Goal: Information Seeking & Learning: Learn about a topic

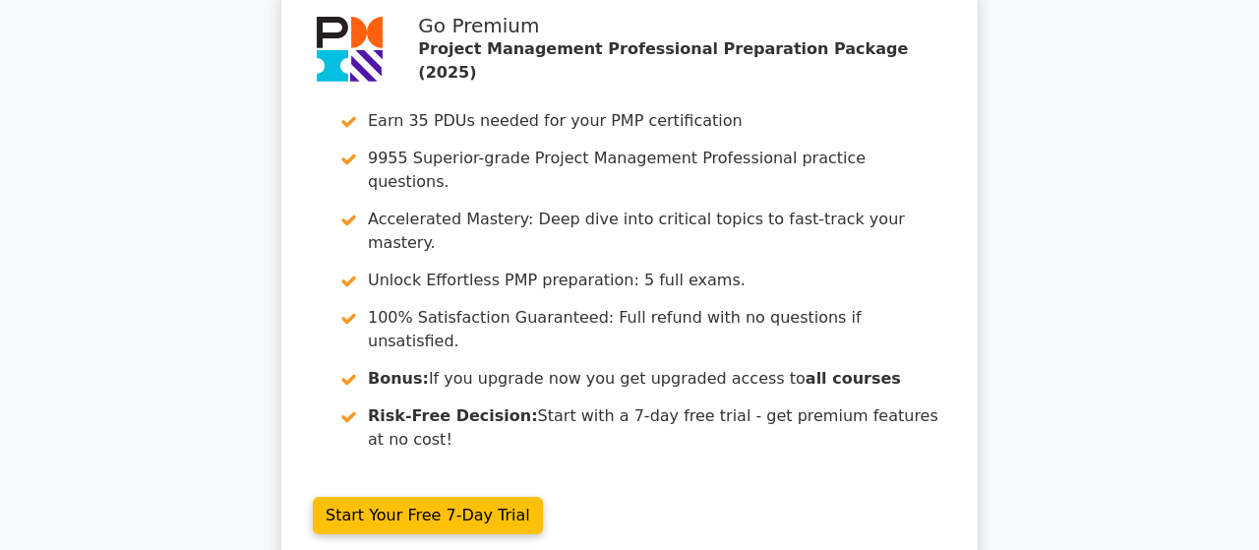
scroll to position [14681, 0]
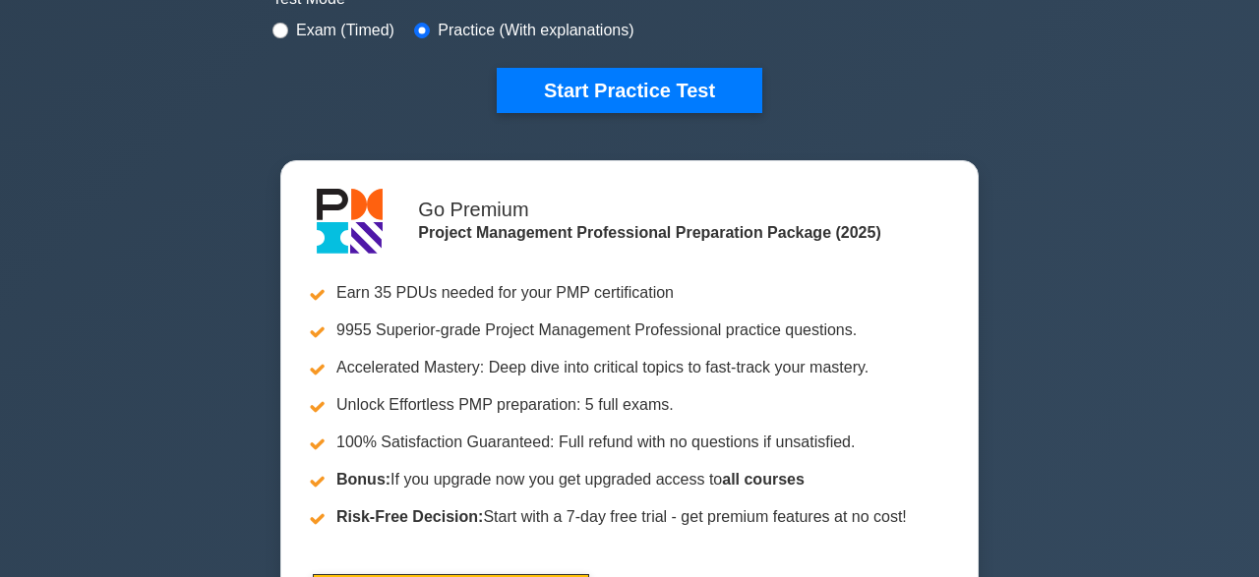
scroll to position [612, 0]
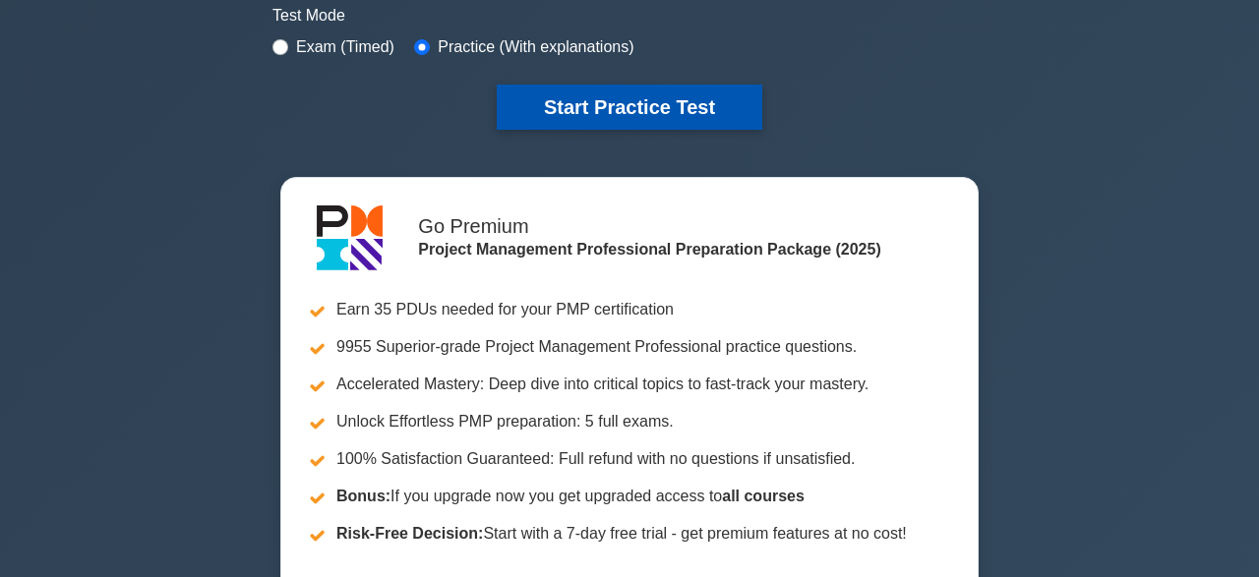
click at [684, 91] on button "Start Practice Test" at bounding box center [630, 107] width 266 height 45
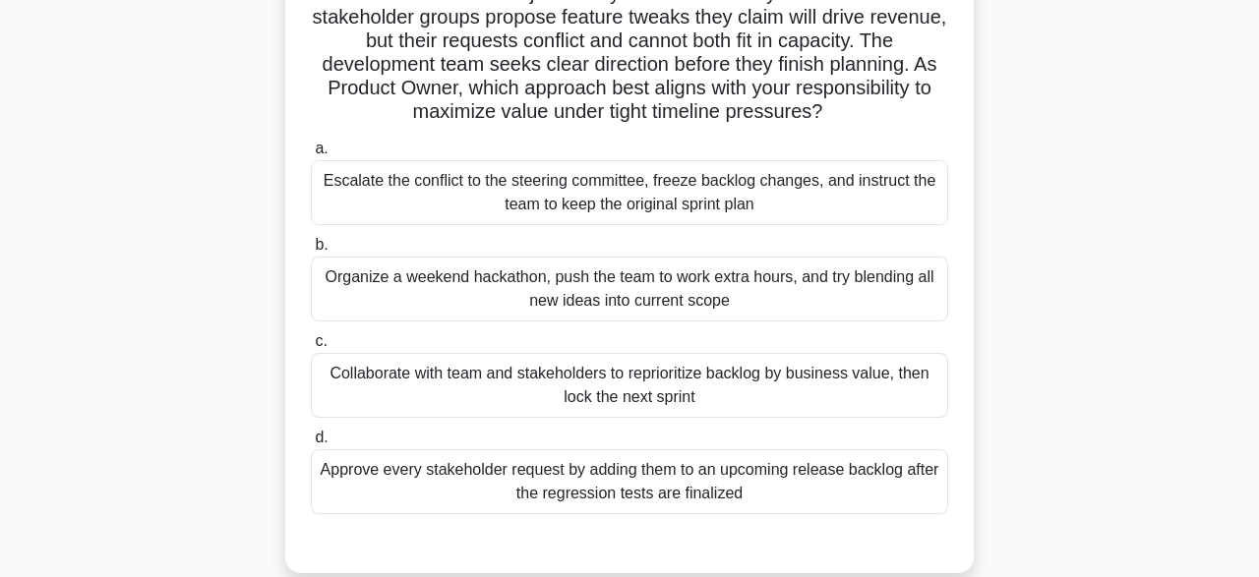
scroll to position [222, 0]
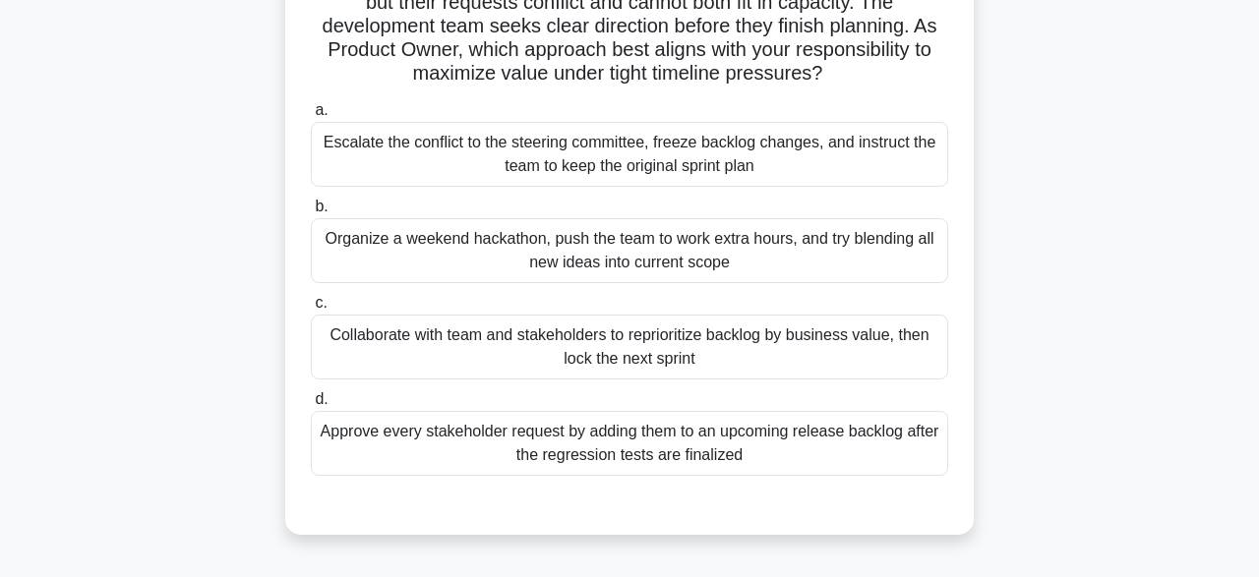
click at [481, 264] on div "Organize a weekend hackathon, push the team to work extra hours, and try blendi…" at bounding box center [629, 250] width 637 height 65
click at [311, 213] on input "b. Organize a weekend hackathon, push the team to work extra hours, and try ble…" at bounding box center [311, 207] width 0 height 13
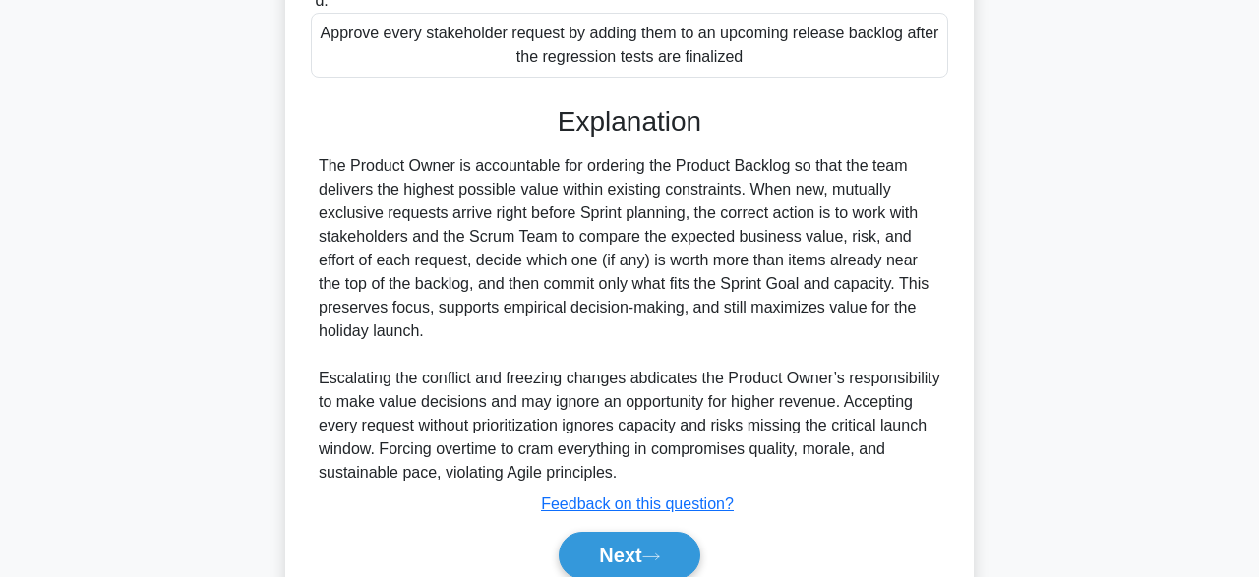
scroll to position [706, 0]
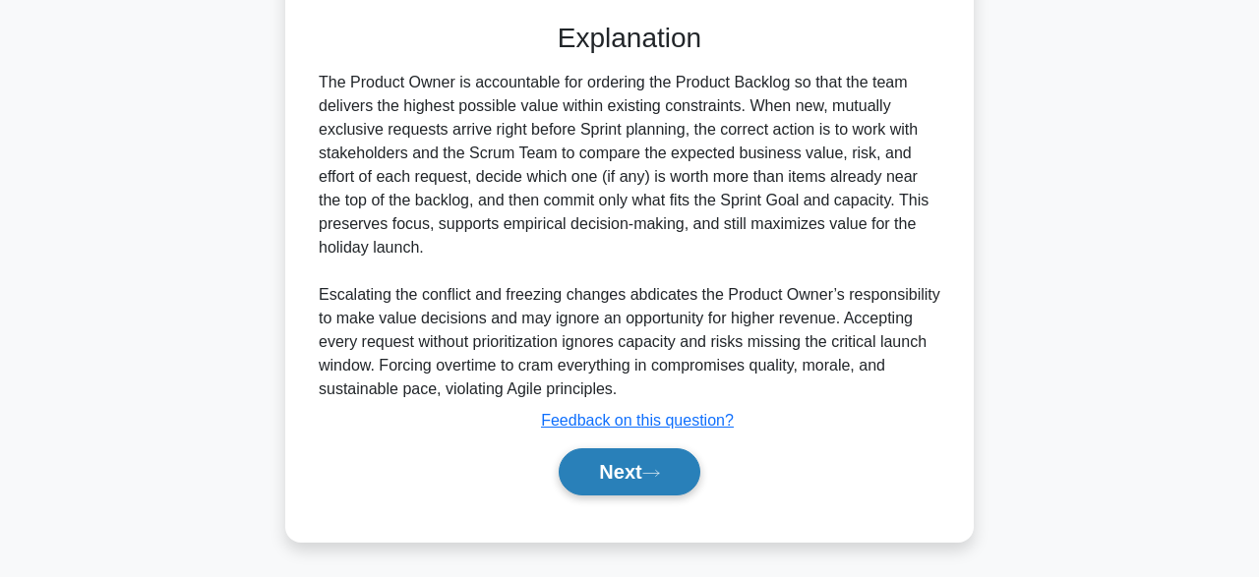
click at [601, 466] on button "Next" at bounding box center [629, 472] width 141 height 47
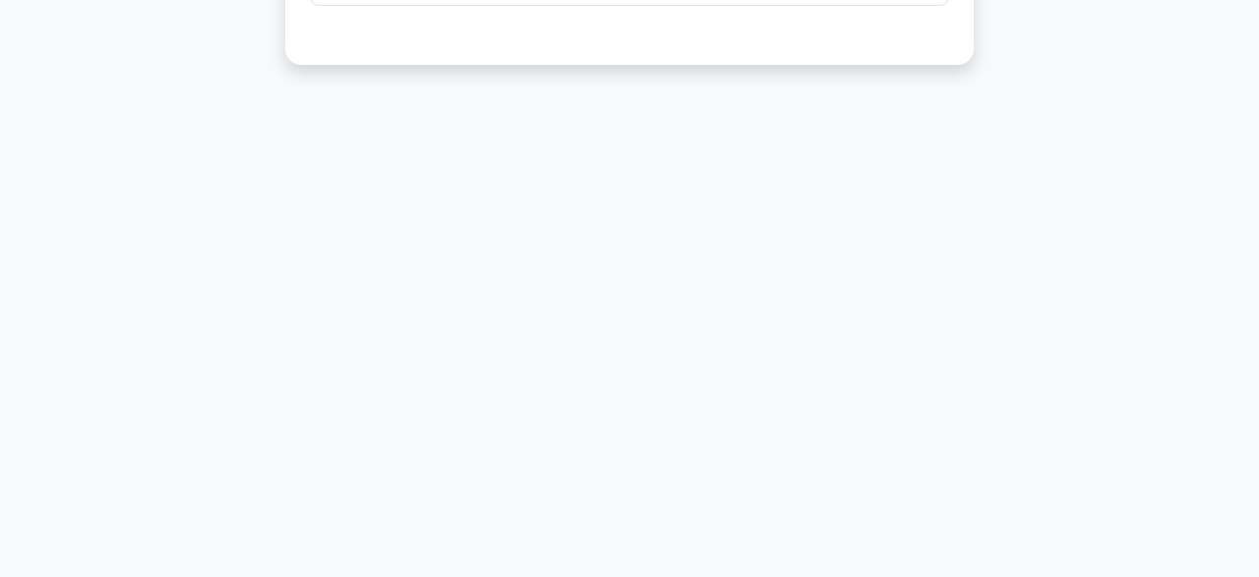
scroll to position [0, 0]
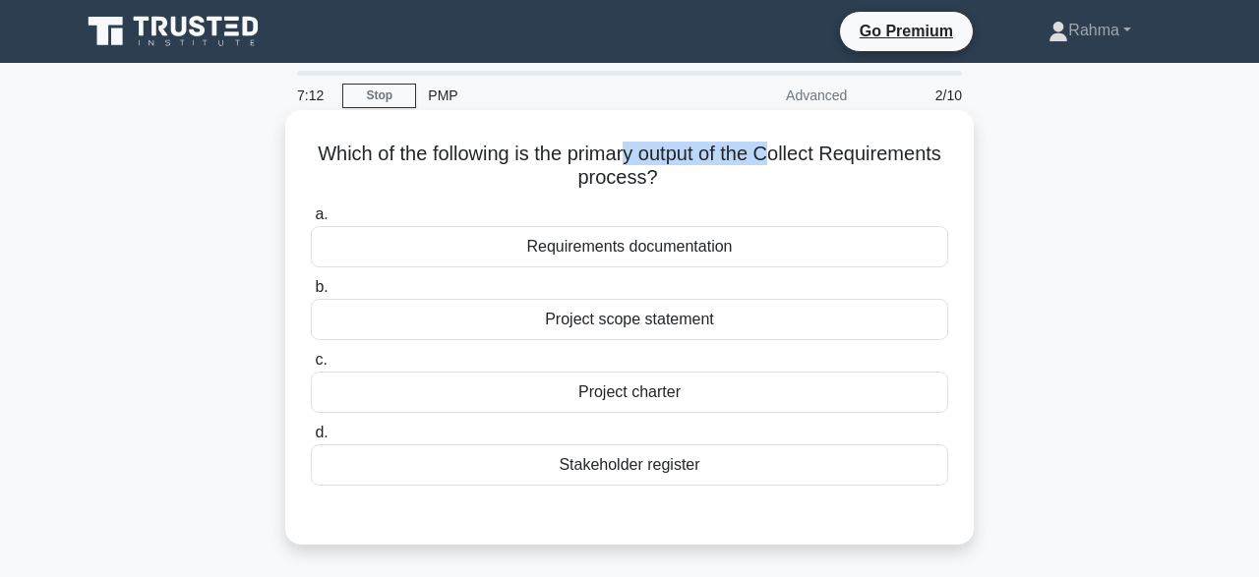
drag, startPoint x: 624, startPoint y: 146, endPoint x: 855, endPoint y: 169, distance: 232.3
click at [855, 169] on h5 "Which of the following is the primary output of the Collect Requirements proces…" at bounding box center [629, 166] width 641 height 49
click at [721, 404] on div "Project charter" at bounding box center [629, 392] width 637 height 41
click at [311, 367] on input "c. Project charter" at bounding box center [311, 360] width 0 height 13
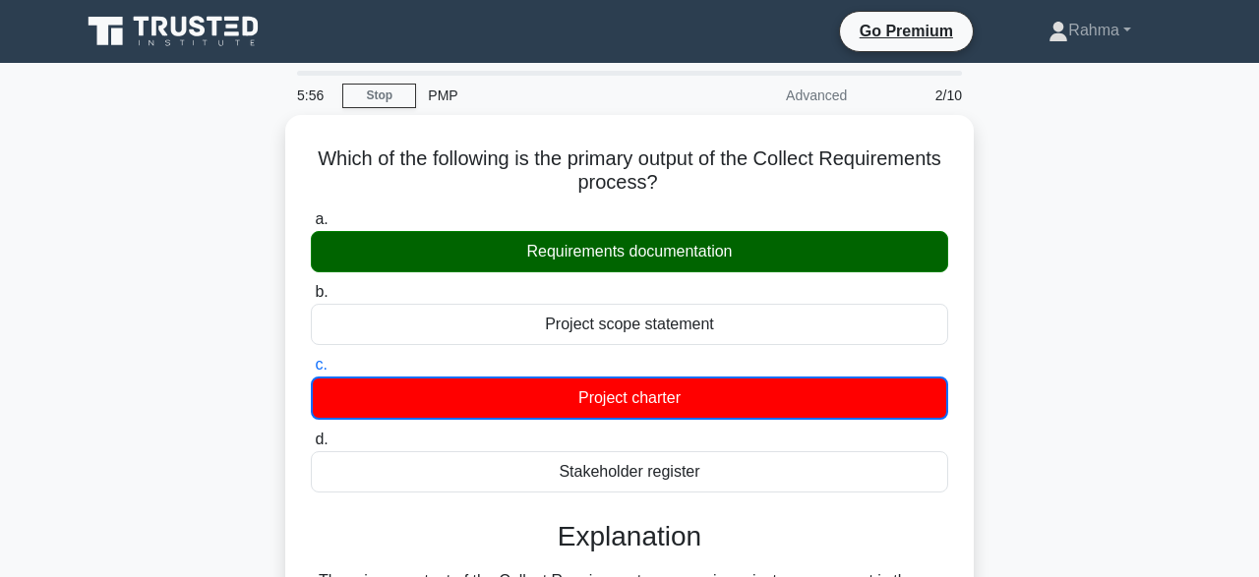
scroll to position [485, 0]
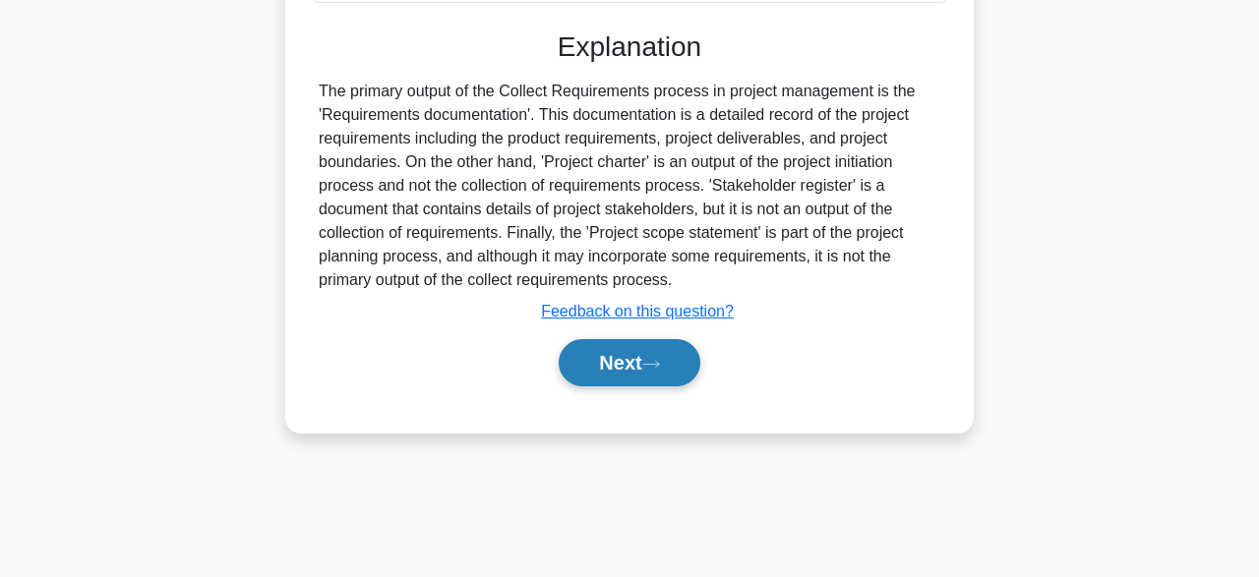
click at [616, 348] on button "Next" at bounding box center [629, 362] width 141 height 47
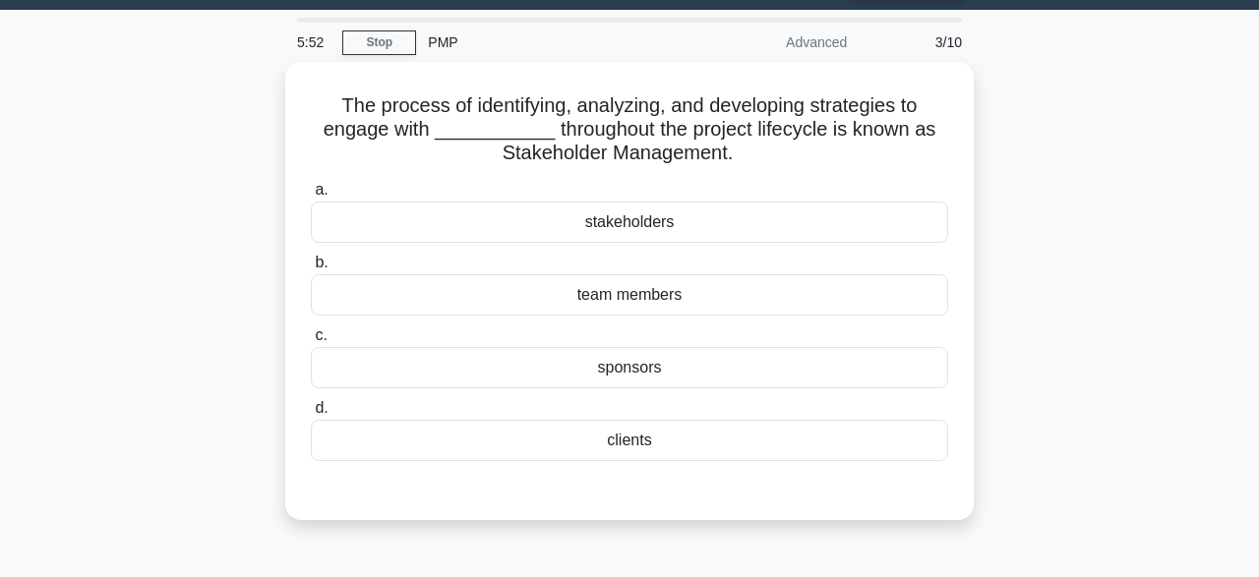
scroll to position [0, 0]
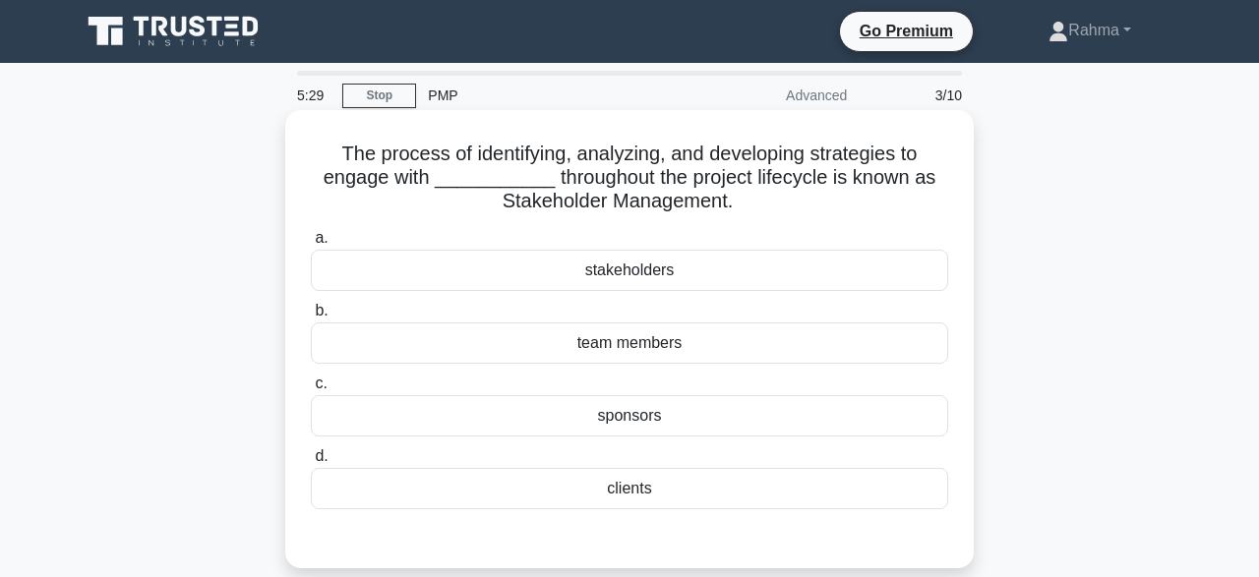
click at [800, 331] on div "team members" at bounding box center [629, 343] width 637 height 41
click at [311, 318] on input "b. team members" at bounding box center [311, 311] width 0 height 13
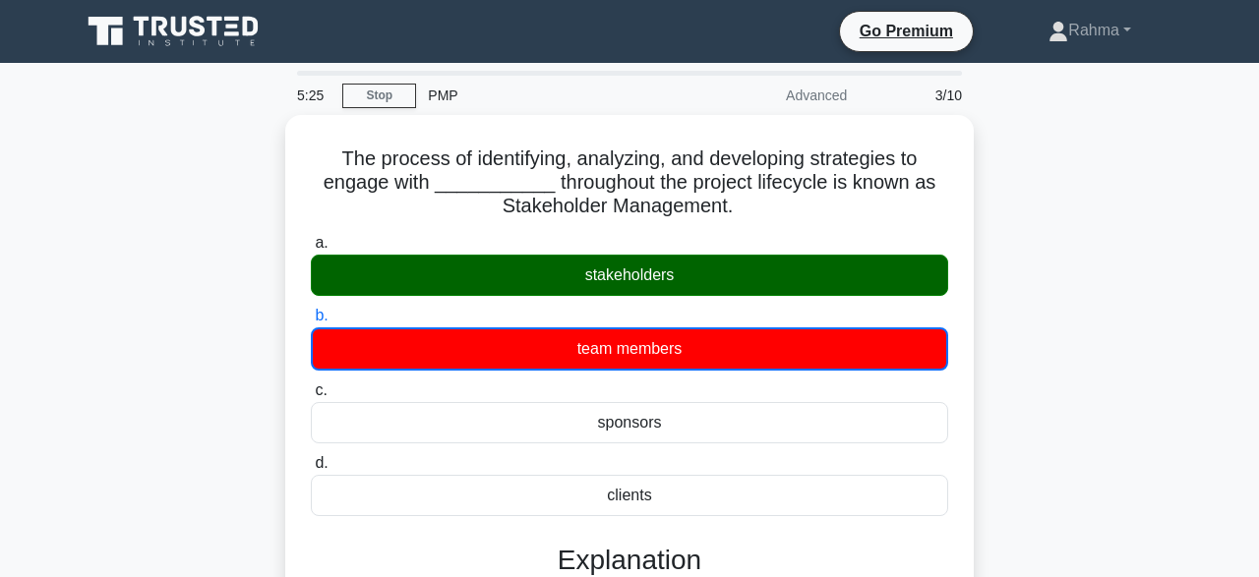
scroll to position [546, 0]
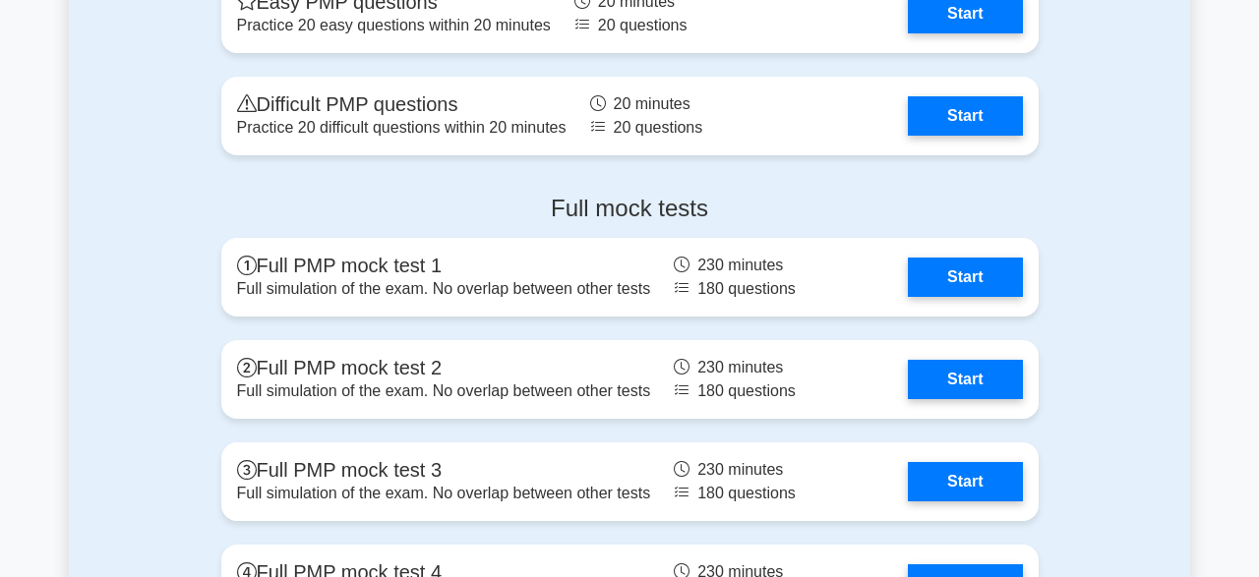
scroll to position [7591, 0]
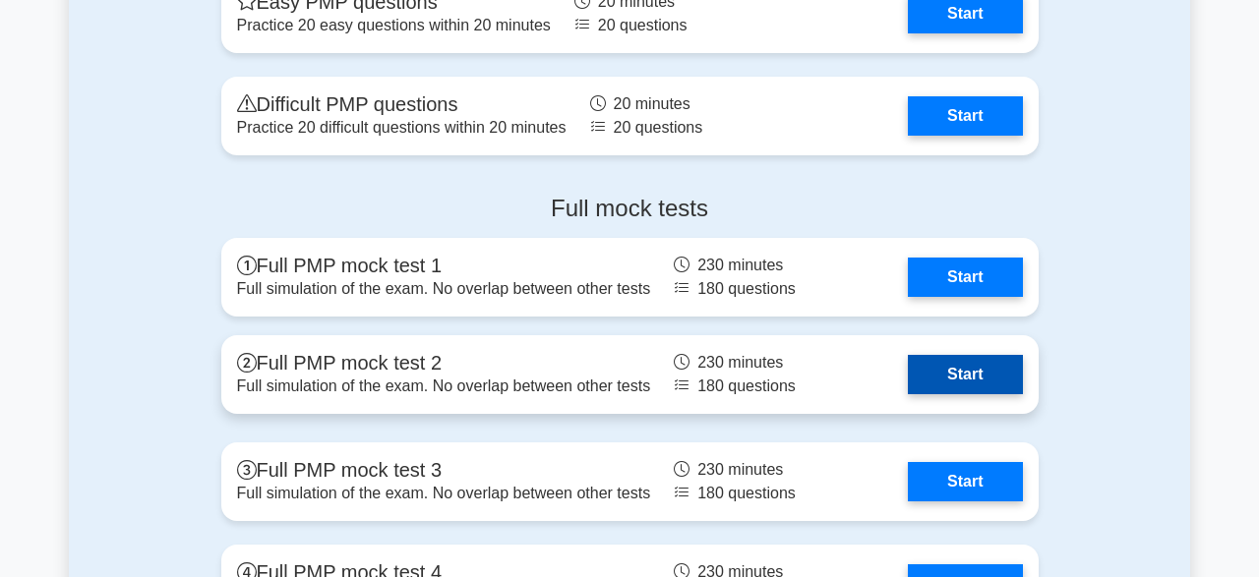
click at [981, 383] on link "Start" at bounding box center [965, 374] width 114 height 39
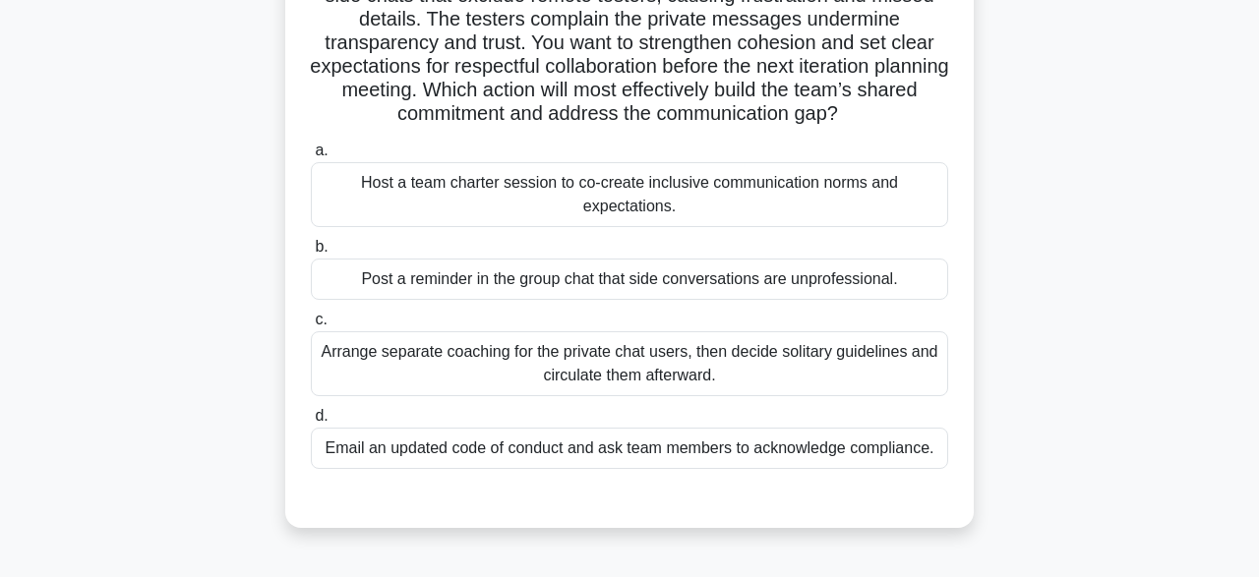
scroll to position [187, 0]
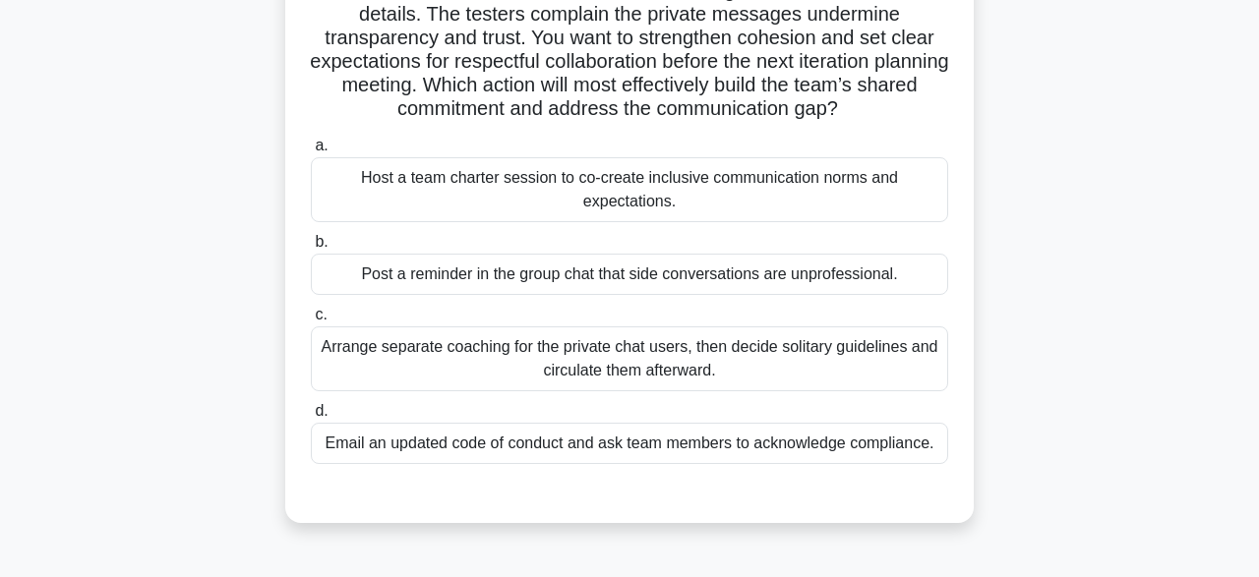
click at [883, 174] on div "Host a team charter session to co-create inclusive communication norms and expe…" at bounding box center [629, 189] width 637 height 65
click at [311, 152] on input "a. Host a team charter session to co-create inclusive communication norms and e…" at bounding box center [311, 146] width 0 height 13
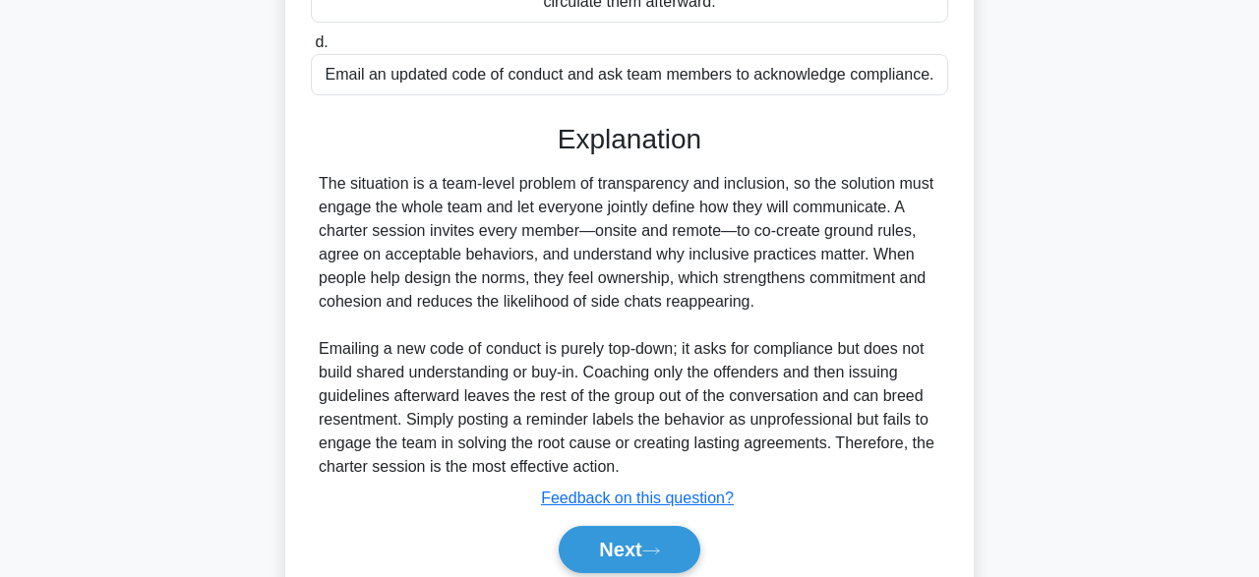
scroll to position [632, 0]
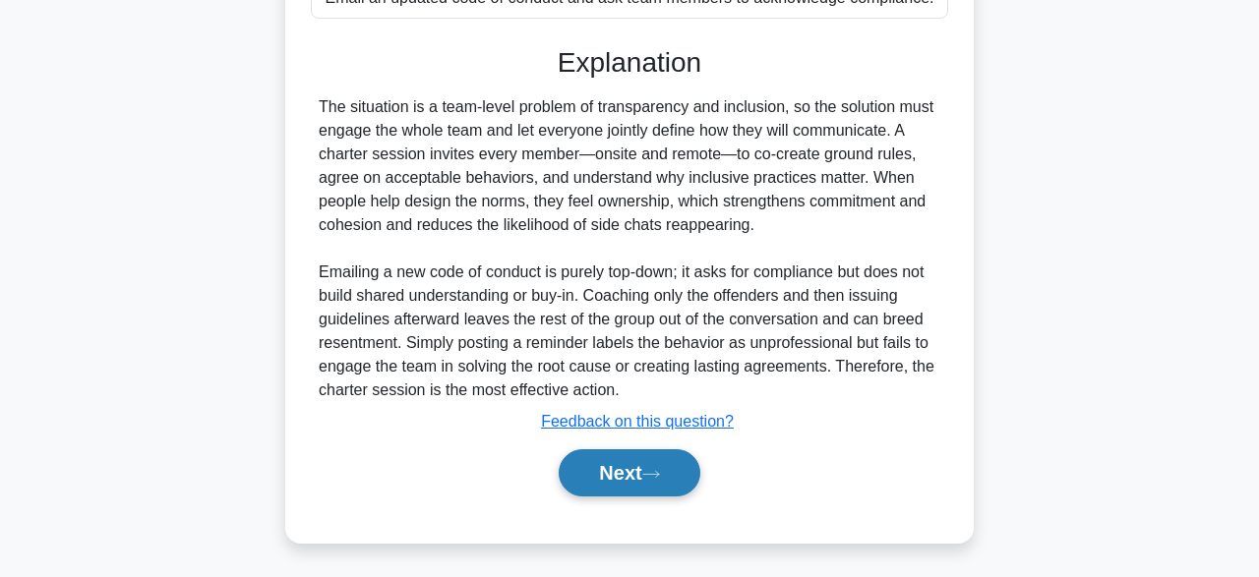
click at [672, 451] on button "Next" at bounding box center [629, 473] width 141 height 47
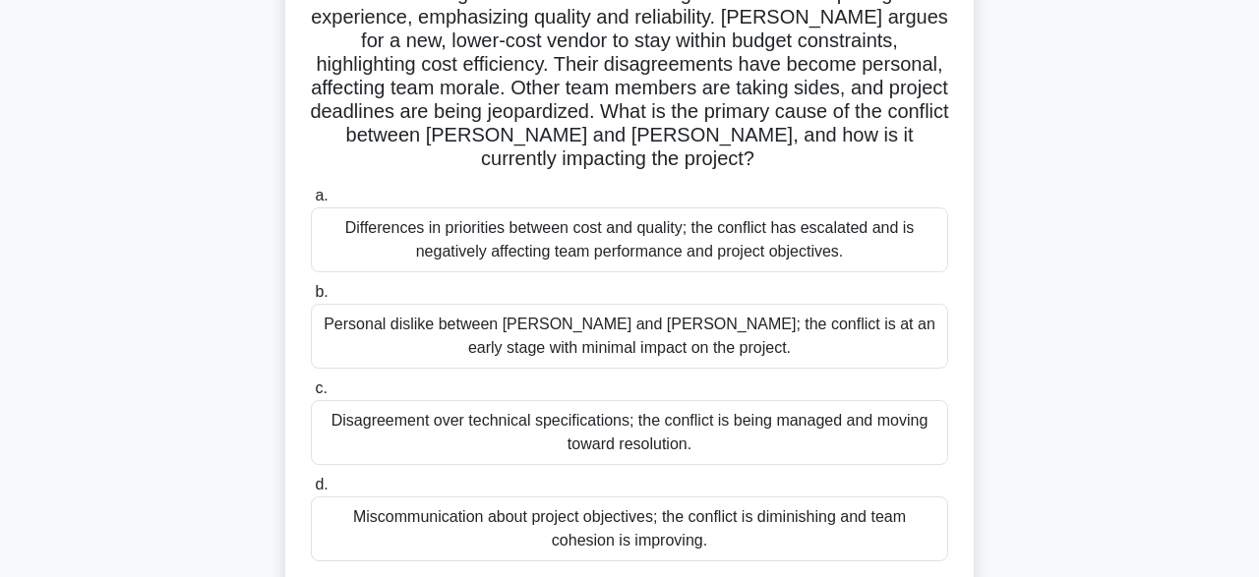
scroll to position [239, 0]
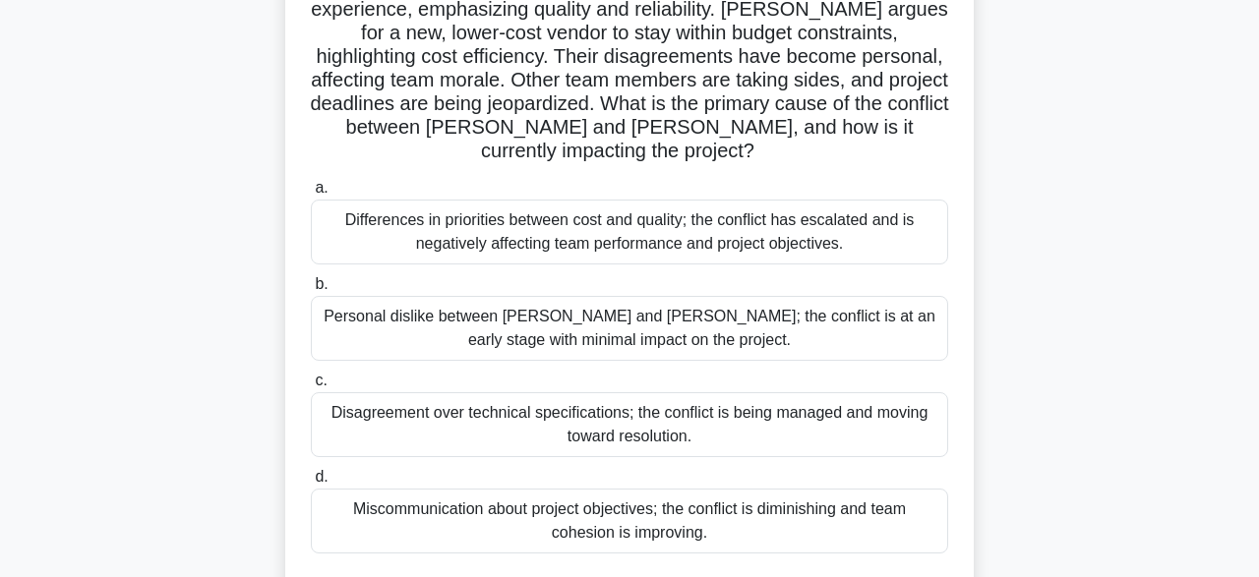
click at [790, 324] on div "Personal dislike between Michael and Ana; the conflict is at an early stage wit…" at bounding box center [629, 328] width 637 height 65
click at [311, 291] on input "b. Personal dislike between Michael and Ana; the conflict is at an early stage …" at bounding box center [311, 284] width 0 height 13
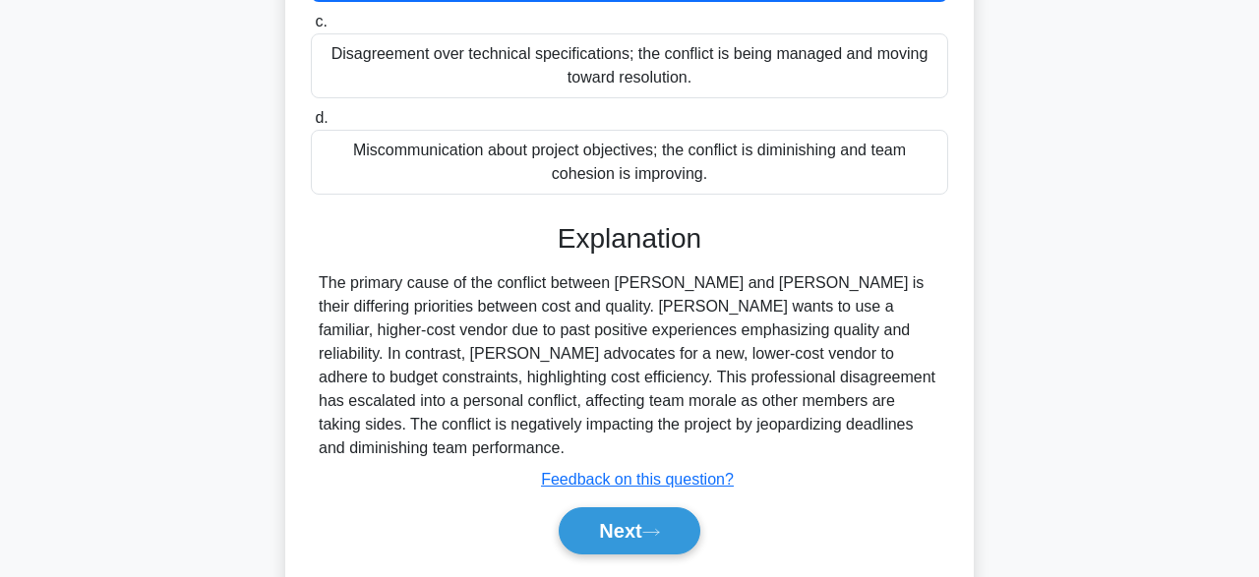
scroll to position [612, 0]
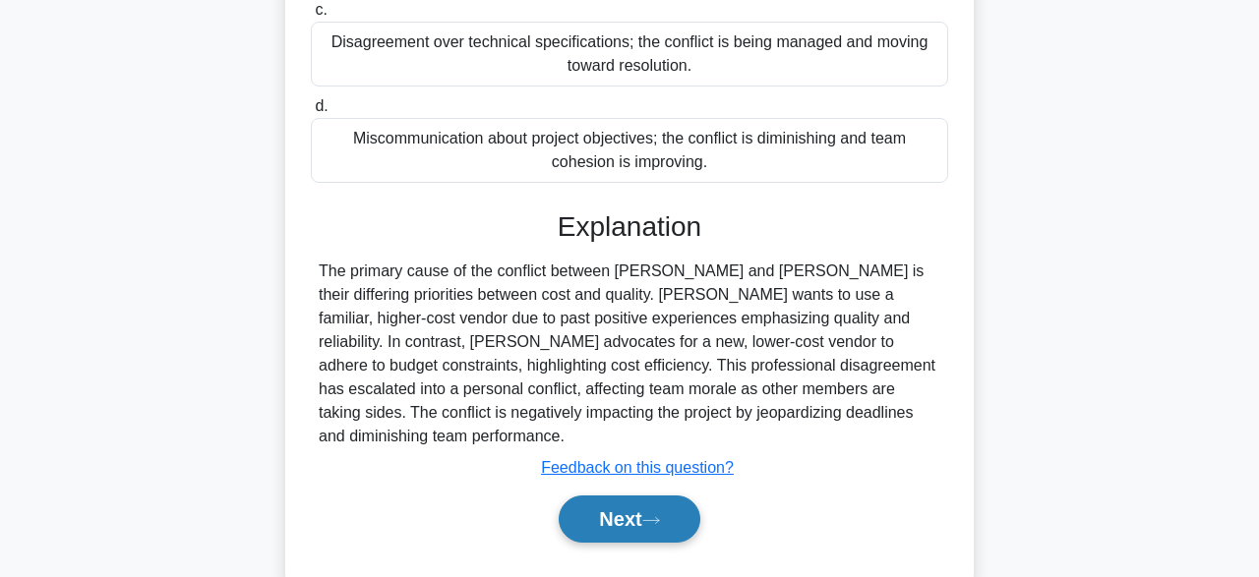
click at [664, 496] on button "Next" at bounding box center [629, 519] width 141 height 47
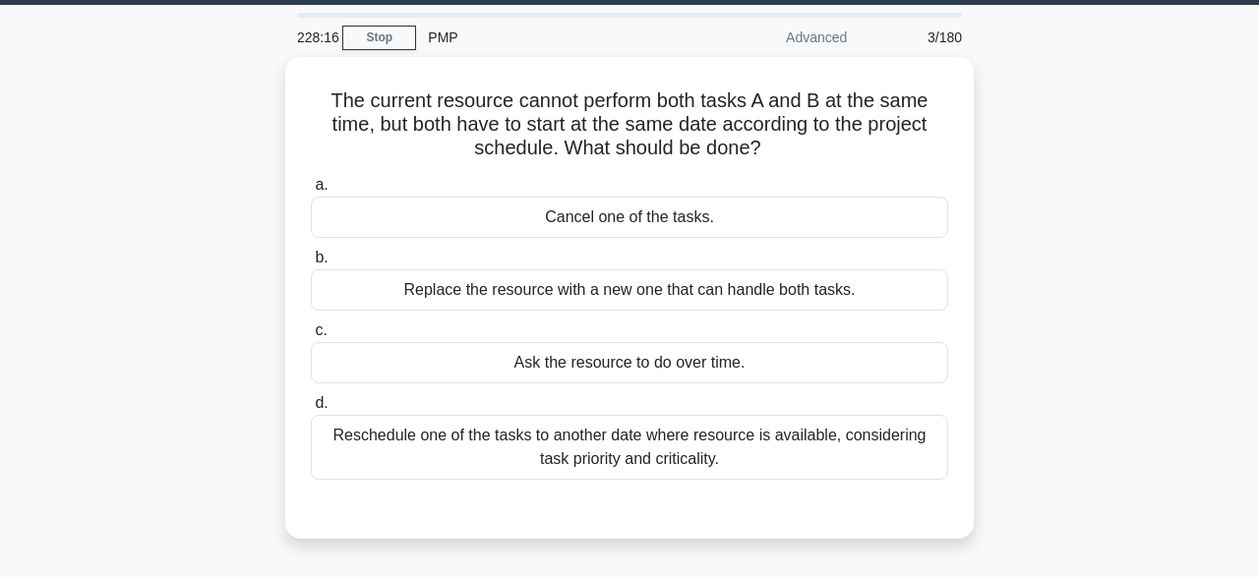
scroll to position [59, 0]
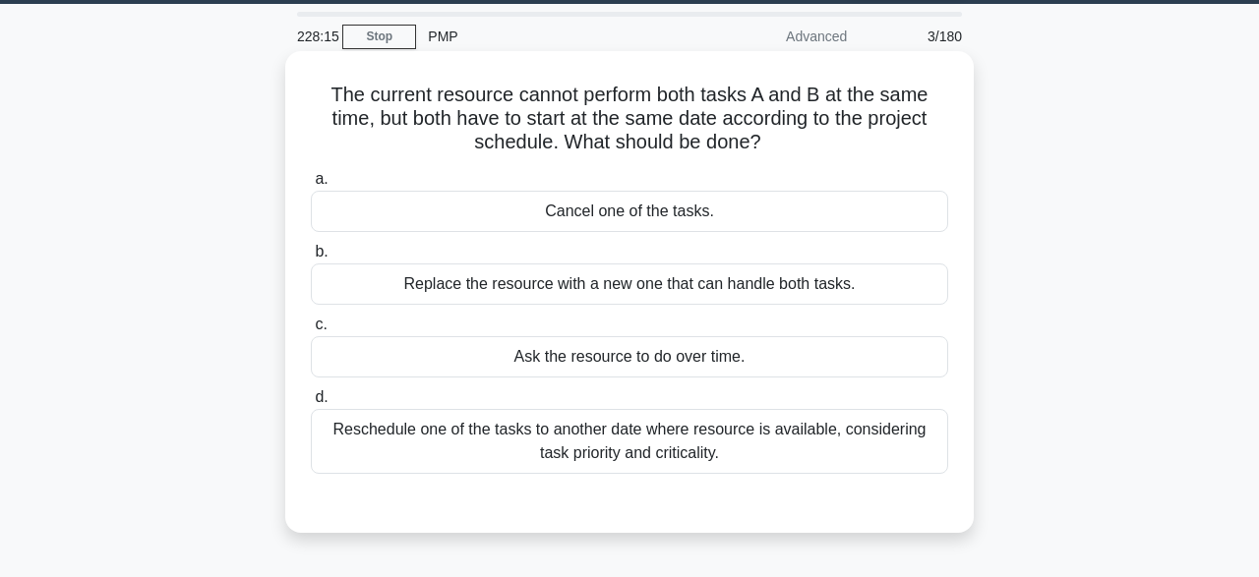
click at [371, 453] on div "Reschedule one of the tasks to another date where resource is available, consid…" at bounding box center [629, 441] width 637 height 65
click at [311, 404] on input "d. Reschedule one of the tasks to another date where resource is available, con…" at bounding box center [311, 397] width 0 height 13
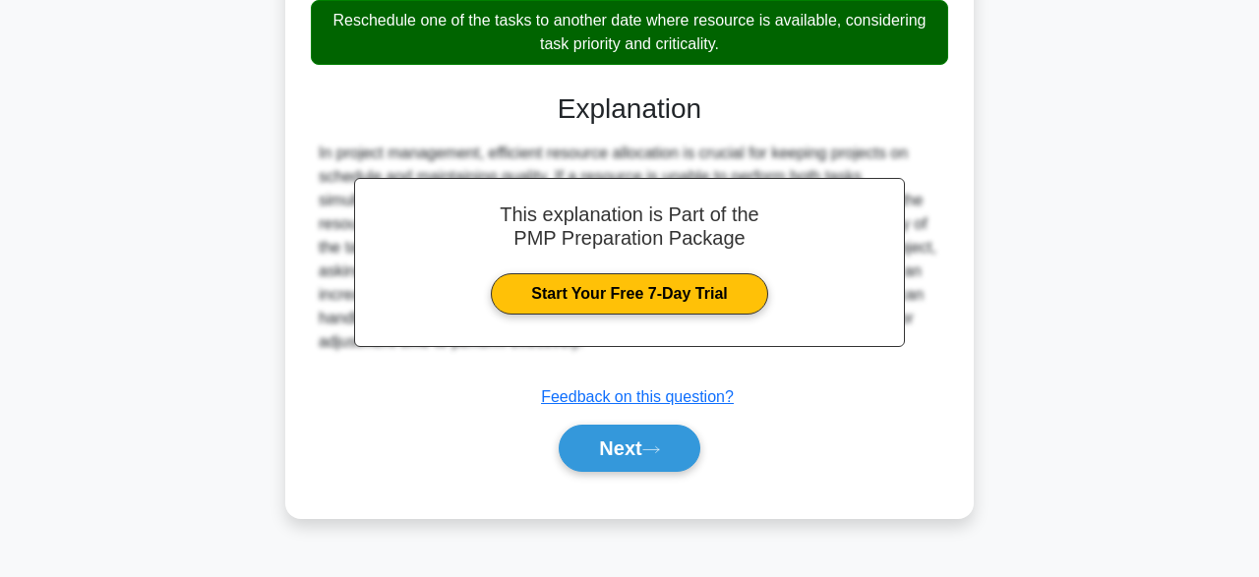
scroll to position [485, 0]
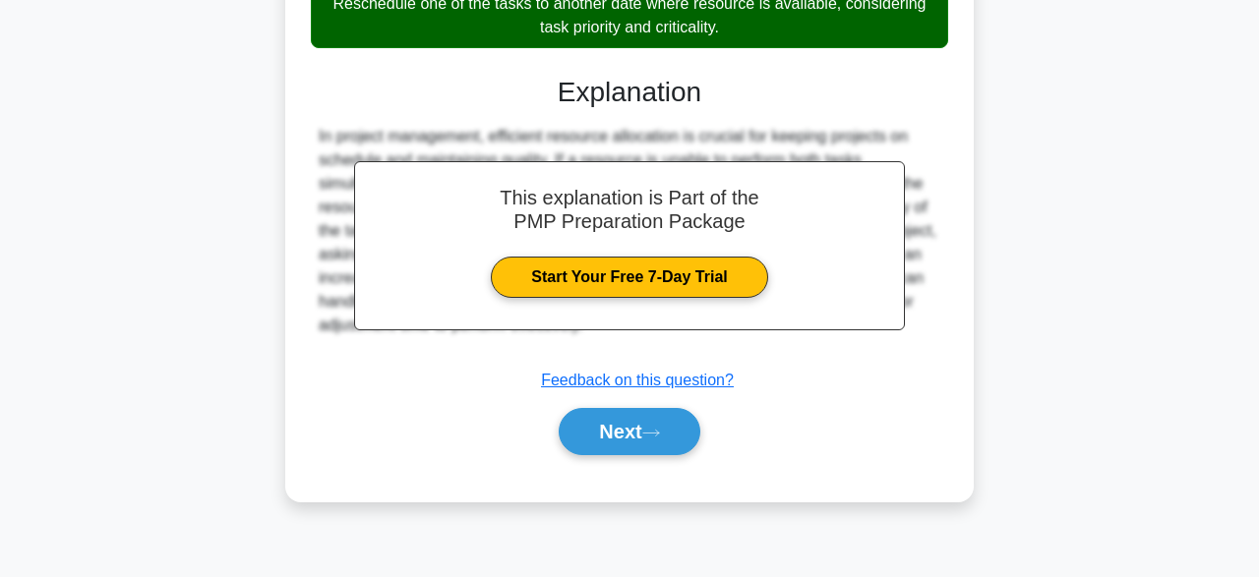
click at [649, 457] on div "Next" at bounding box center [629, 431] width 637 height 63
click at [682, 439] on button "Next" at bounding box center [629, 431] width 141 height 47
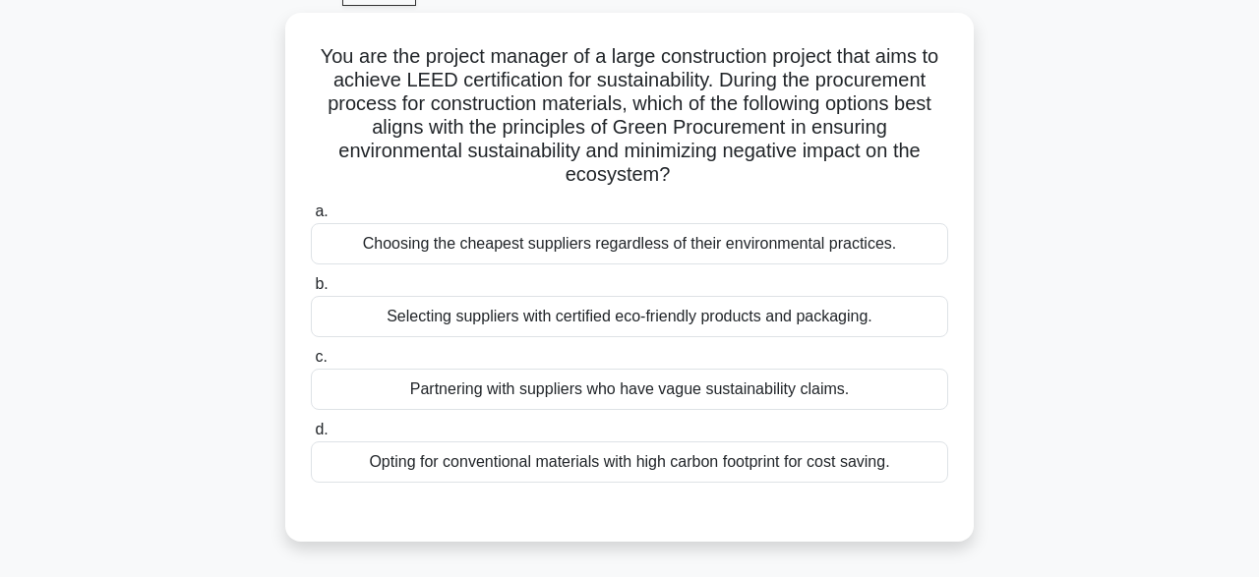
scroll to position [103, 0]
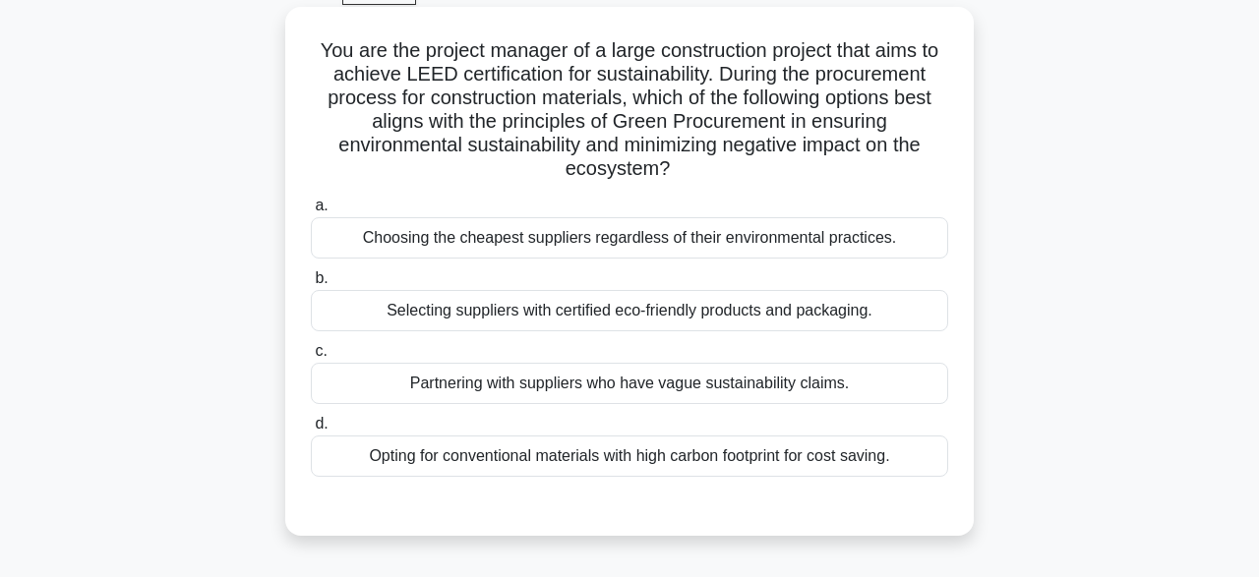
click at [882, 244] on div "Choosing the cheapest suppliers regardless of their environmental practices." at bounding box center [629, 237] width 637 height 41
click at [311, 212] on input "a. Choosing the cheapest suppliers regardless of their environmental practices." at bounding box center [311, 206] width 0 height 13
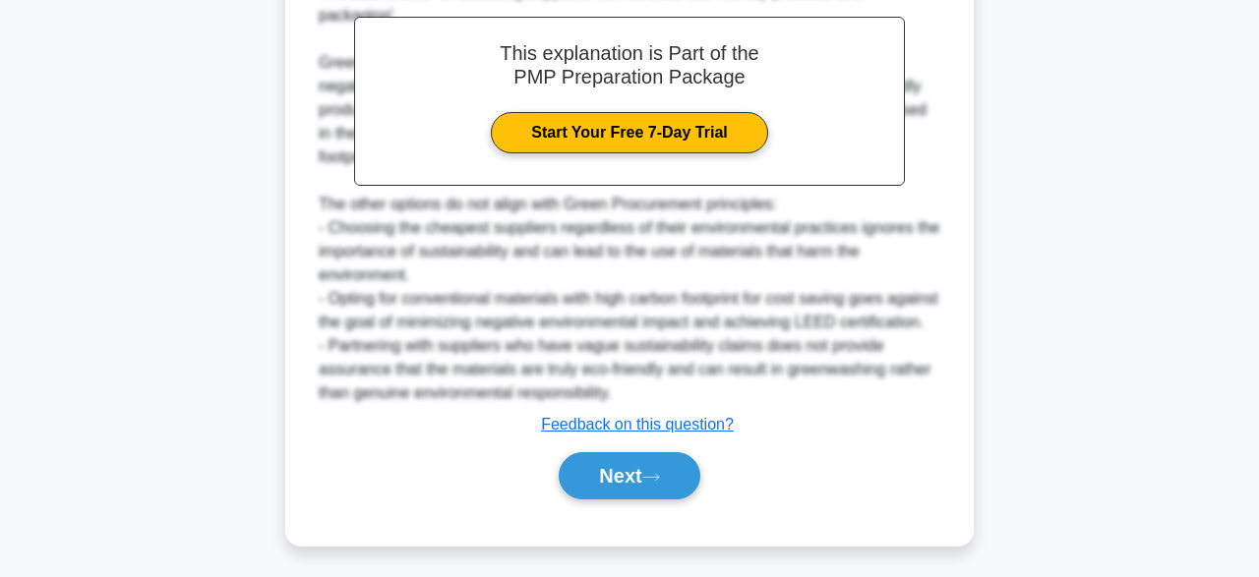
scroll to position [706, 0]
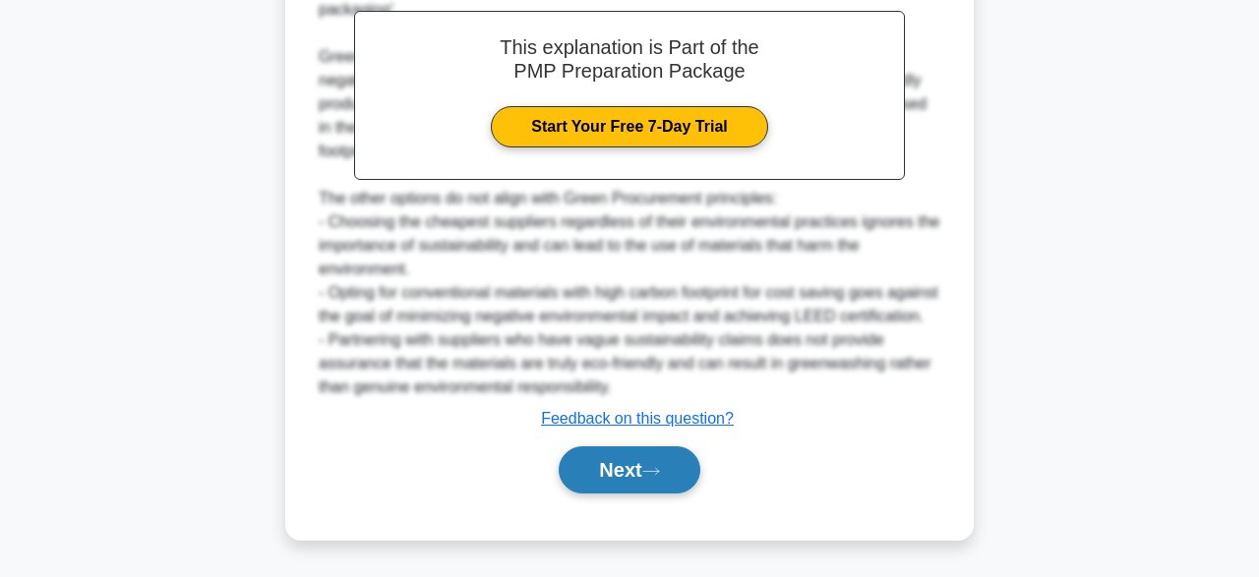
click at [656, 481] on button "Next" at bounding box center [629, 470] width 141 height 47
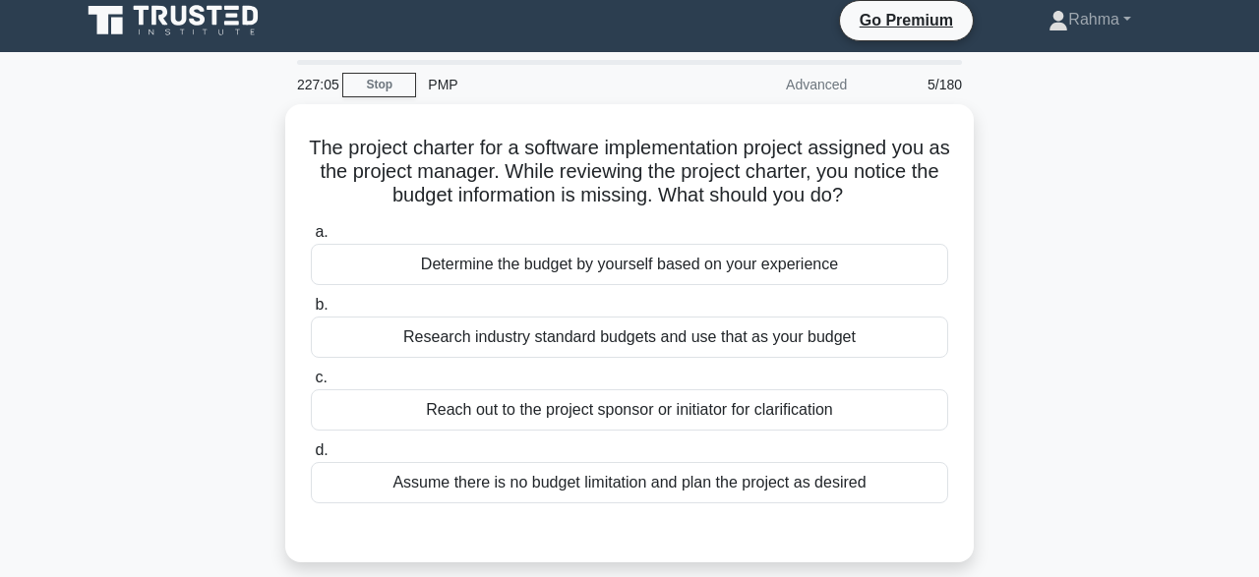
scroll to position [12, 0]
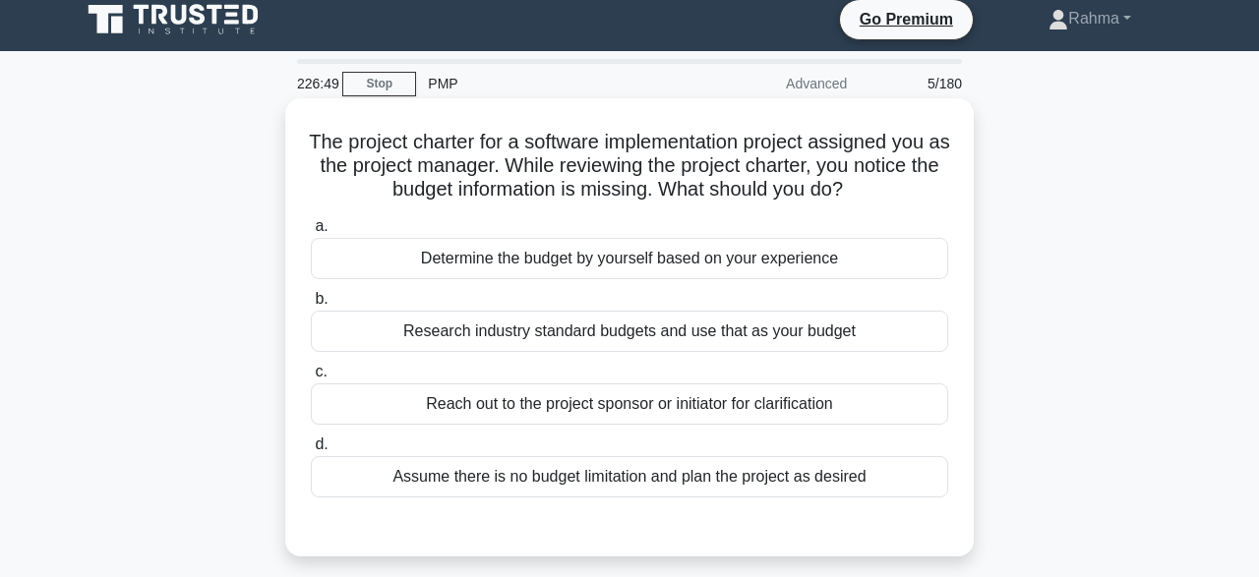
click at [806, 417] on div "Reach out to the project sponsor or initiator for clarification" at bounding box center [629, 404] width 637 height 41
click at [311, 379] on input "c. Reach out to the project sponsor or initiator for clarification" at bounding box center [311, 372] width 0 height 13
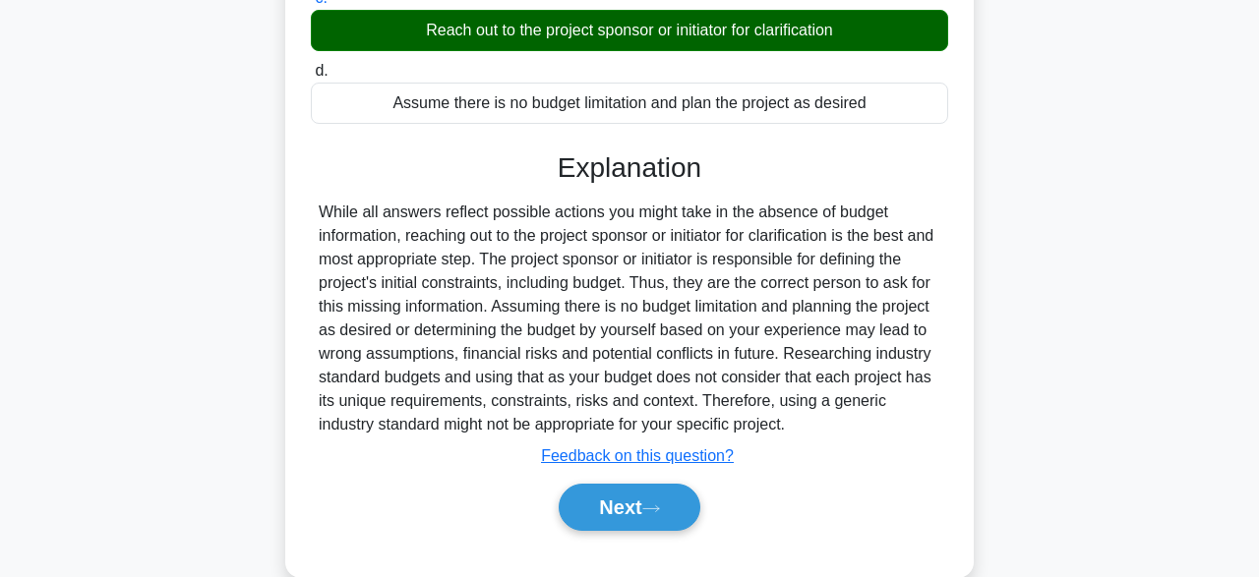
scroll to position [485, 0]
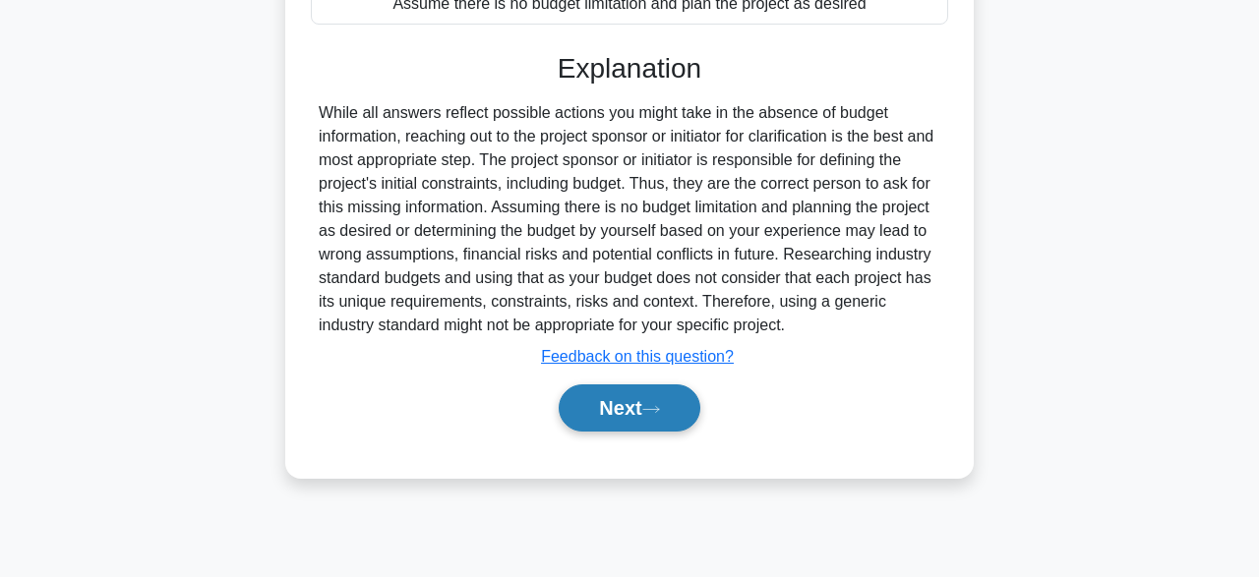
click at [656, 420] on button "Next" at bounding box center [629, 408] width 141 height 47
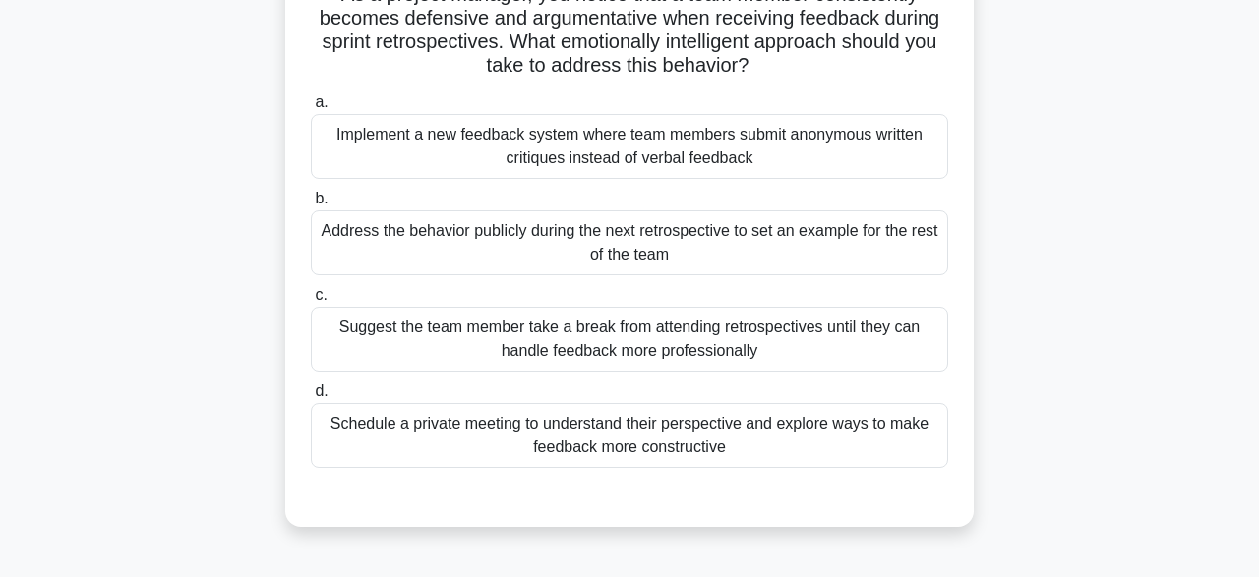
scroll to position [165, 0]
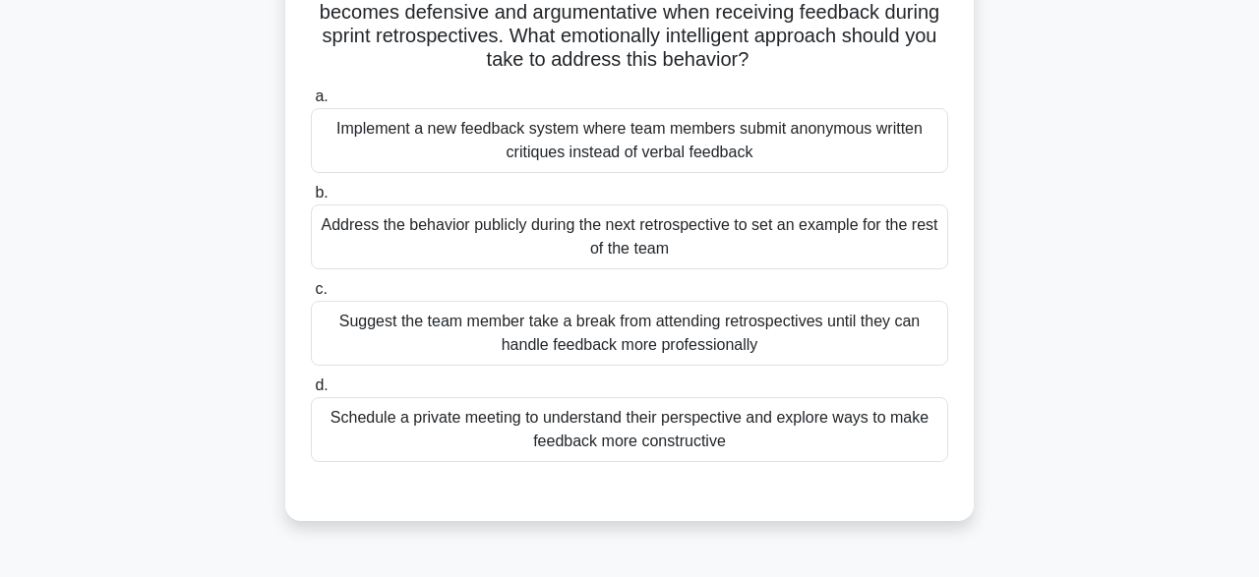
click at [877, 439] on div "Schedule a private meeting to understand their perspective and explore ways to …" at bounding box center [629, 429] width 637 height 65
click at [311, 392] on input "d. Schedule a private meeting to understand their perspective and explore ways …" at bounding box center [311, 386] width 0 height 13
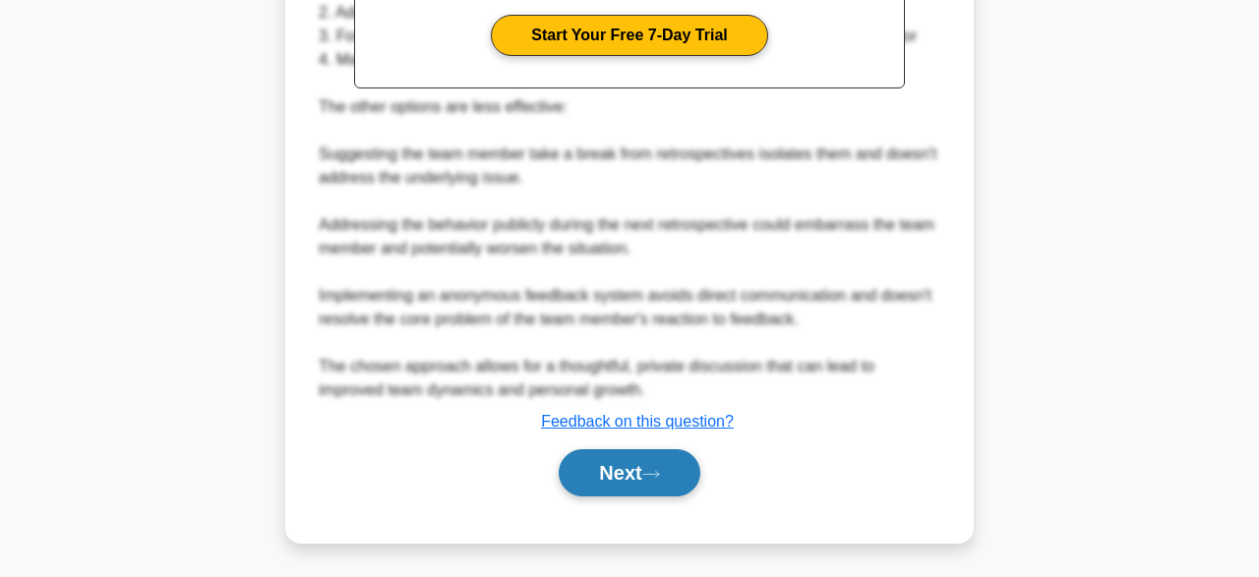
click at [662, 453] on button "Next" at bounding box center [629, 473] width 141 height 47
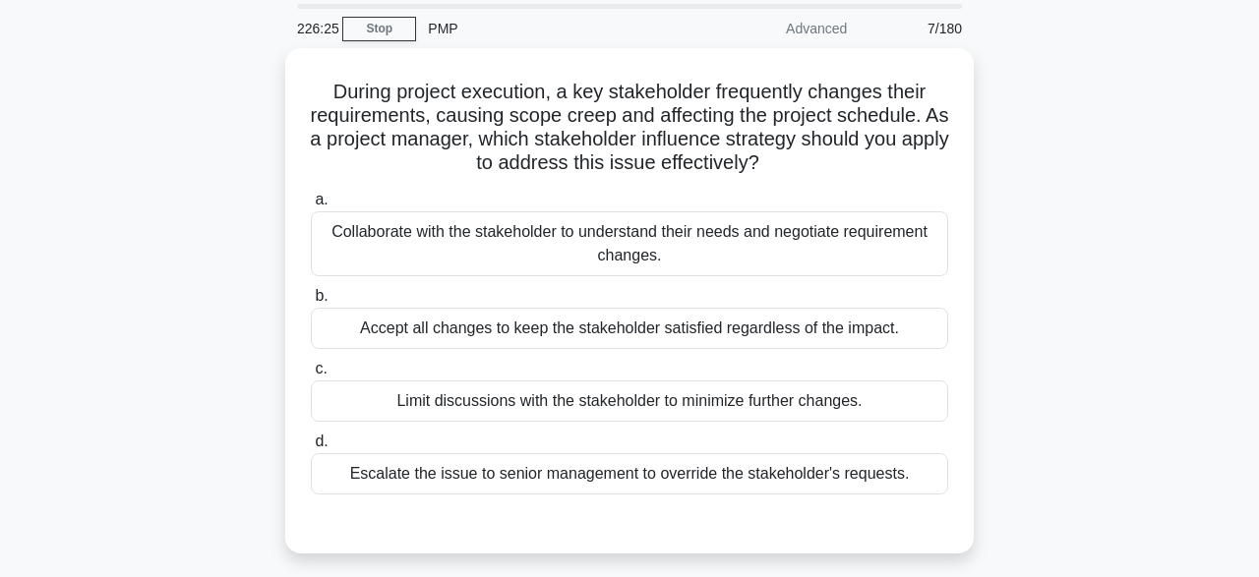
scroll to position [68, 0]
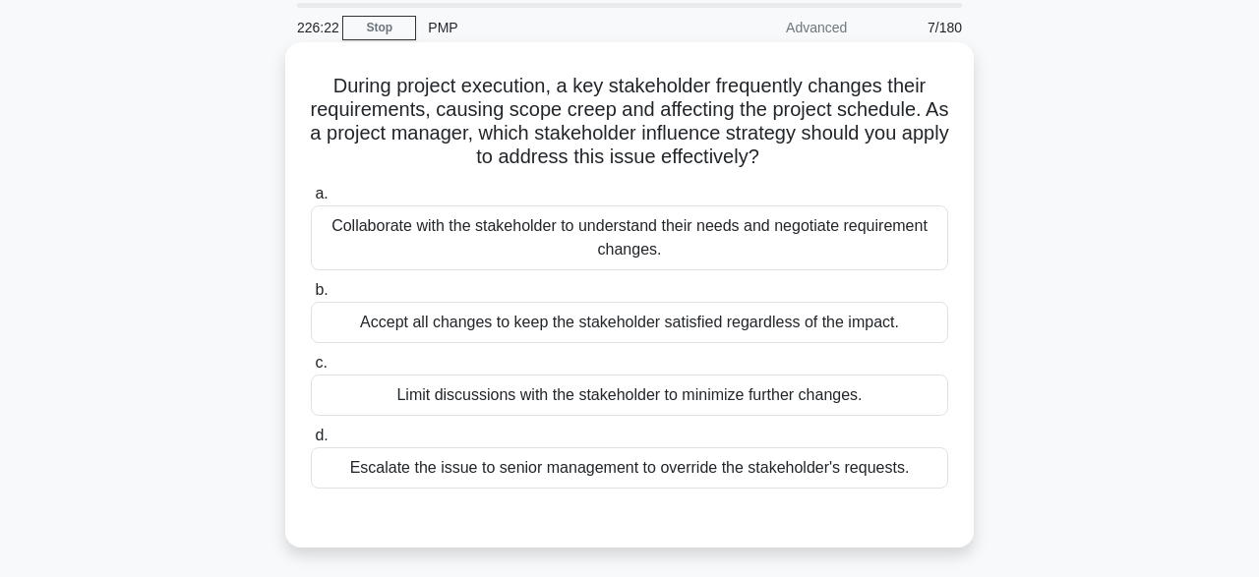
click at [636, 240] on div "Collaborate with the stakeholder to understand their needs and negotiate requir…" at bounding box center [629, 238] width 637 height 65
click at [311, 201] on input "a. Collaborate with the stakeholder to understand their needs and negotiate req…" at bounding box center [311, 194] width 0 height 13
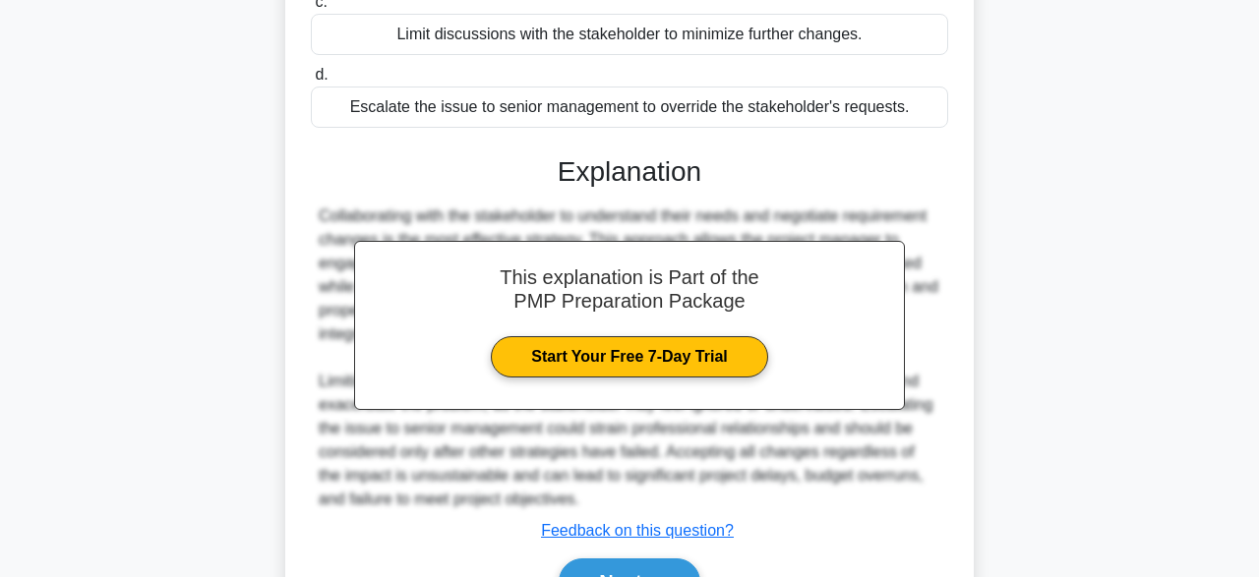
scroll to position [538, 0]
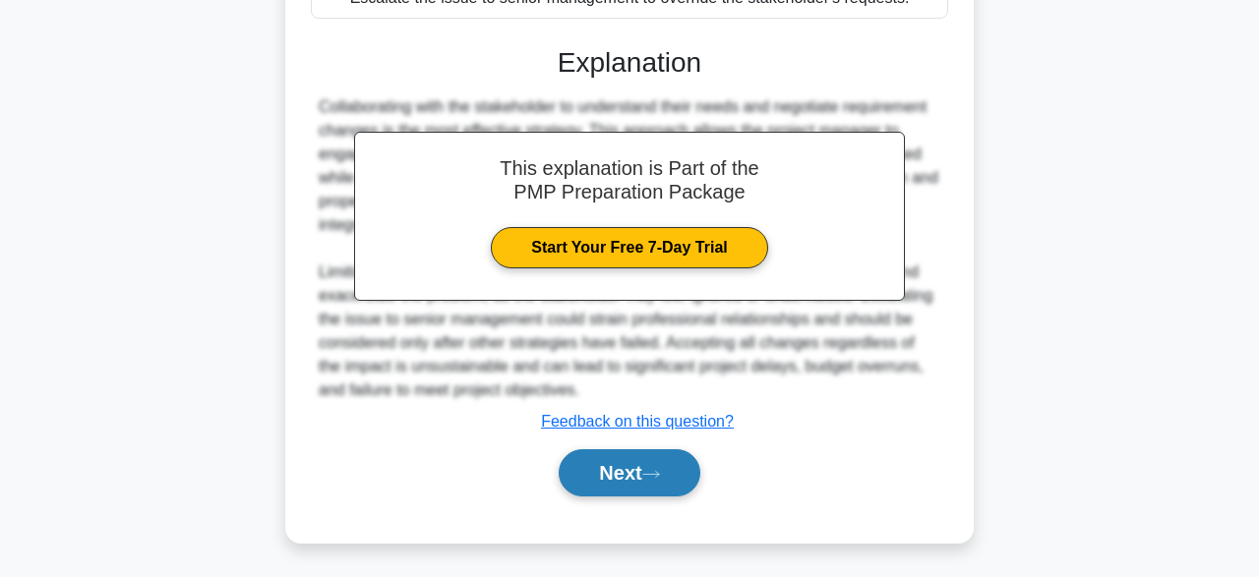
click at [631, 479] on button "Next" at bounding box center [629, 473] width 141 height 47
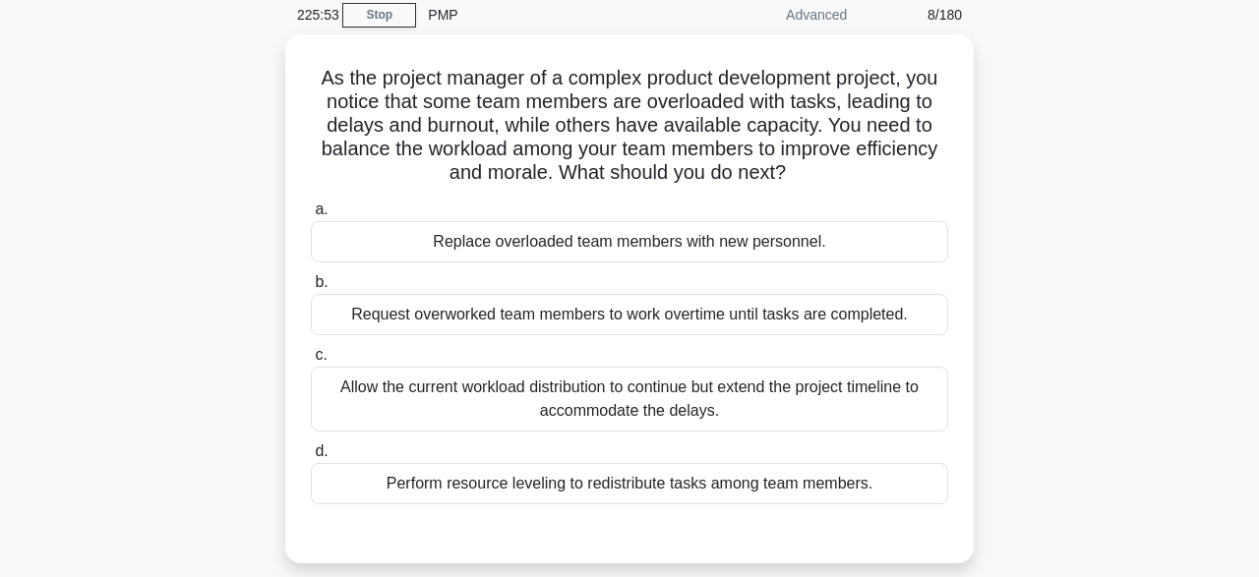
scroll to position [81, 0]
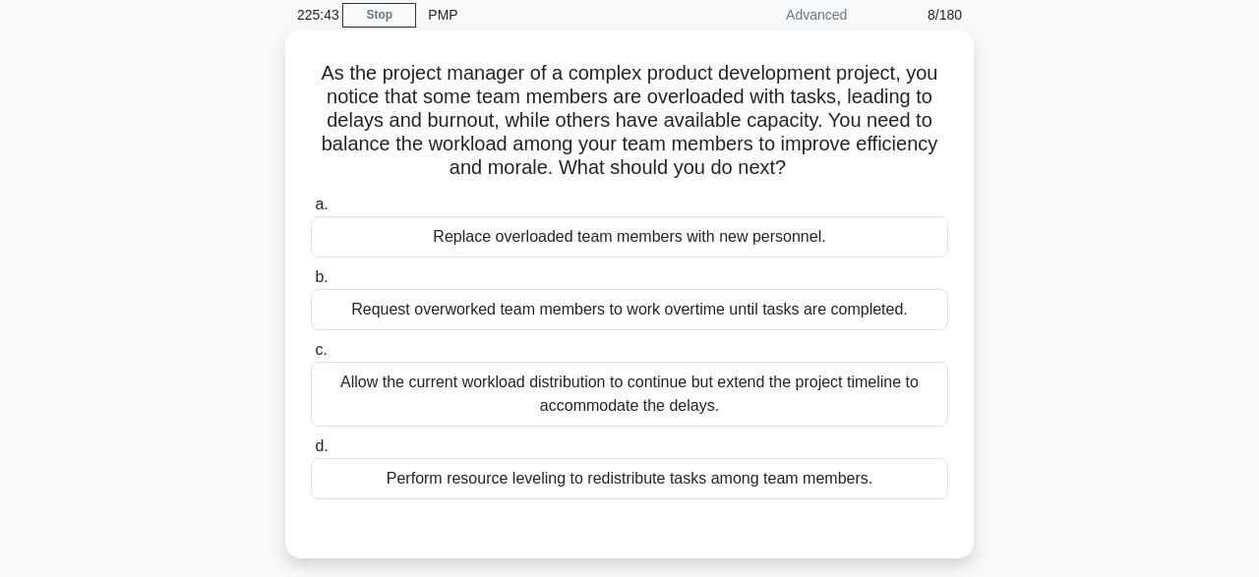
click at [367, 401] on div "Allow the current workload distribution to continue but extend the project time…" at bounding box center [629, 394] width 637 height 65
click at [311, 357] on input "c. Allow the current workload distribution to continue but extend the project t…" at bounding box center [311, 350] width 0 height 13
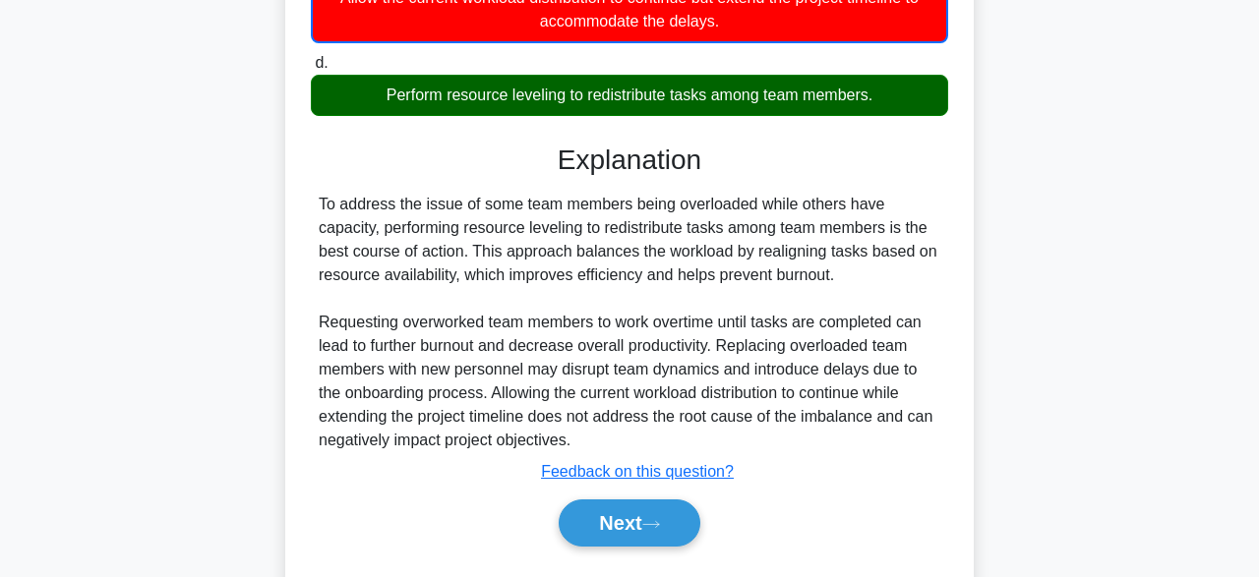
scroll to position [517, 0]
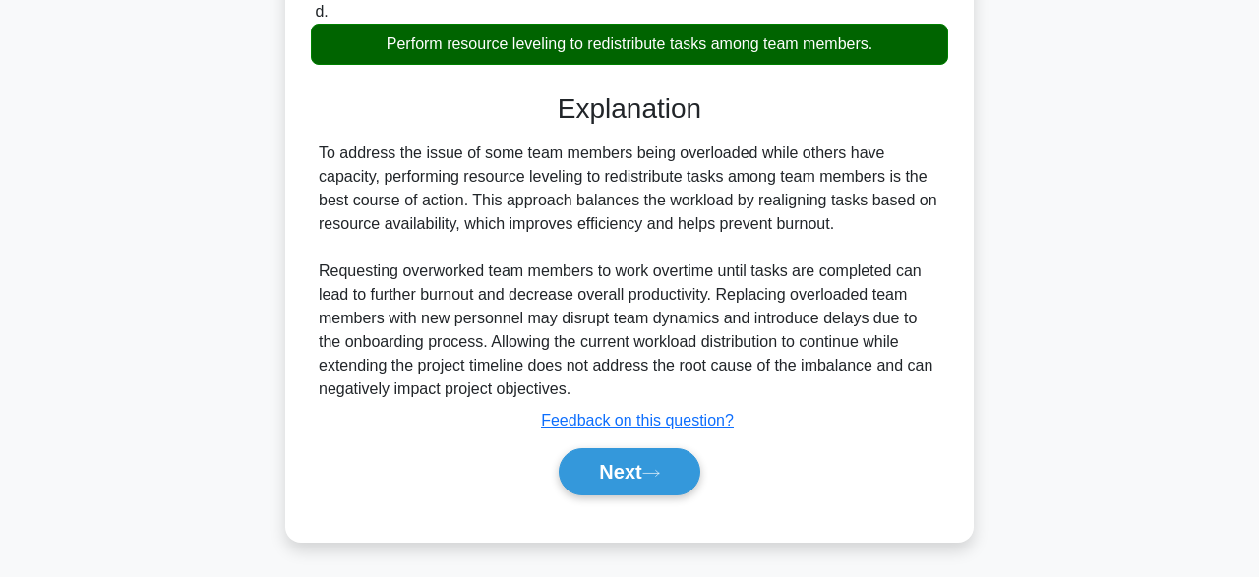
click at [615, 508] on div "a. Replace overloaded team members with new personnel. b. Request overworked te…" at bounding box center [629, 135] width 641 height 767
click at [653, 469] on icon at bounding box center [651, 473] width 18 height 11
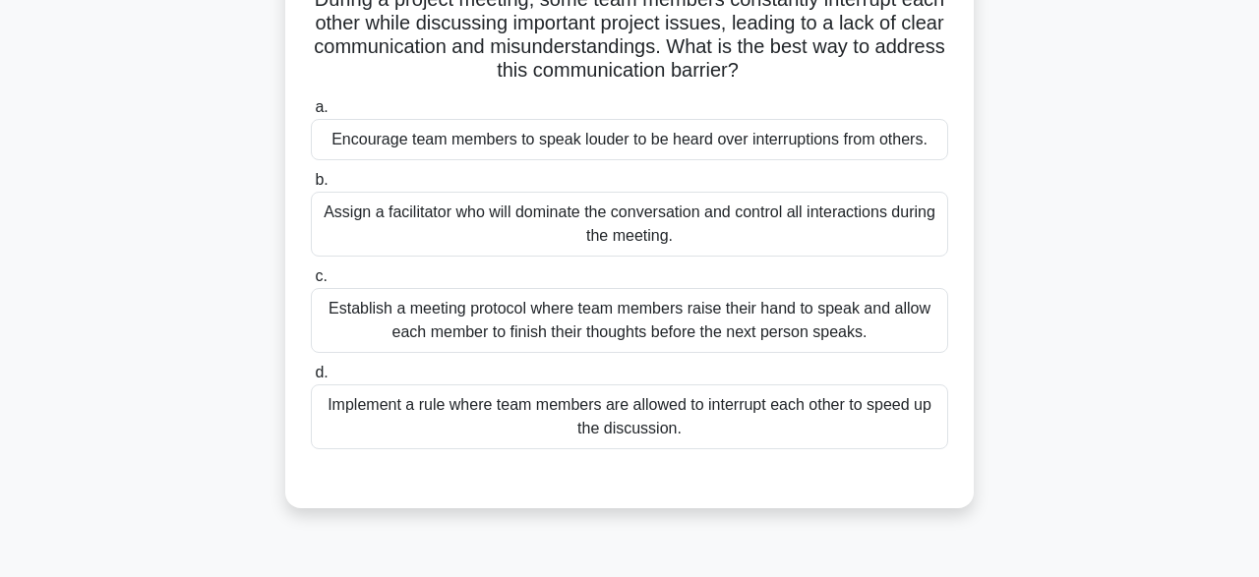
scroll to position [177, 0]
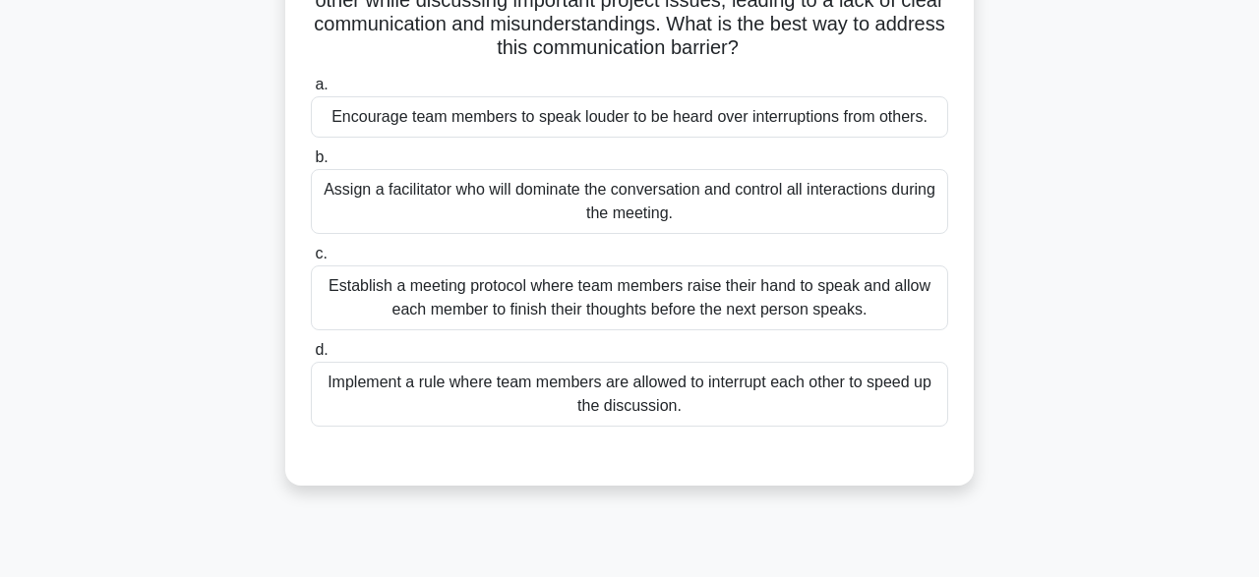
click at [371, 117] on div "Encourage team members to speak louder to be heard over interruptions from othe…" at bounding box center [629, 116] width 637 height 41
click at [311, 91] on input "a. Encourage team members to speak louder to be heard over interruptions from o…" at bounding box center [311, 85] width 0 height 13
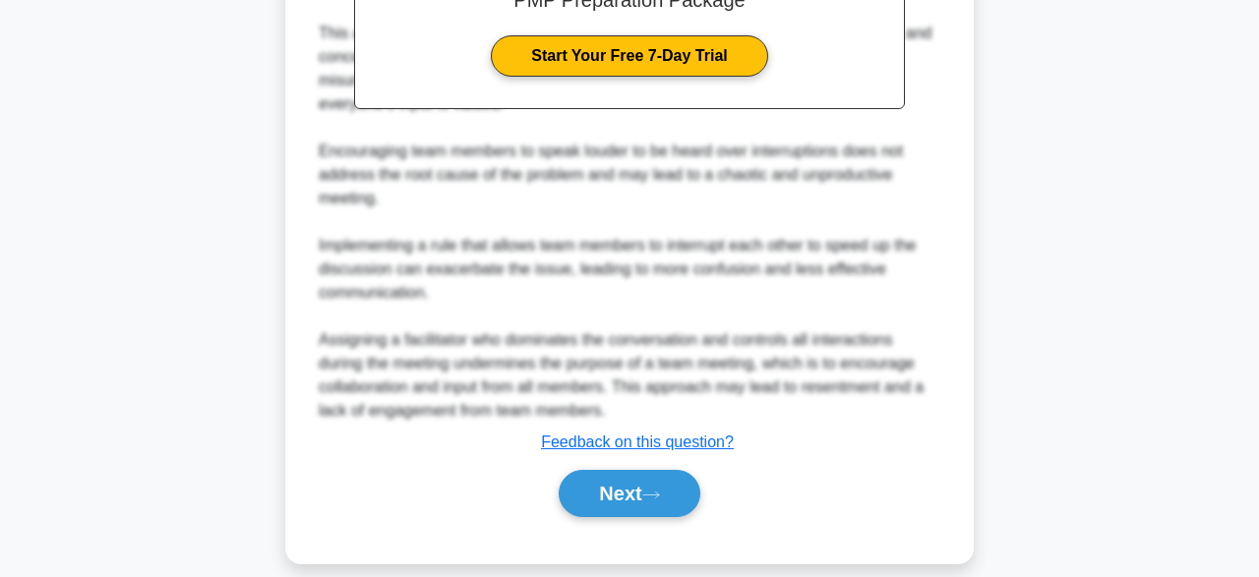
scroll to position [801, 0]
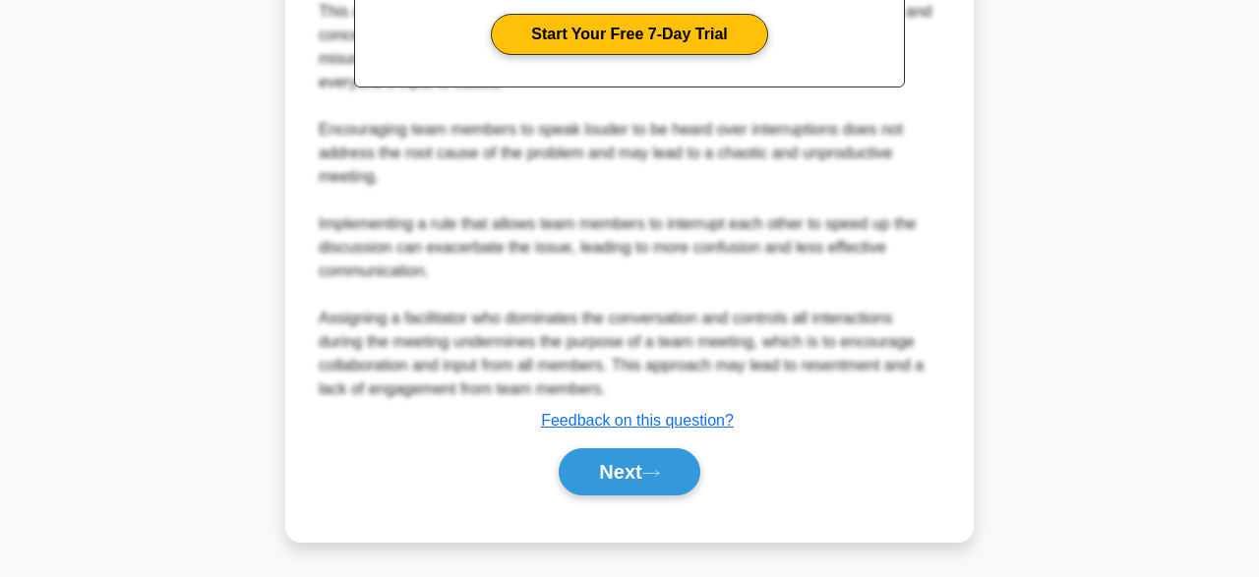
click at [579, 496] on div "Next" at bounding box center [629, 472] width 637 height 63
click at [584, 494] on button "Next" at bounding box center [629, 472] width 141 height 47
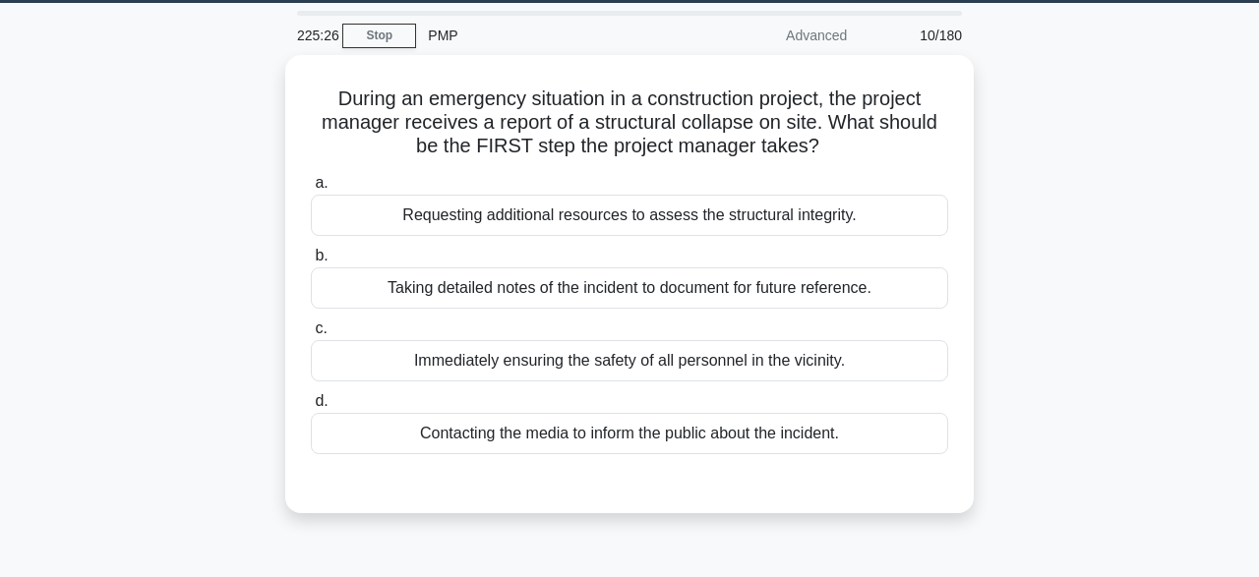
scroll to position [65, 0]
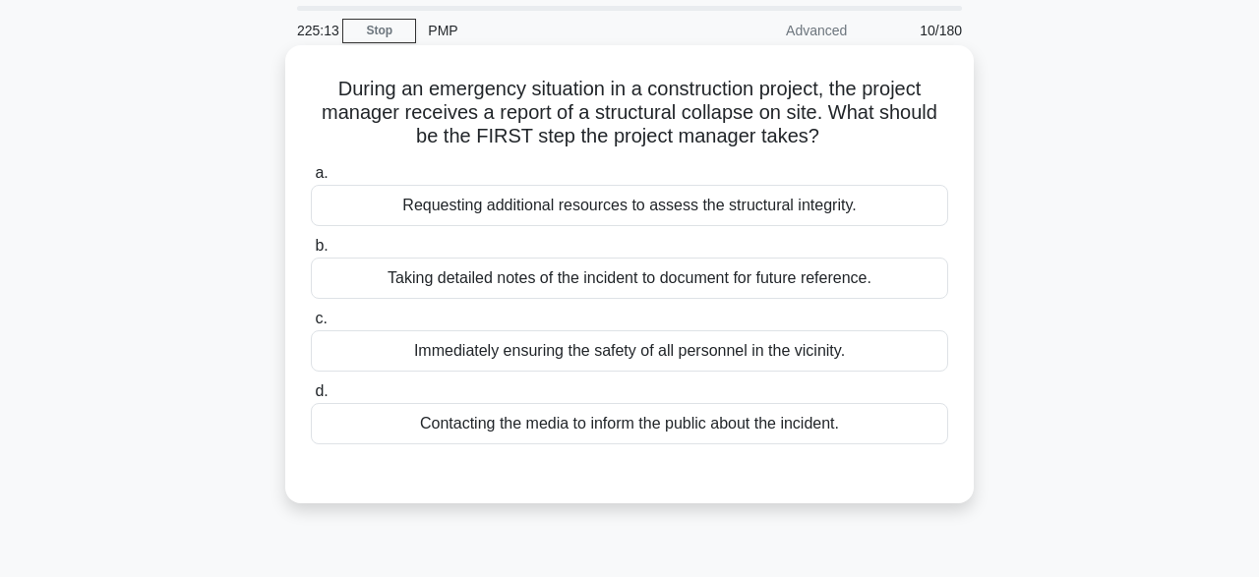
click at [880, 221] on div "Requesting additional resources to assess the structural integrity." at bounding box center [629, 205] width 637 height 41
click at [311, 180] on input "a. Requesting additional resources to assess the structural integrity." at bounding box center [311, 173] width 0 height 13
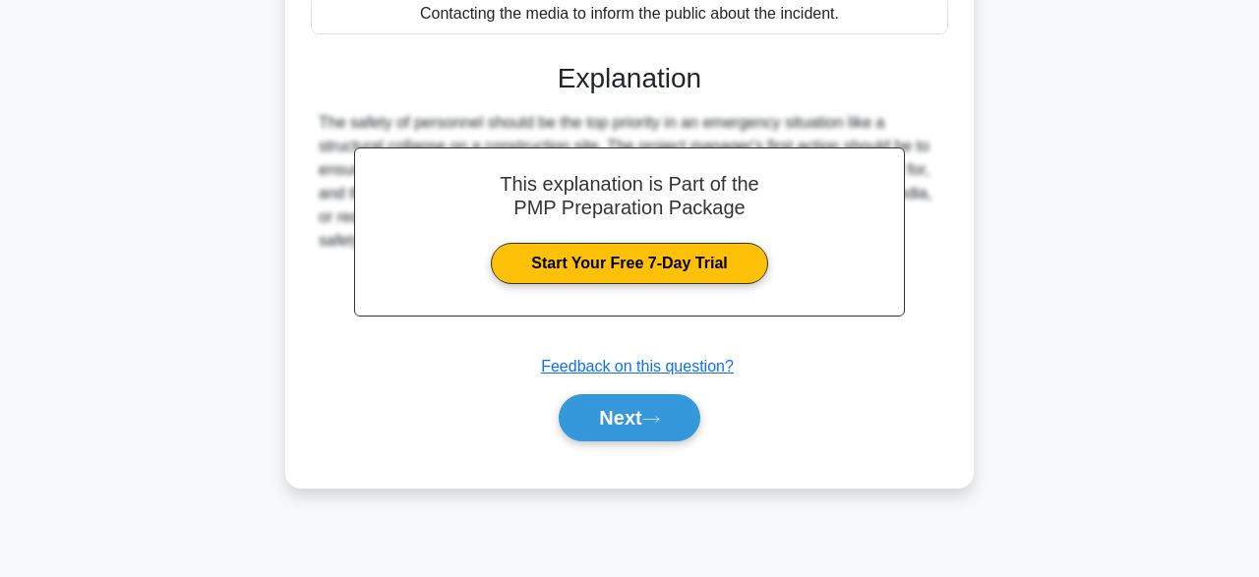
scroll to position [485, 0]
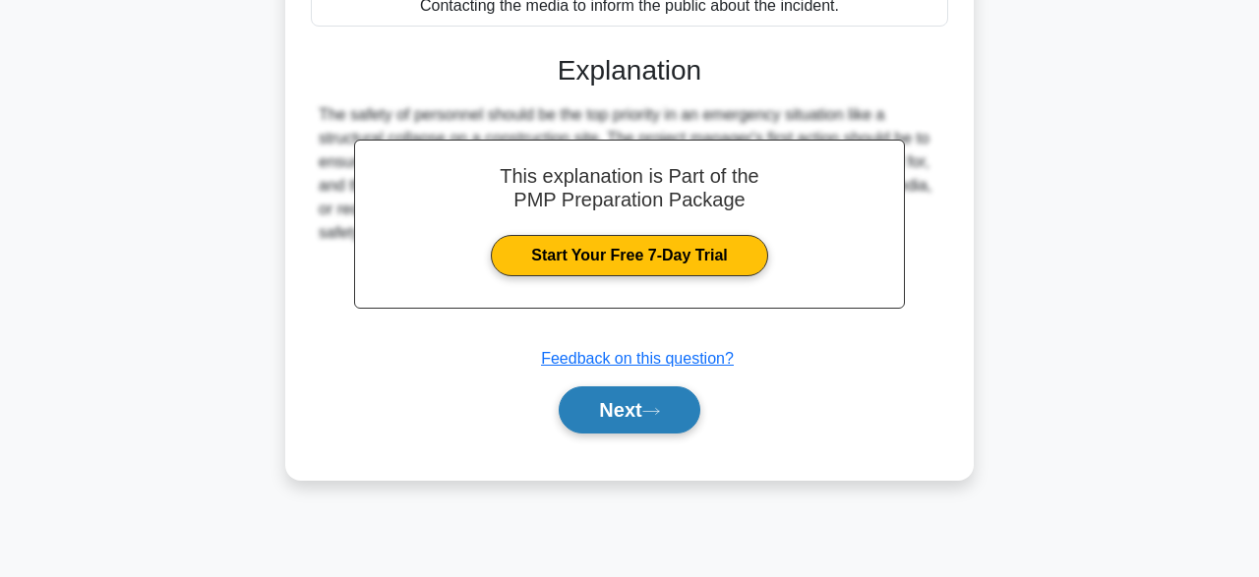
click at [668, 426] on button "Next" at bounding box center [629, 410] width 141 height 47
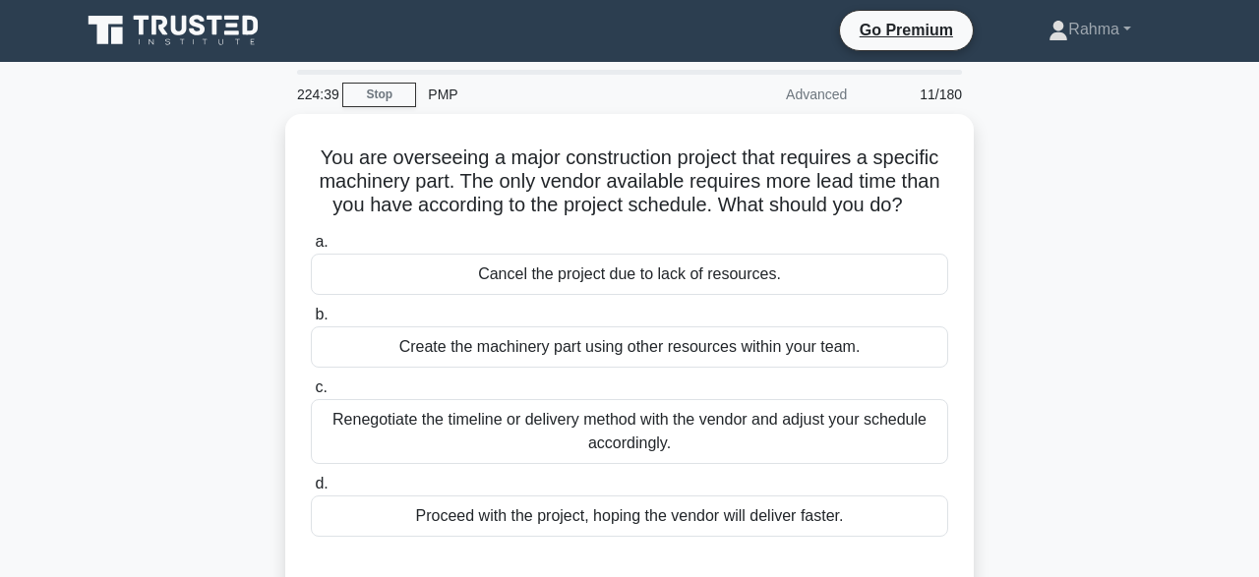
scroll to position [0, 0]
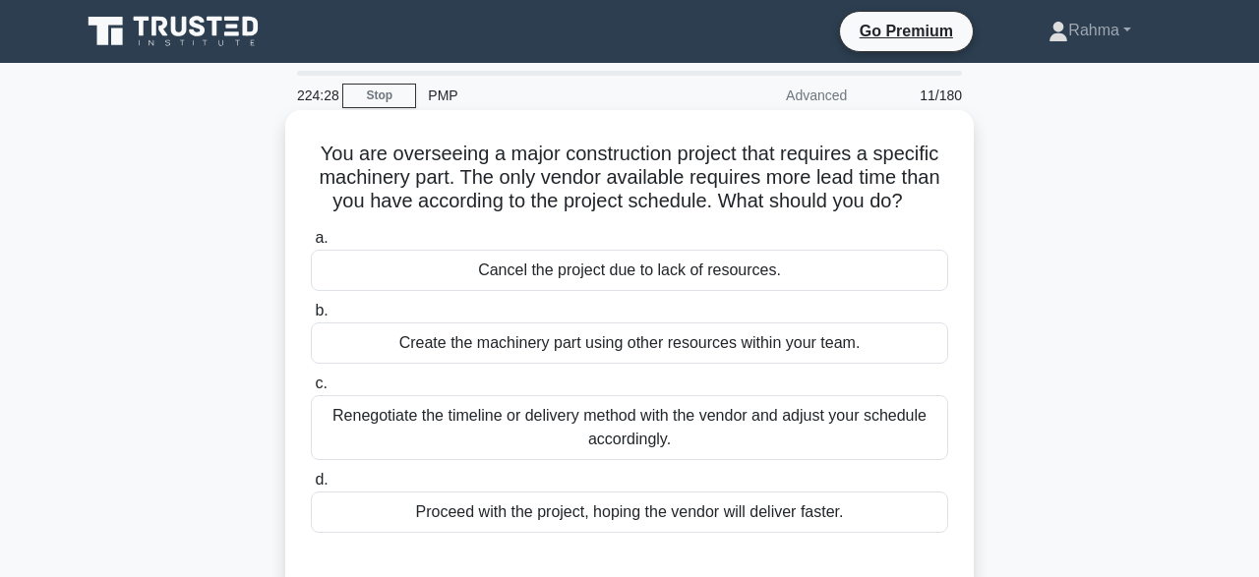
click at [886, 357] on div "Create the machinery part using other resources within your team." at bounding box center [629, 343] width 637 height 41
click at [311, 318] on input "b. Create the machinery part using other resources within your team." at bounding box center [311, 311] width 0 height 13
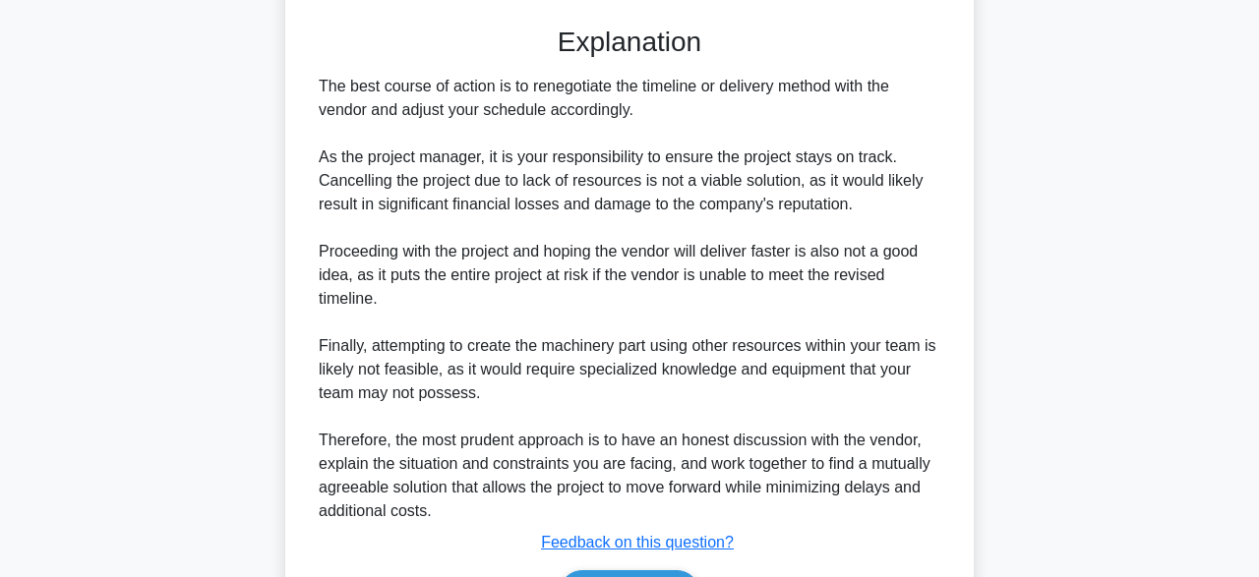
scroll to position [659, 0]
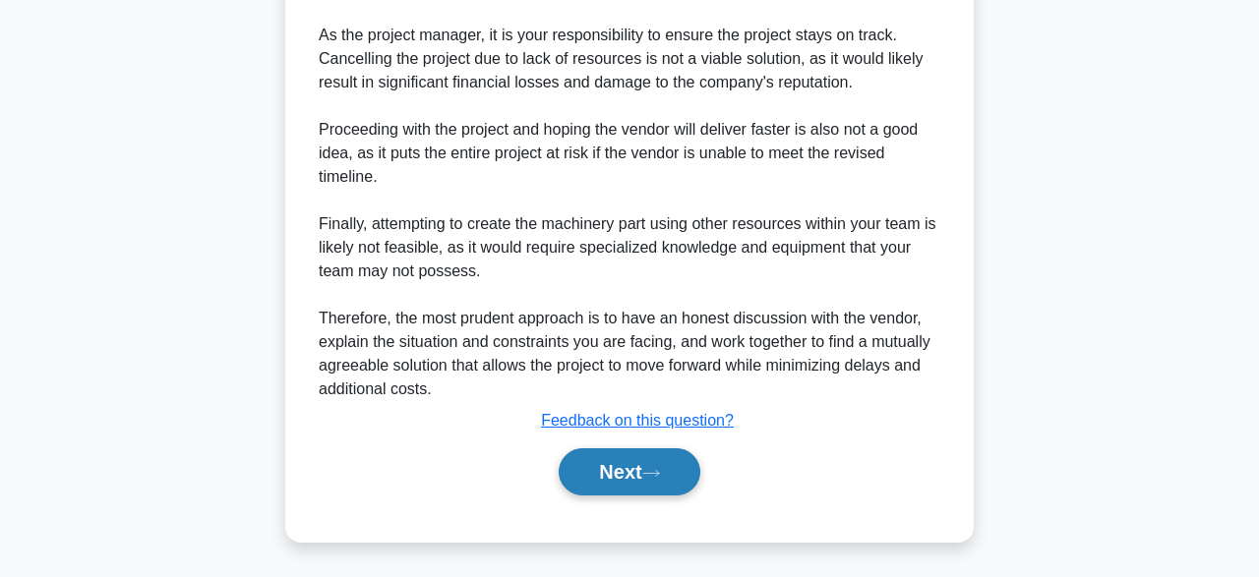
click at [660, 477] on icon at bounding box center [651, 473] width 18 height 11
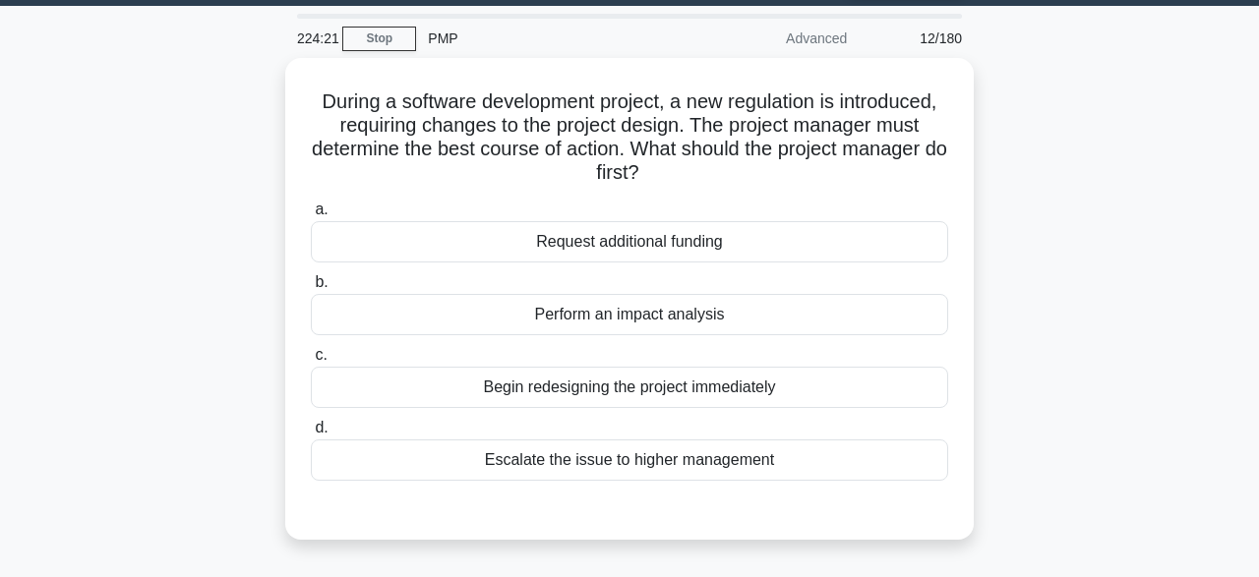
scroll to position [55, 0]
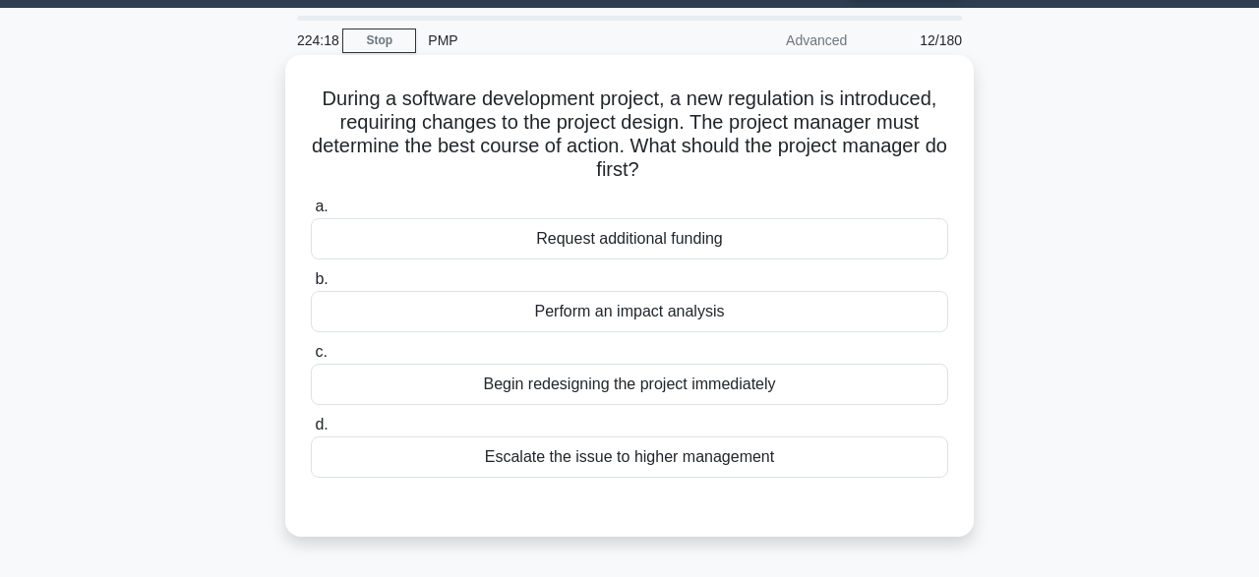
click at [848, 331] on div "Perform an impact analysis" at bounding box center [629, 311] width 637 height 41
click at [311, 286] on input "b. Perform an impact analysis" at bounding box center [311, 279] width 0 height 13
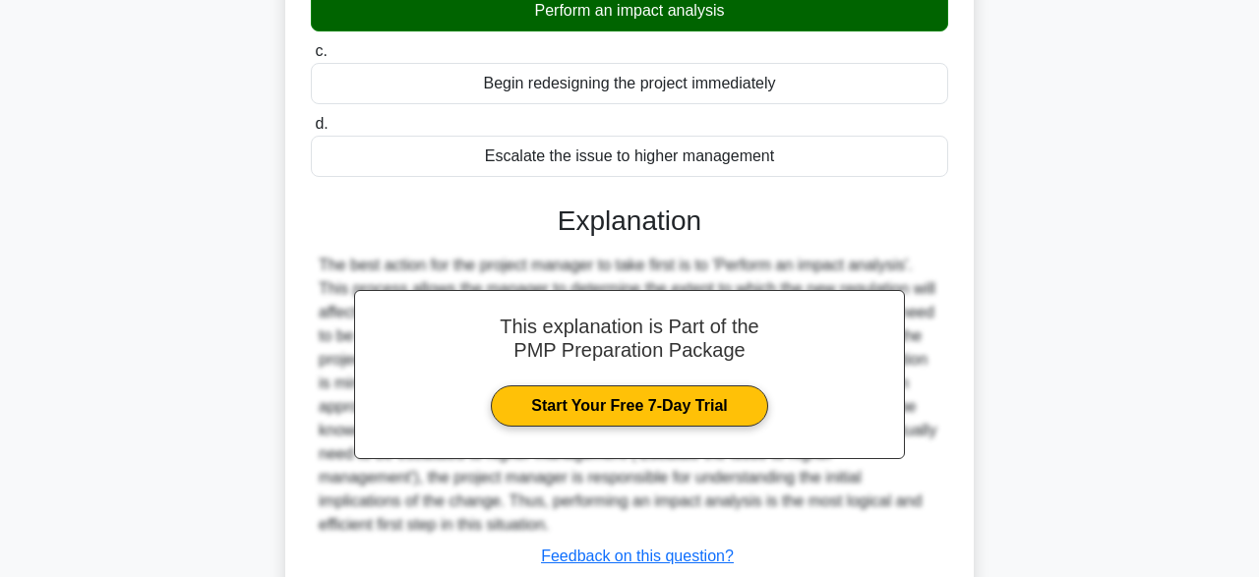
scroll to position [491, 0]
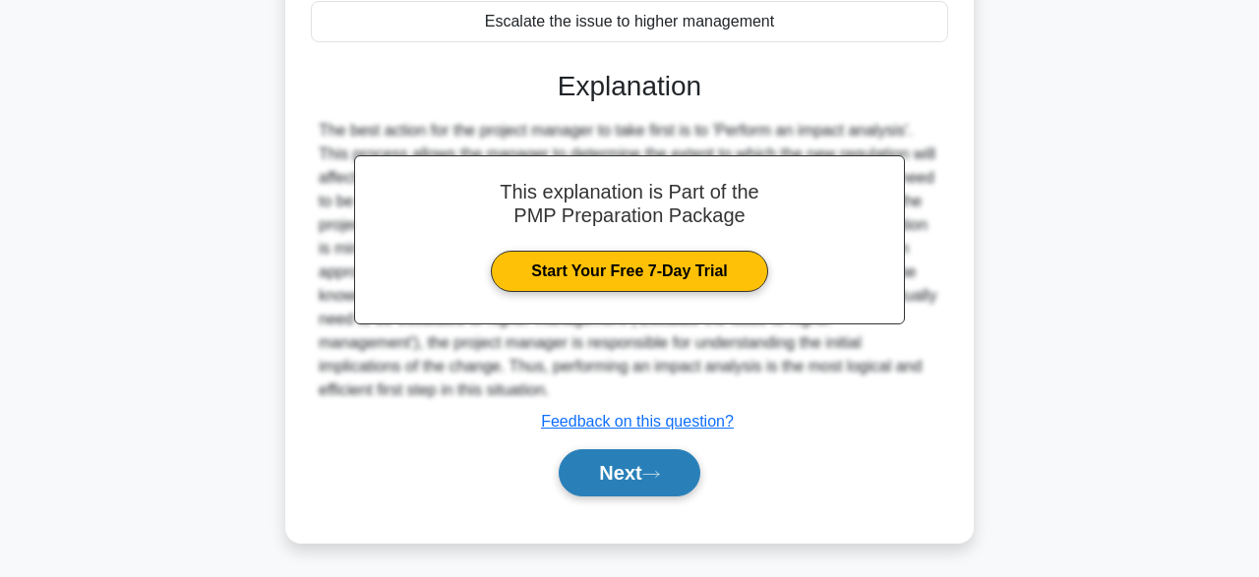
click at [660, 472] on icon at bounding box center [651, 474] width 18 height 11
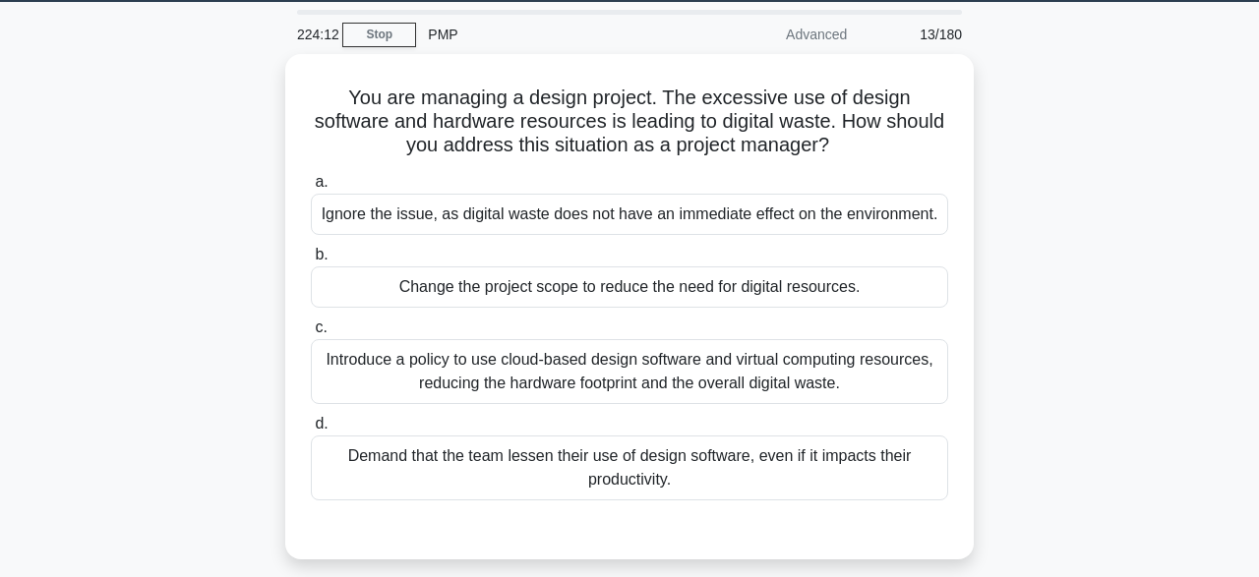
scroll to position [61, 0]
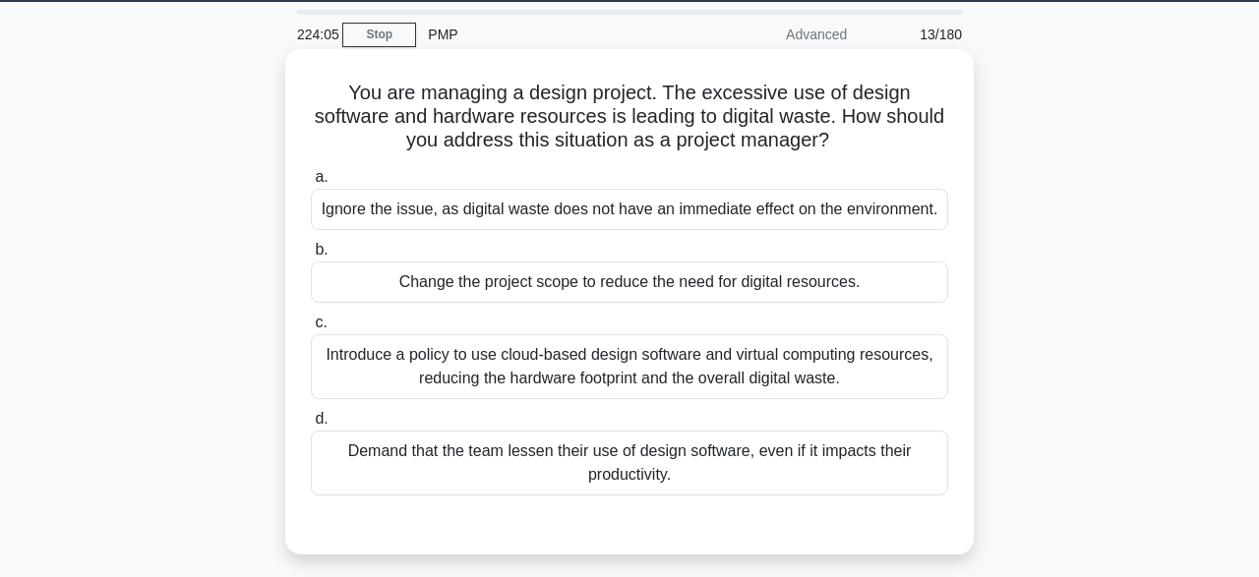
click at [351, 345] on div "Introduce a policy to use cloud-based design software and virtual computing res…" at bounding box center [629, 366] width 637 height 65
click at [311, 330] on input "c. Introduce a policy to use cloud-based design software and virtual computing …" at bounding box center [311, 323] width 0 height 13
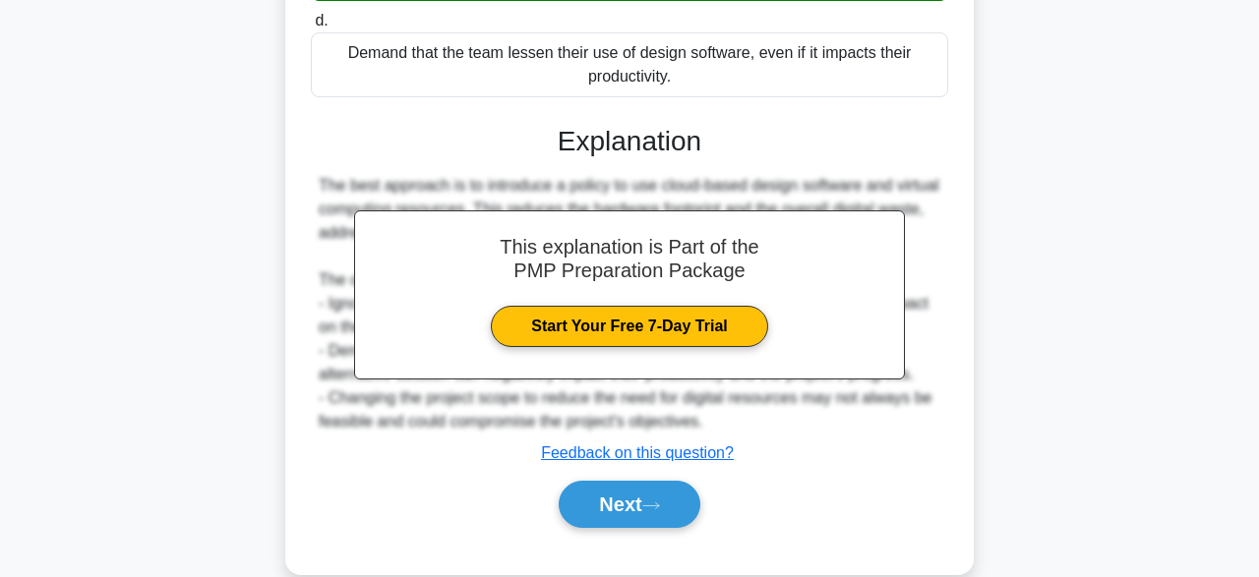
scroll to position [491, 0]
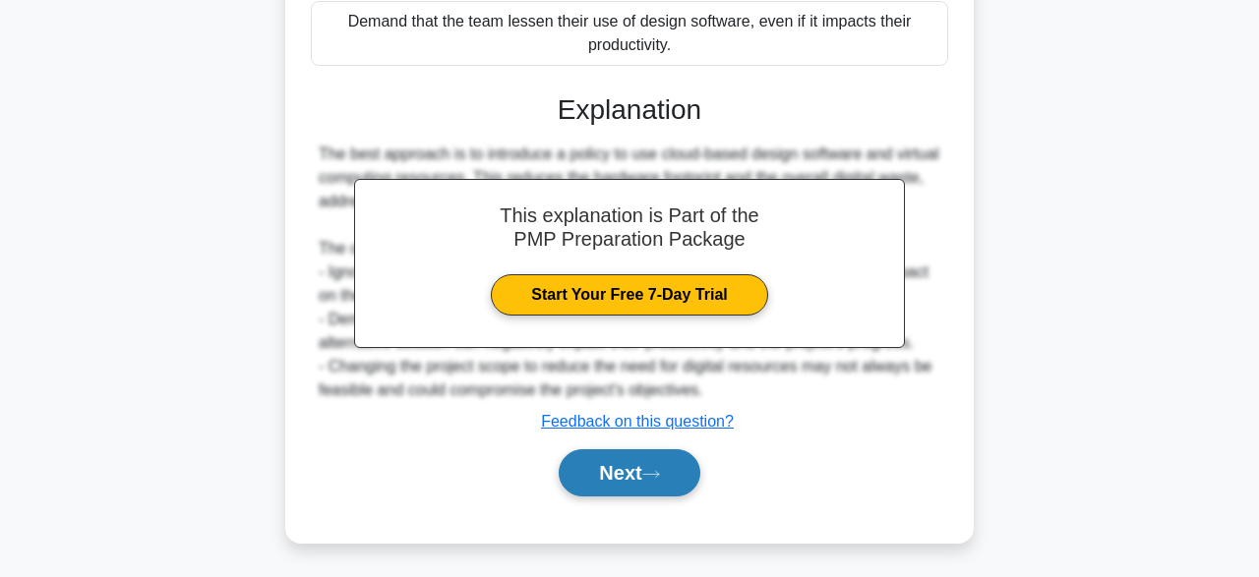
click at [652, 469] on icon at bounding box center [651, 474] width 18 height 11
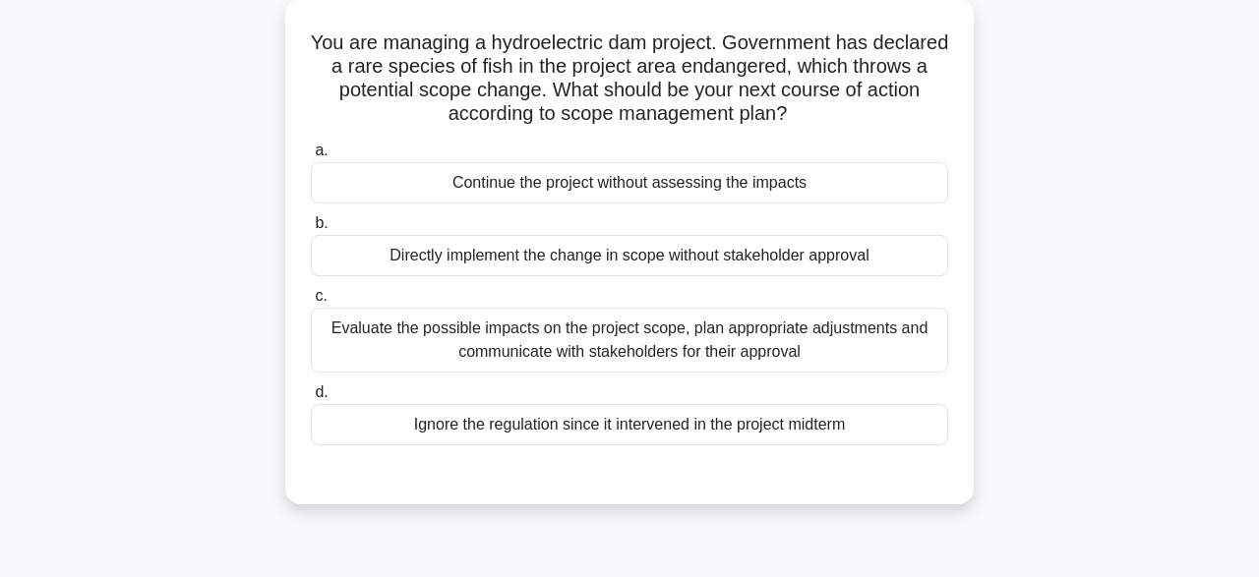
scroll to position [118, 0]
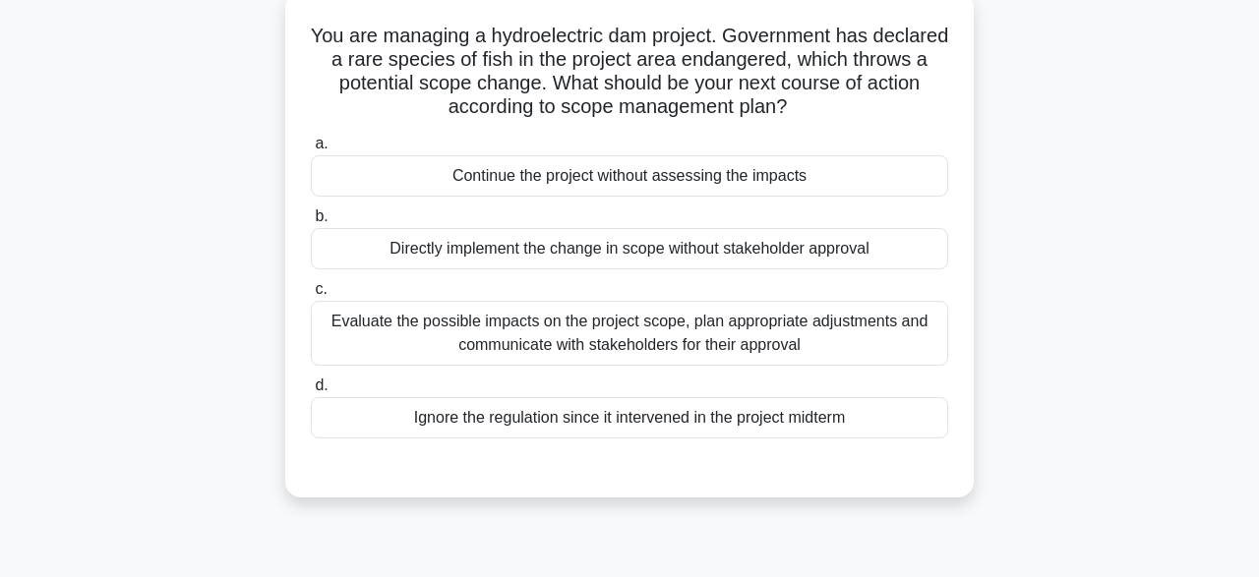
click at [370, 327] on div "Evaluate the possible impacts on the project scope, plan appropriate adjustment…" at bounding box center [629, 333] width 637 height 65
click at [311, 296] on input "c. Evaluate the possible impacts on the project scope, plan appropriate adjustm…" at bounding box center [311, 289] width 0 height 13
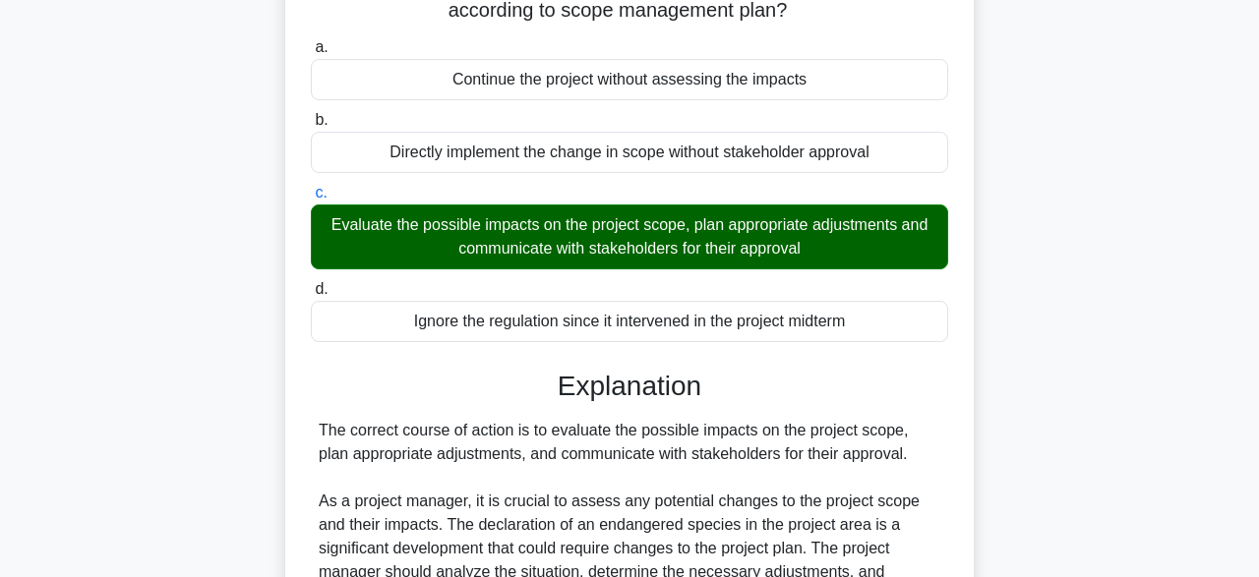
scroll to position [538, 0]
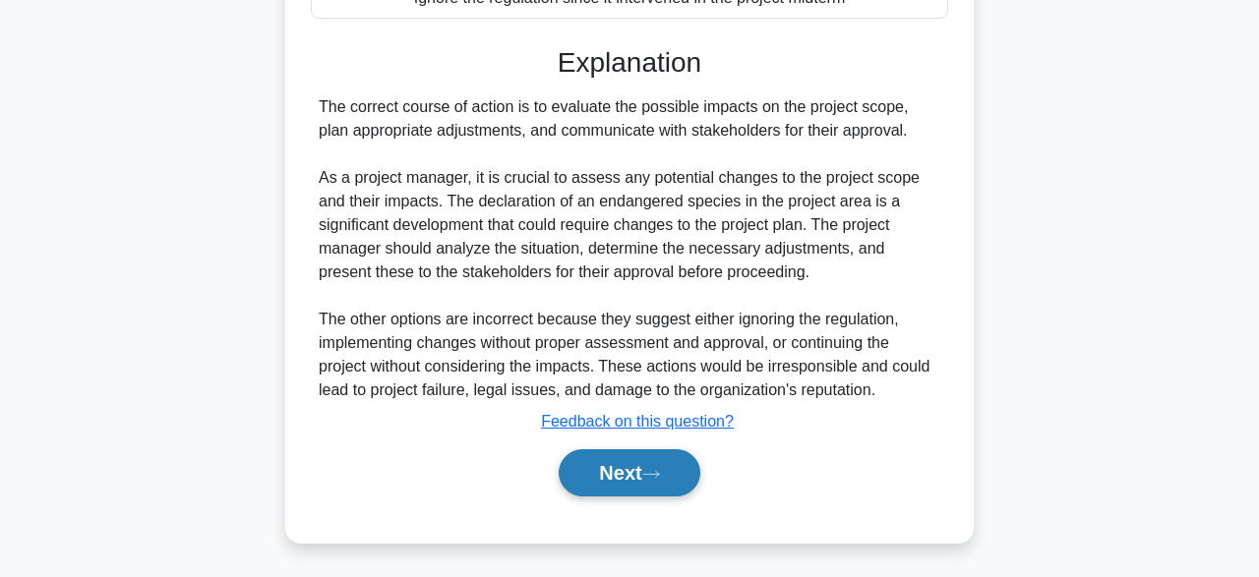
click at [605, 476] on button "Next" at bounding box center [629, 473] width 141 height 47
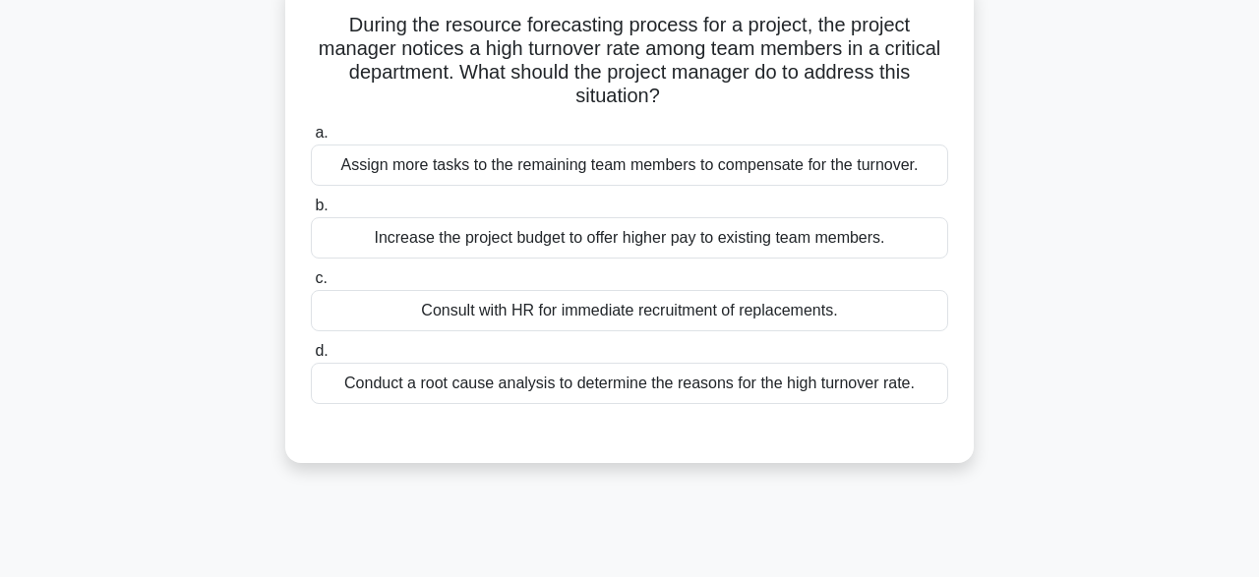
scroll to position [135, 0]
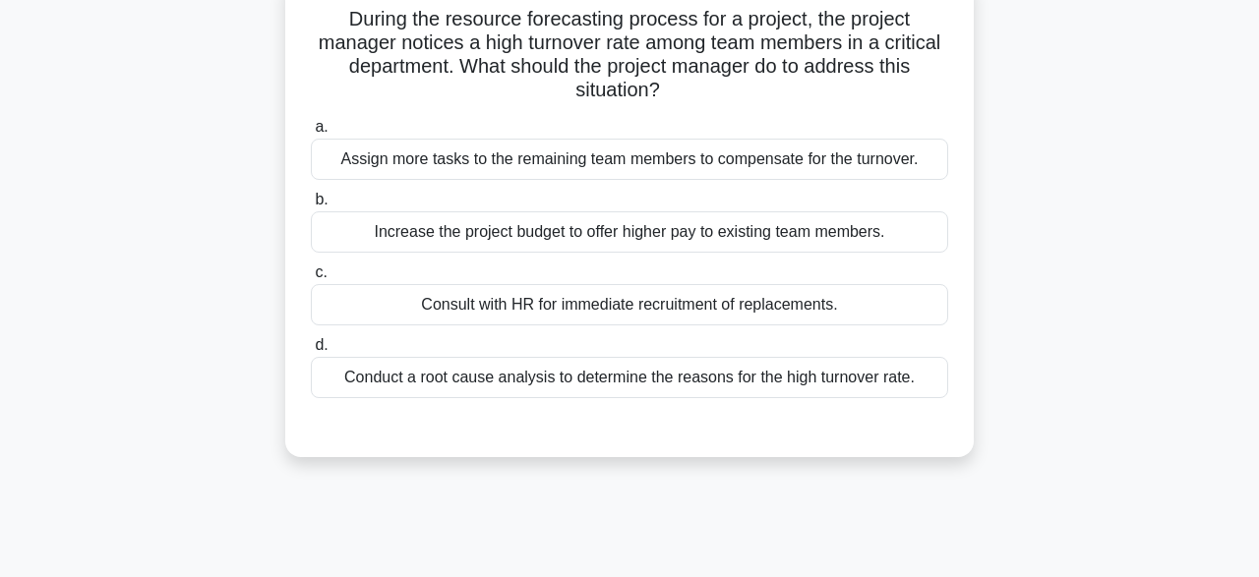
click at [377, 390] on div "Conduct a root cause analysis to determine the reasons for the high turnover ra…" at bounding box center [629, 377] width 637 height 41
click at [311, 352] on input "d. Conduct a root cause analysis to determine the reasons for the high turnover…" at bounding box center [311, 345] width 0 height 13
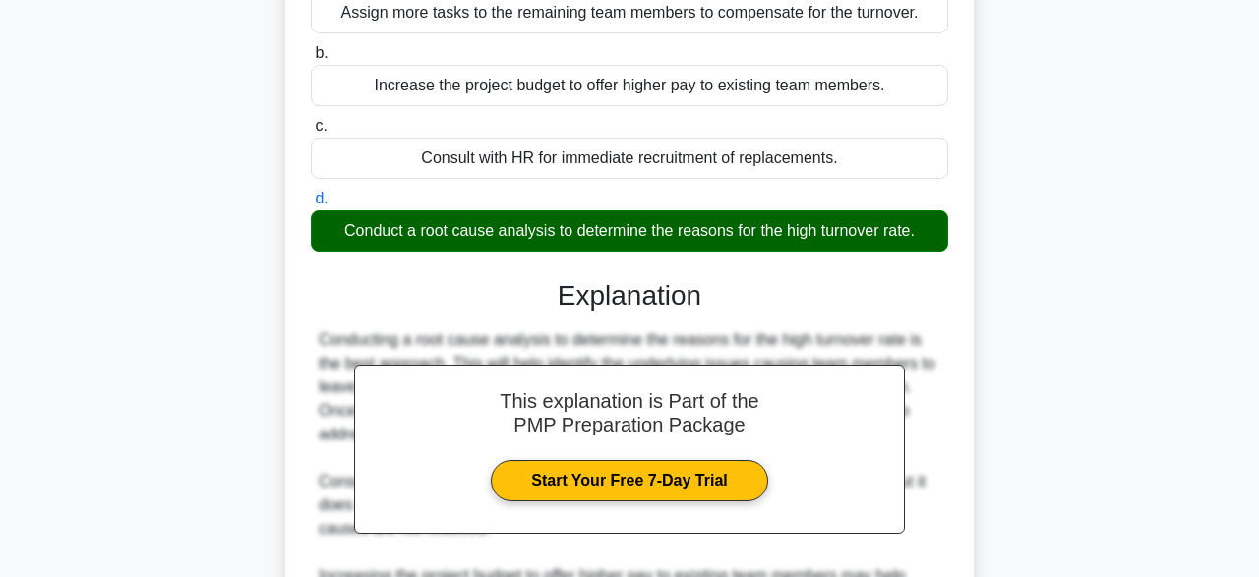
scroll to position [609, 0]
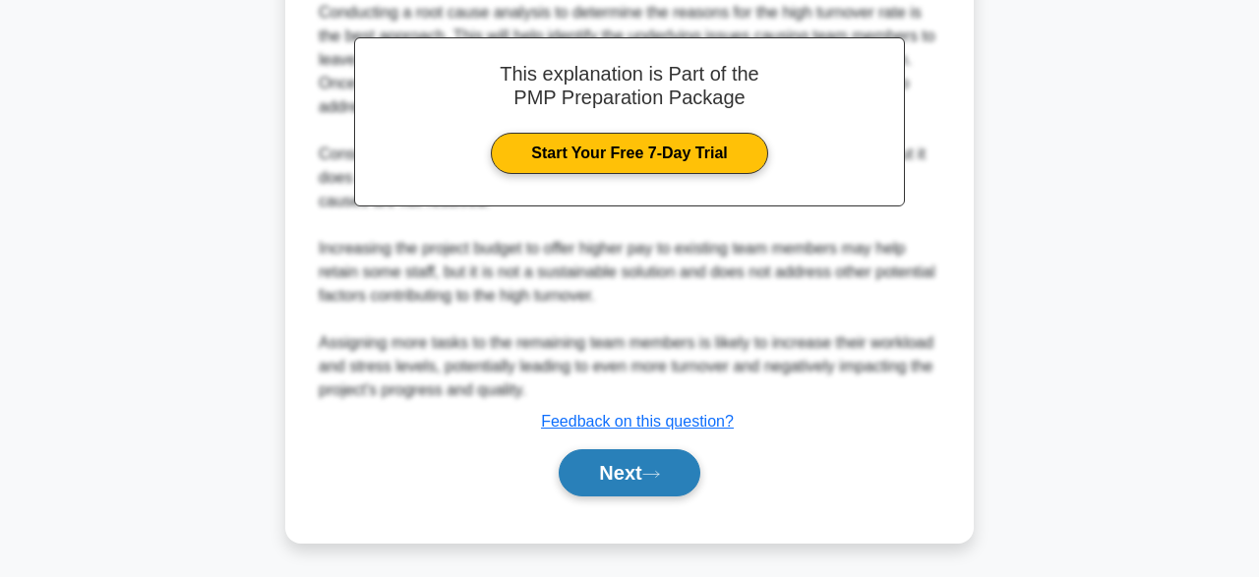
click at [577, 480] on button "Next" at bounding box center [629, 473] width 141 height 47
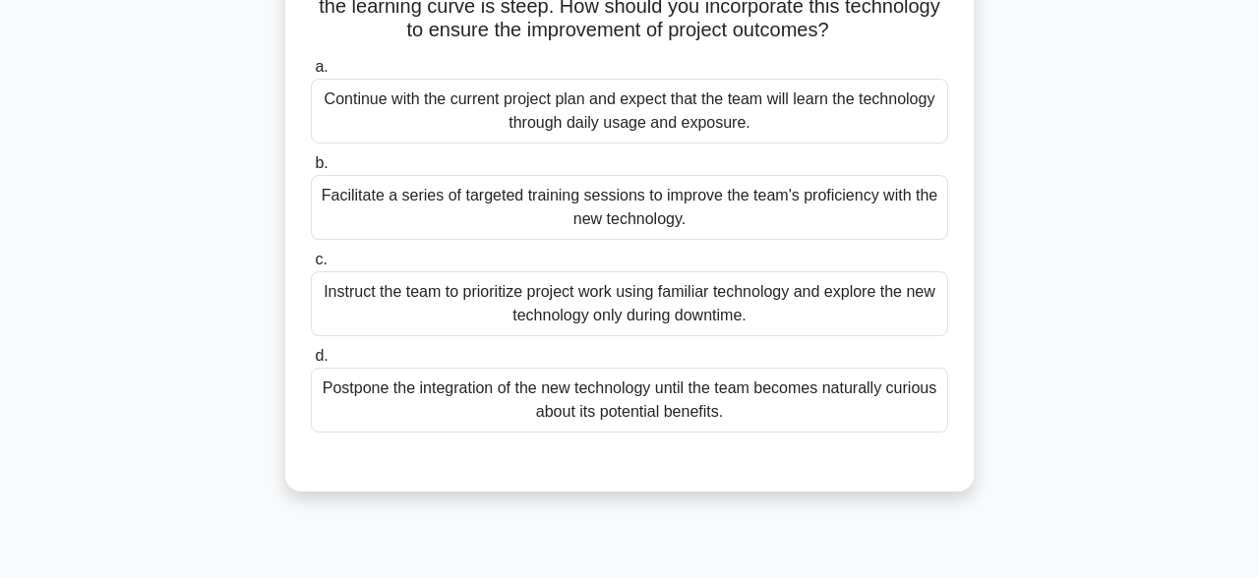
scroll to position [198, 0]
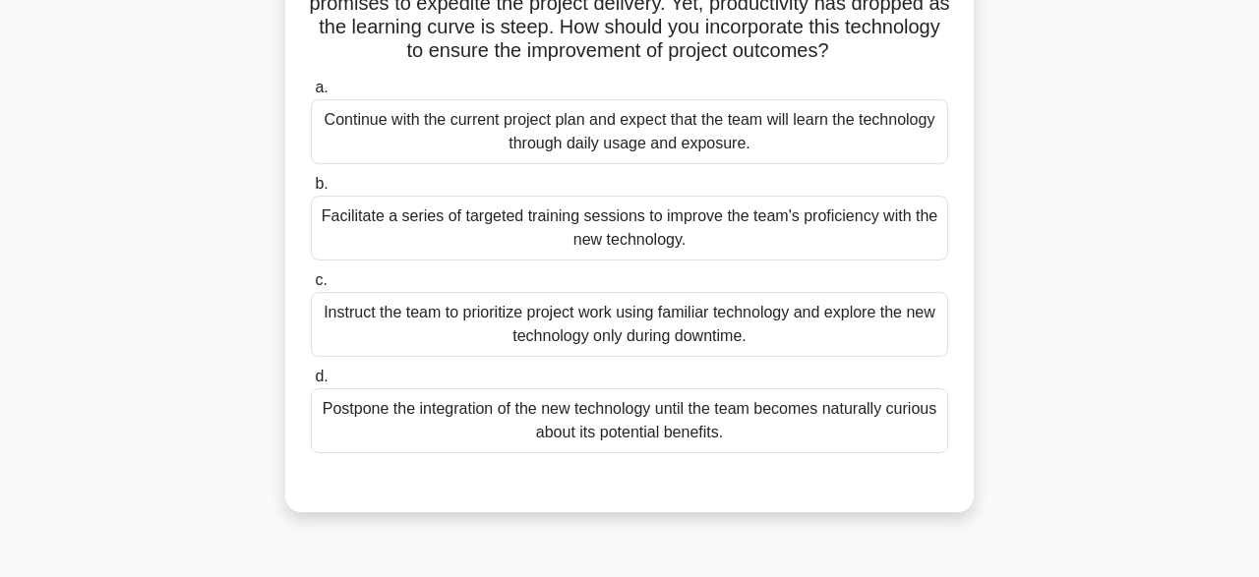
click at [881, 250] on div "Facilitate a series of targeted training sessions to improve the team's profici…" at bounding box center [629, 228] width 637 height 65
click at [311, 191] on input "b. Facilitate a series of targeted training sessions to improve the team's prof…" at bounding box center [311, 184] width 0 height 13
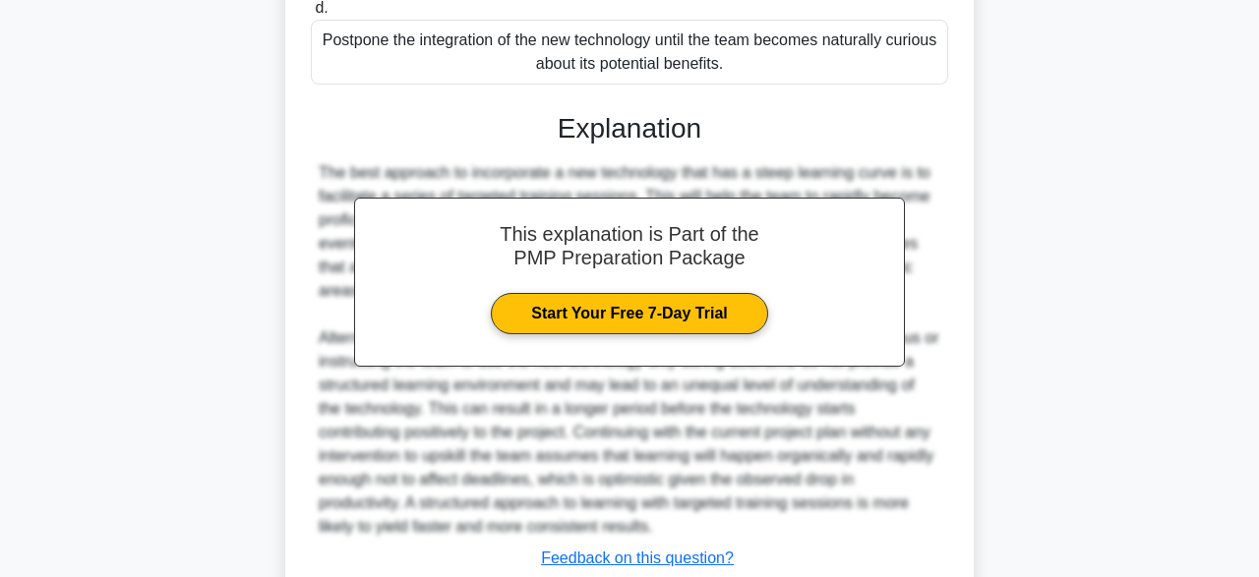
scroll to position [703, 0]
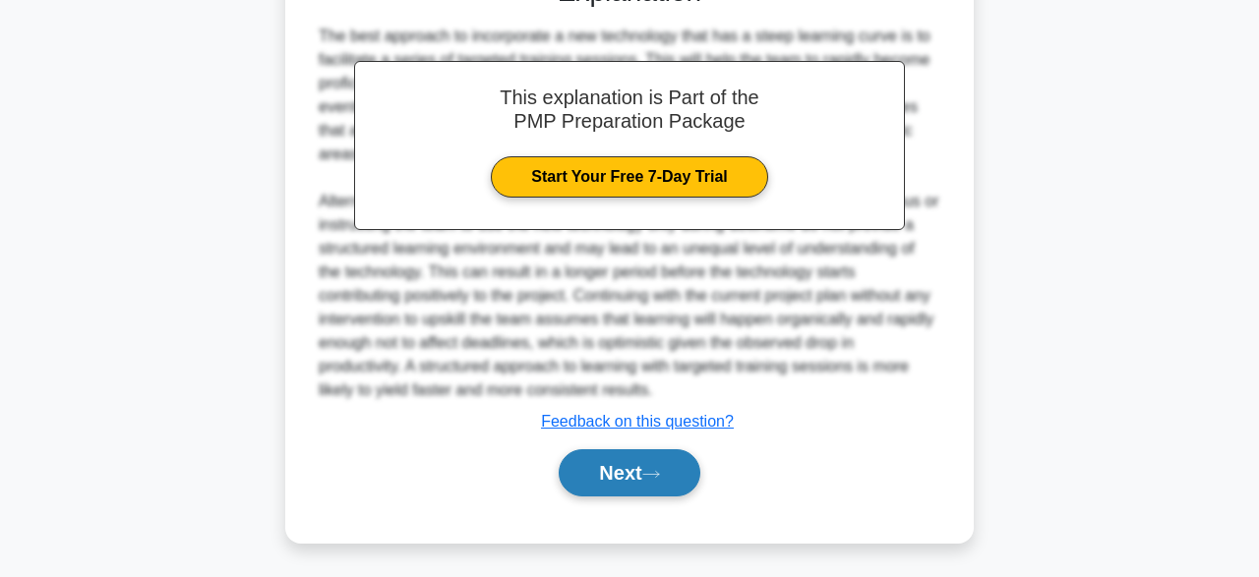
click at [644, 476] on button "Next" at bounding box center [629, 473] width 141 height 47
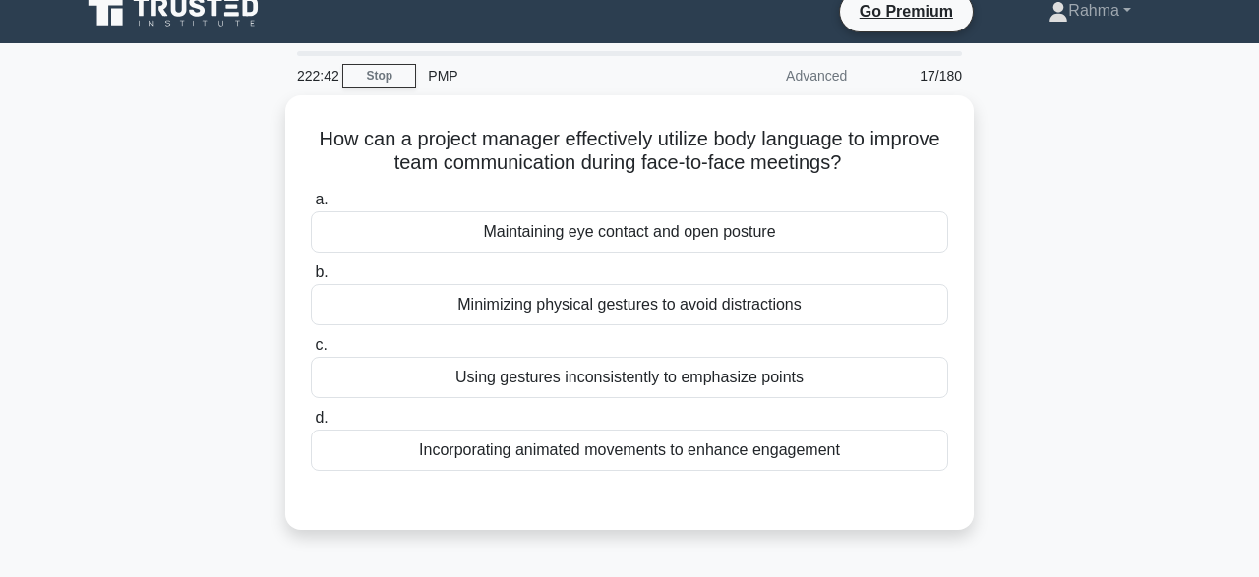
scroll to position [22, 0]
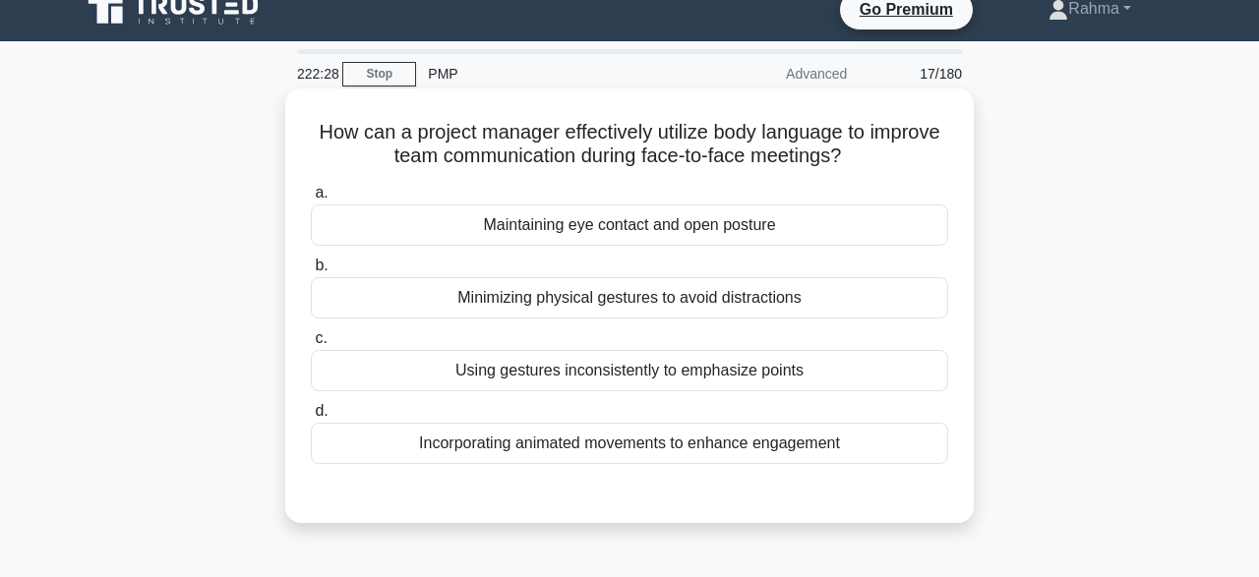
click at [901, 441] on div "Incorporating animated movements to enhance engagement" at bounding box center [629, 443] width 637 height 41
click at [311, 418] on input "d. Incorporating animated movements to enhance engagement" at bounding box center [311, 411] width 0 height 13
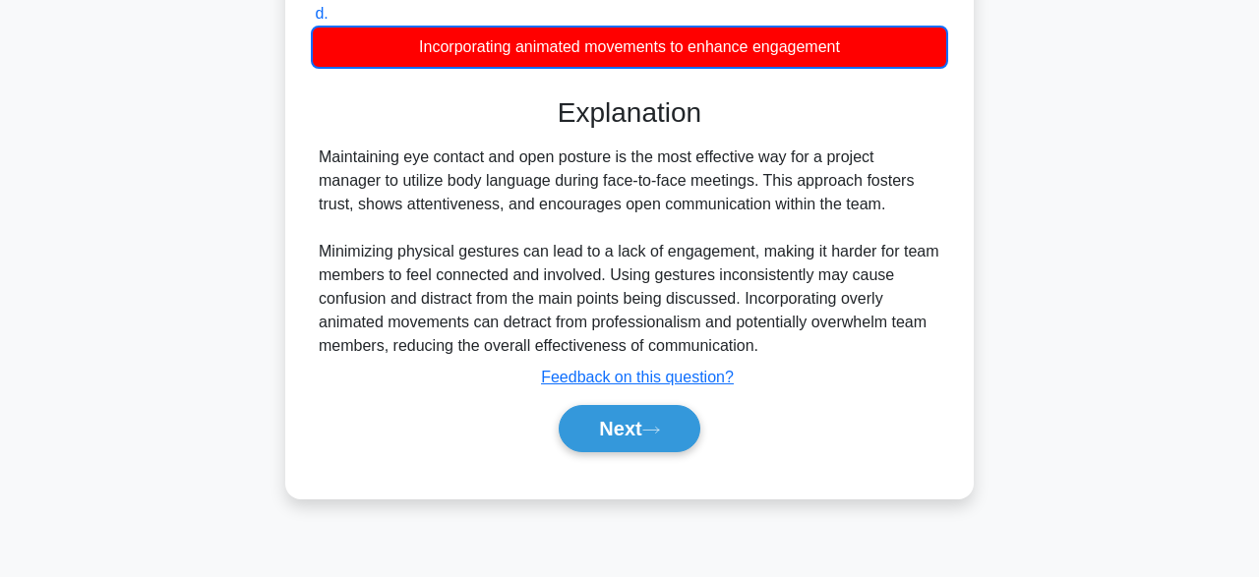
scroll to position [485, 0]
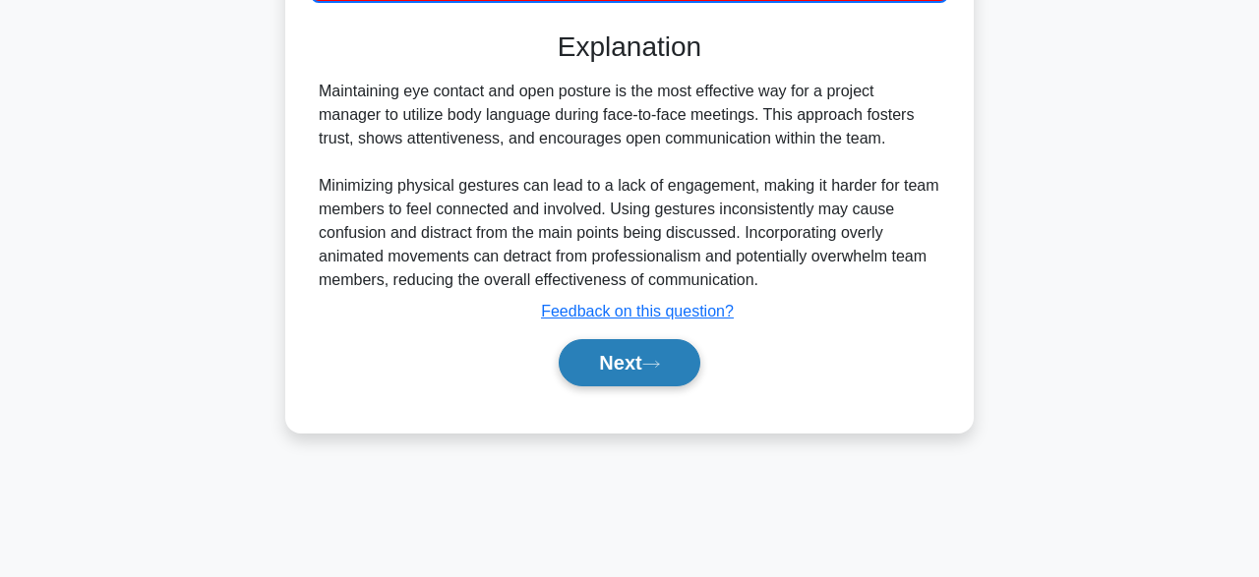
click at [638, 350] on button "Next" at bounding box center [629, 362] width 141 height 47
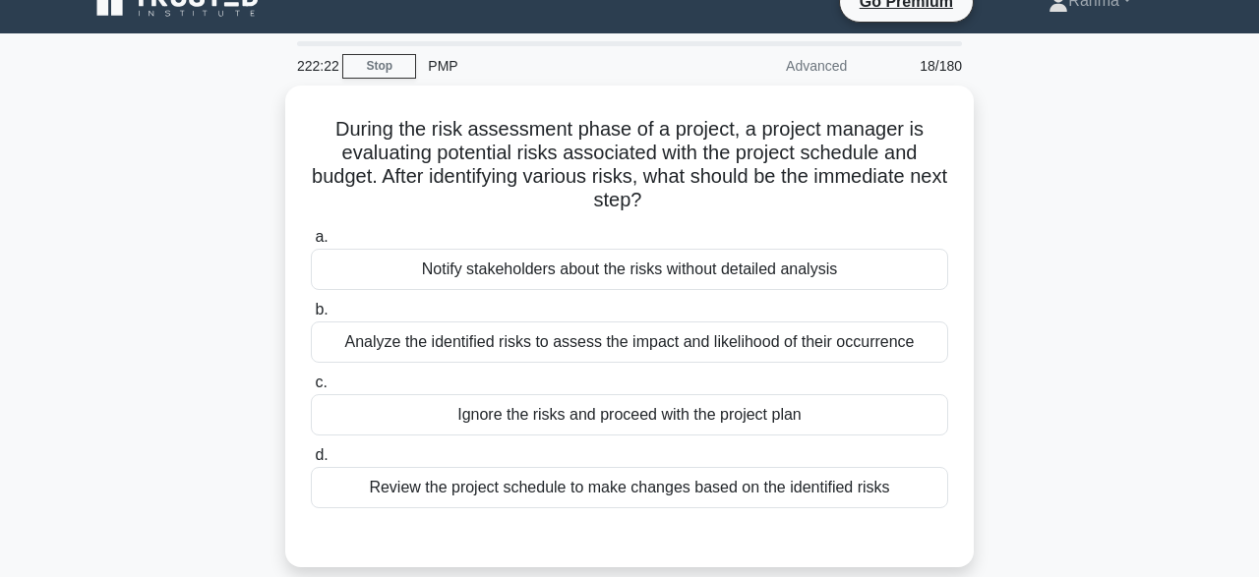
scroll to position [43, 0]
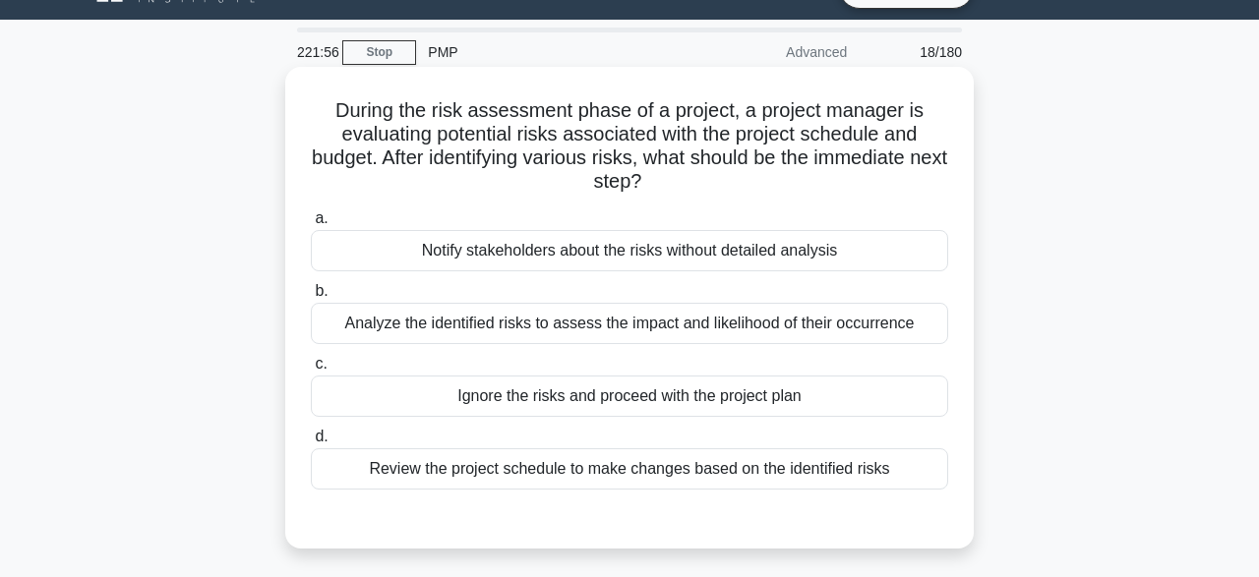
click at [929, 327] on div "Analyze the identified risks to assess the impact and likelihood of their occur…" at bounding box center [629, 323] width 637 height 41
click at [311, 298] on input "b. Analyze the identified risks to assess the impact and likelihood of their oc…" at bounding box center [311, 291] width 0 height 13
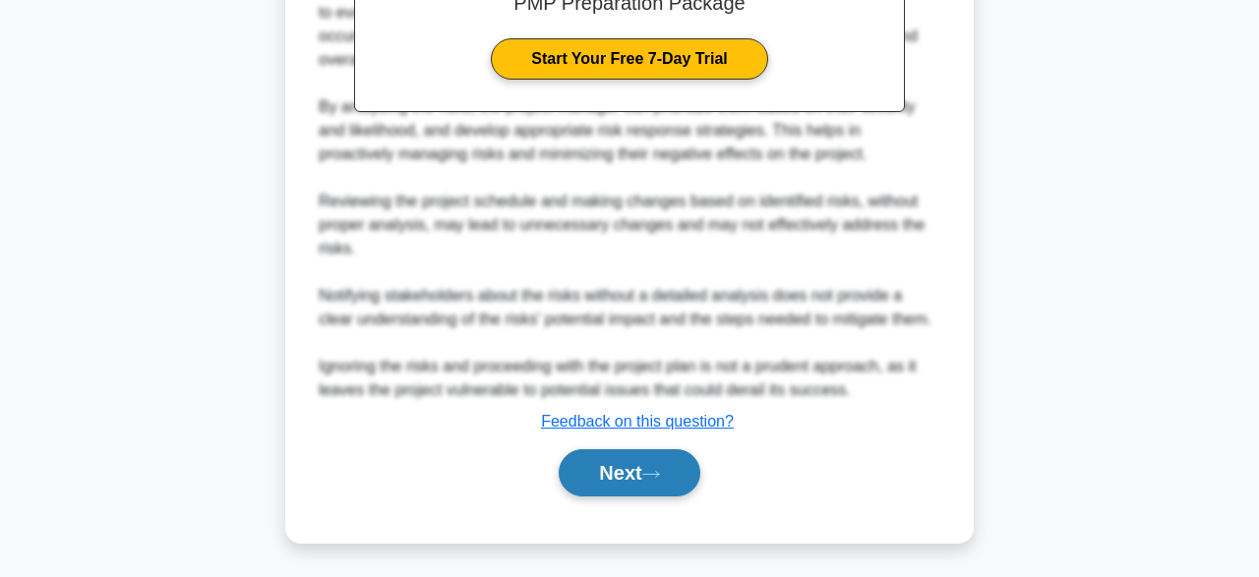
click at [660, 475] on icon at bounding box center [651, 474] width 18 height 11
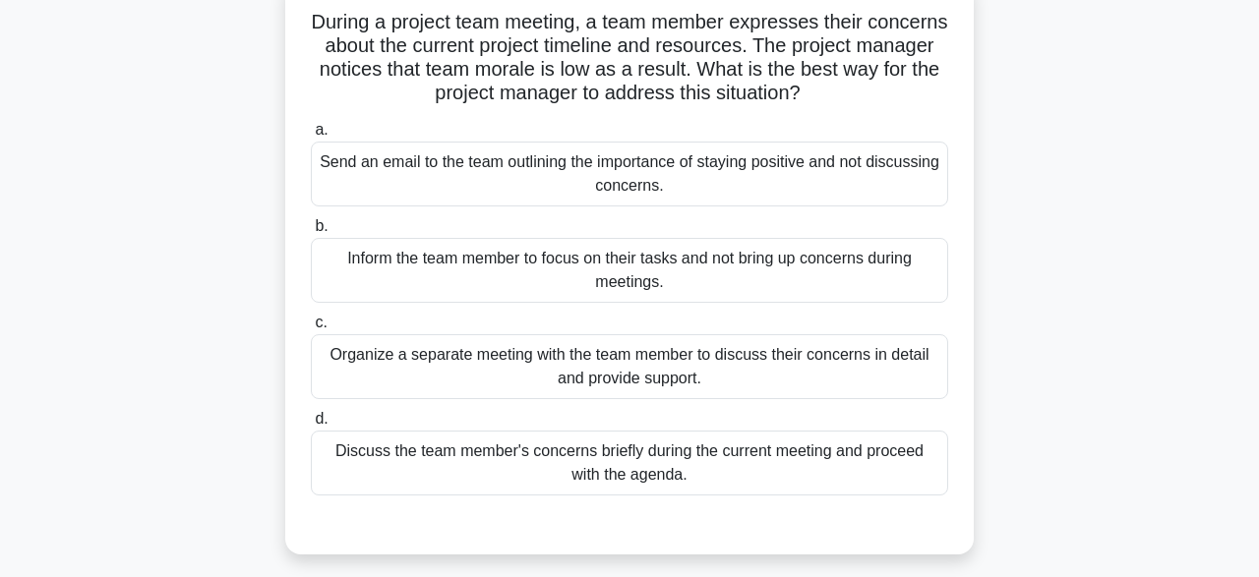
scroll to position [138, 0]
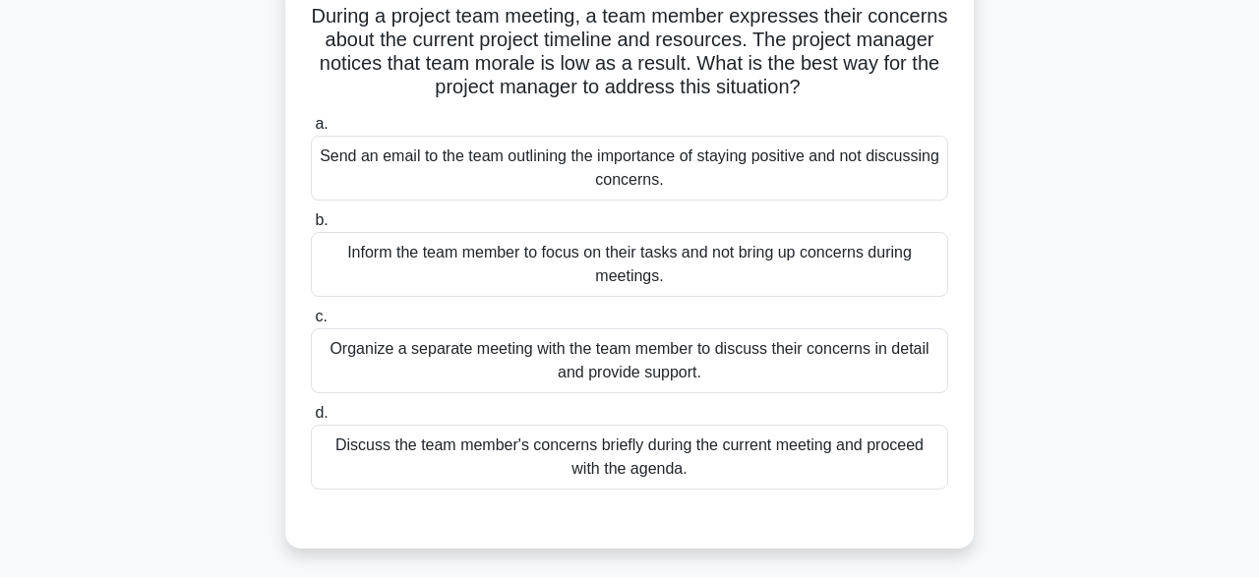
click at [791, 458] on div "Discuss the team member's concerns briefly during the current meeting and proce…" at bounding box center [629, 457] width 637 height 65
click at [311, 420] on input "d. Discuss the team member's concerns briefly during the current meeting and pr…" at bounding box center [311, 413] width 0 height 13
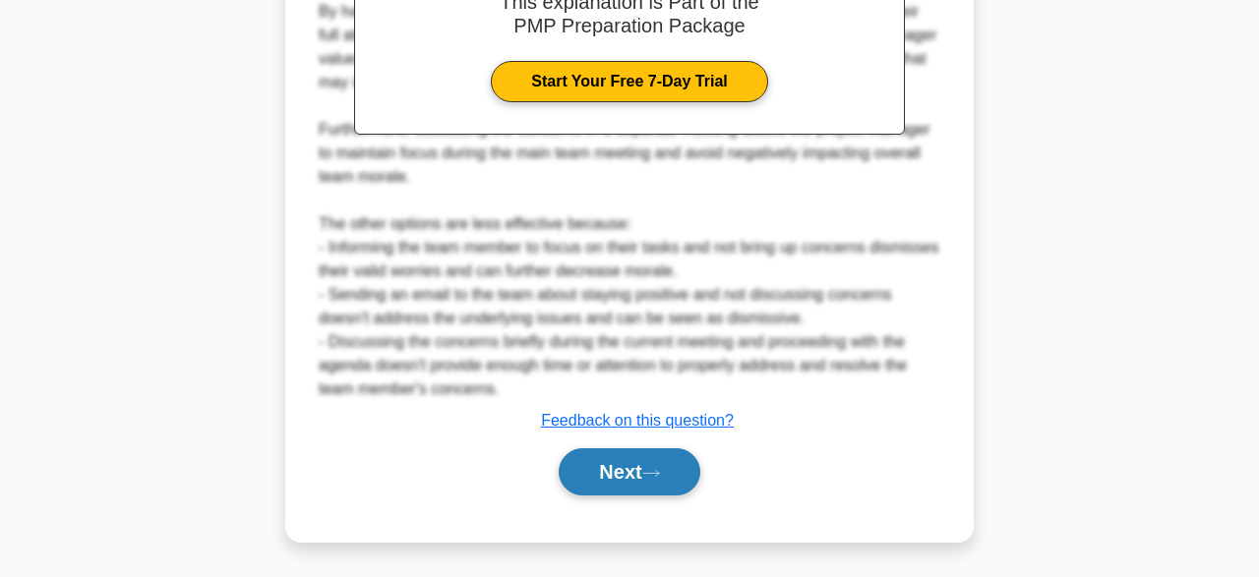
click at [684, 472] on button "Next" at bounding box center [629, 472] width 141 height 47
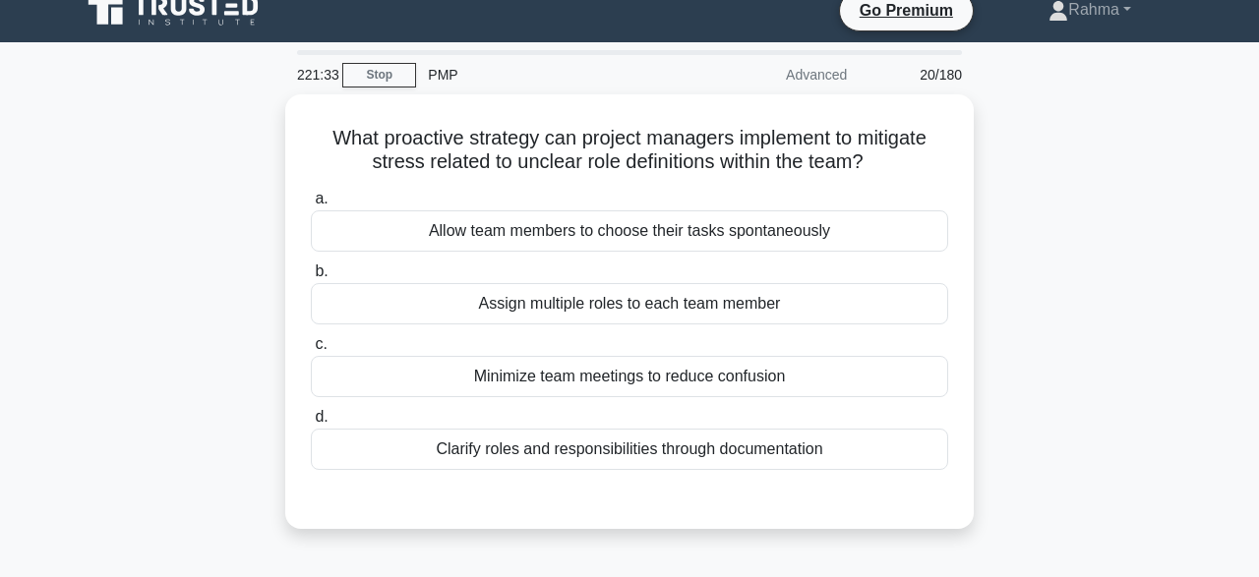
scroll to position [20, 0]
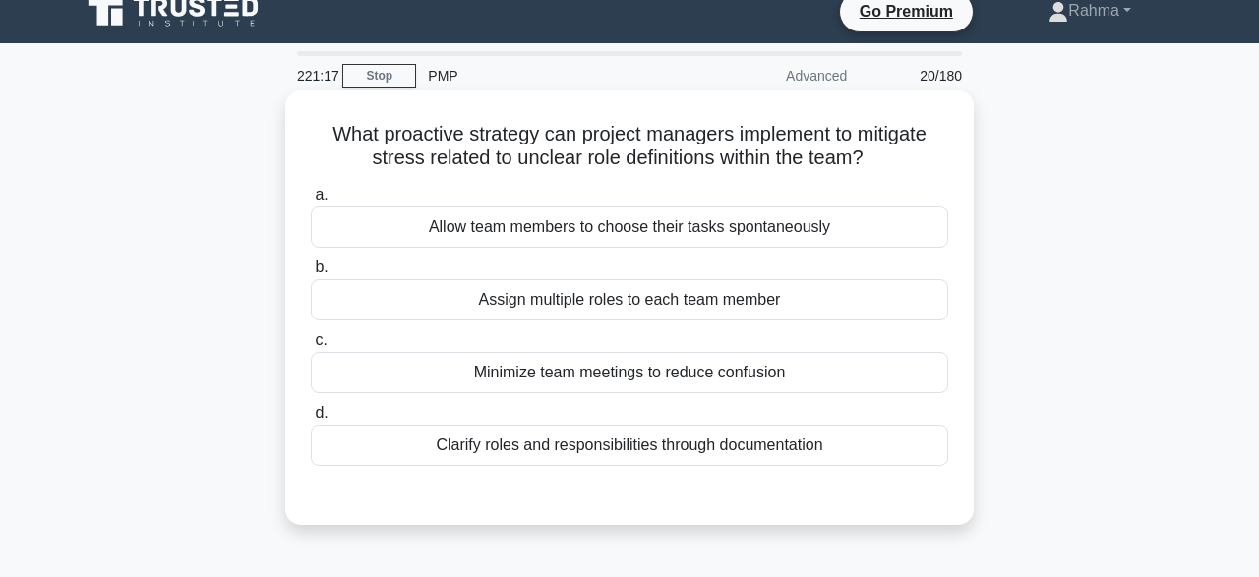
click at [831, 450] on div "Clarify roles and responsibilities through documentation" at bounding box center [629, 445] width 637 height 41
click at [311, 420] on input "d. Clarify roles and responsibilities through documentation" at bounding box center [311, 413] width 0 height 13
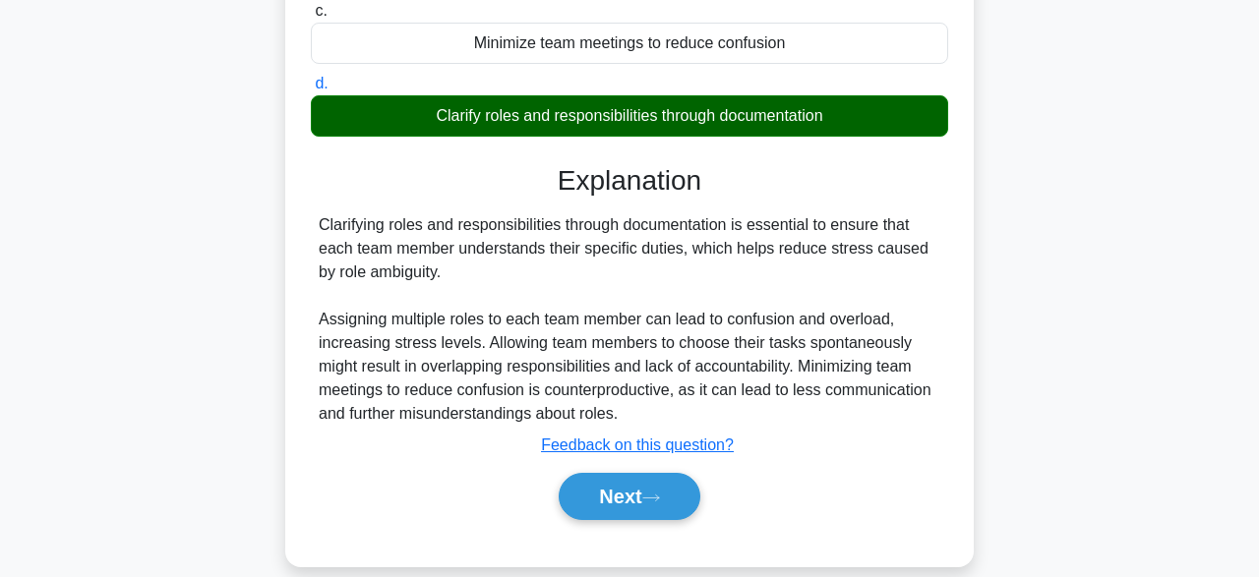
scroll to position [485, 0]
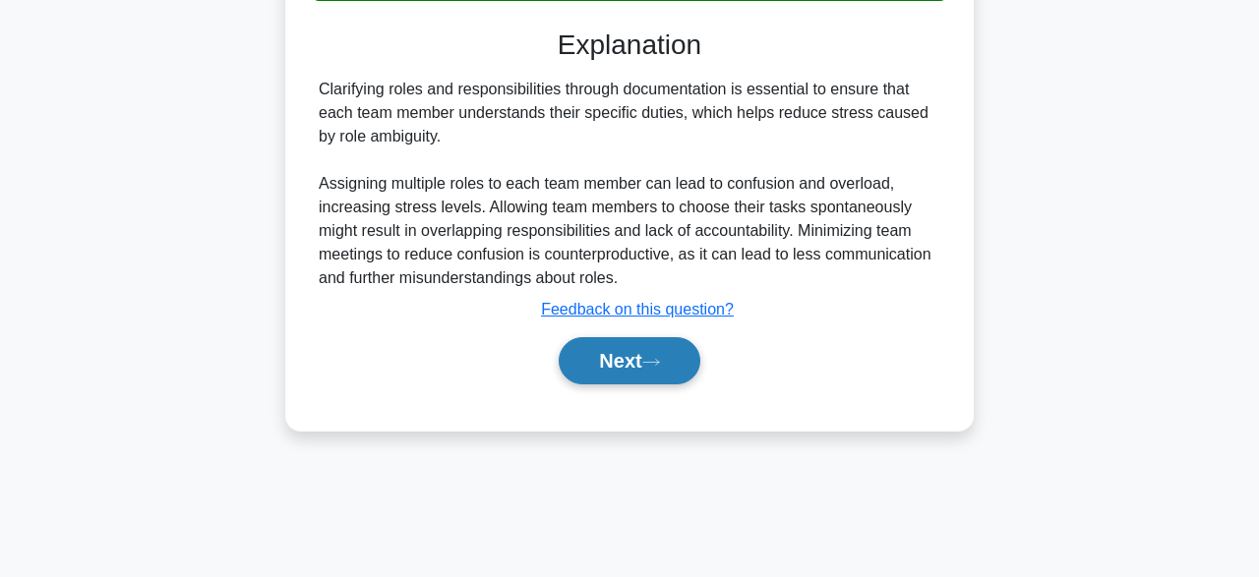
click at [680, 369] on button "Next" at bounding box center [629, 360] width 141 height 47
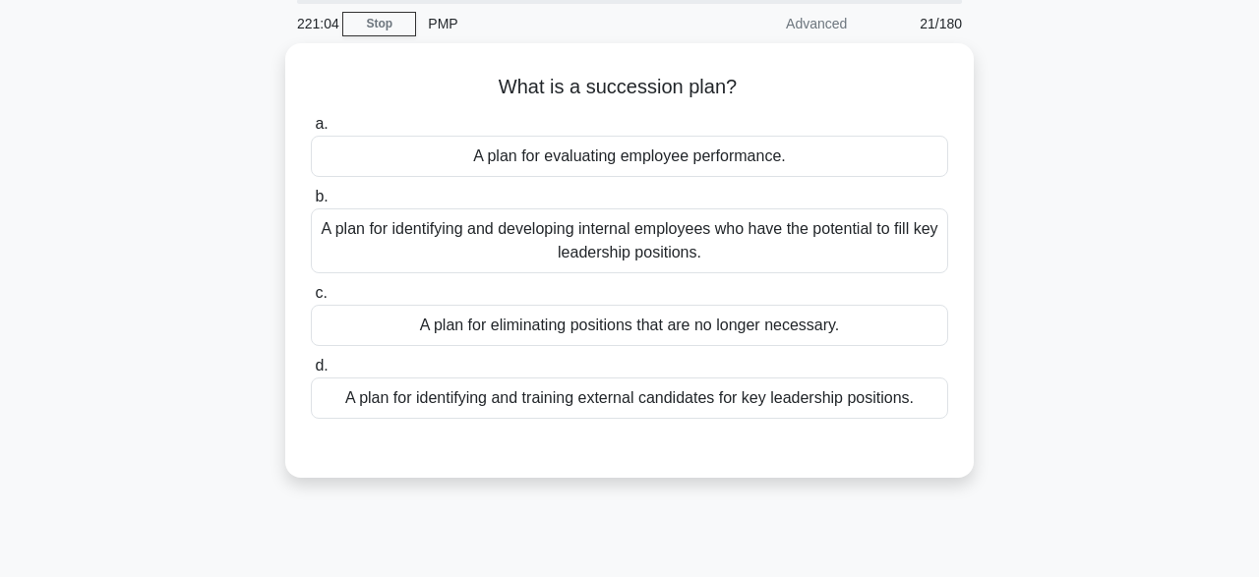
scroll to position [73, 0]
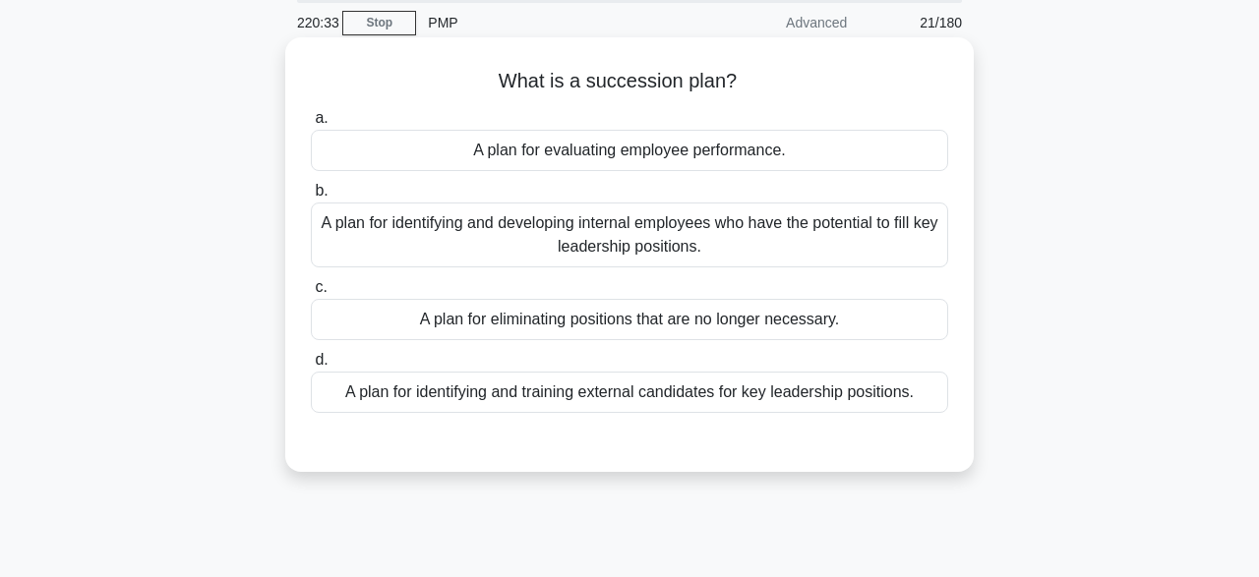
click at [887, 156] on div "A plan for evaluating employee performance." at bounding box center [629, 150] width 637 height 41
click at [311, 125] on input "a. A plan for evaluating employee performance." at bounding box center [311, 118] width 0 height 13
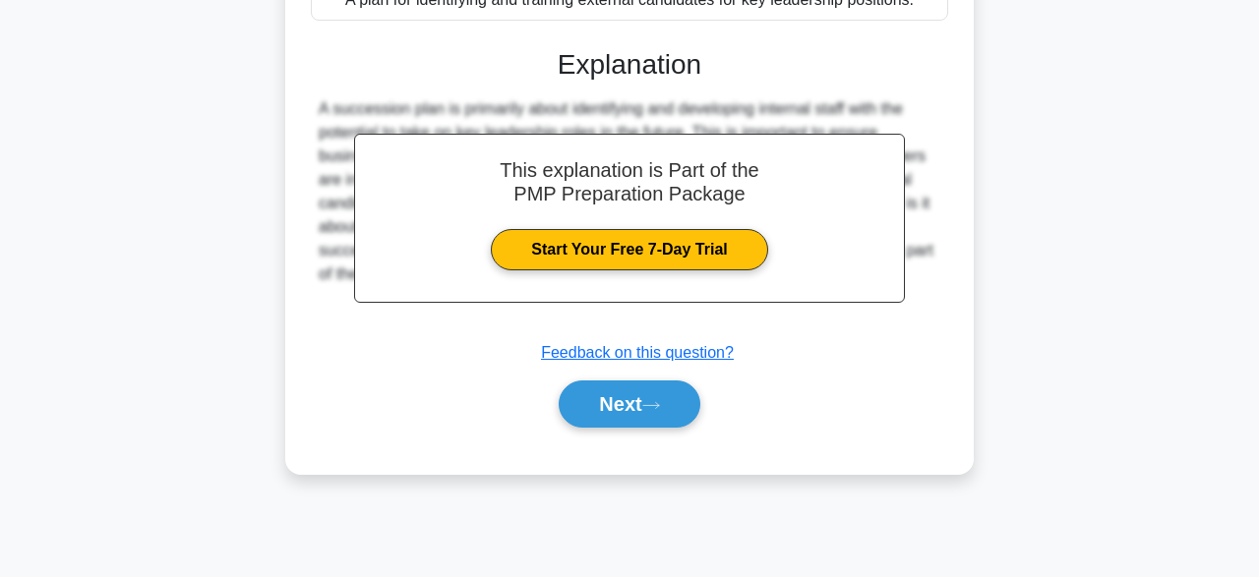
scroll to position [475, 0]
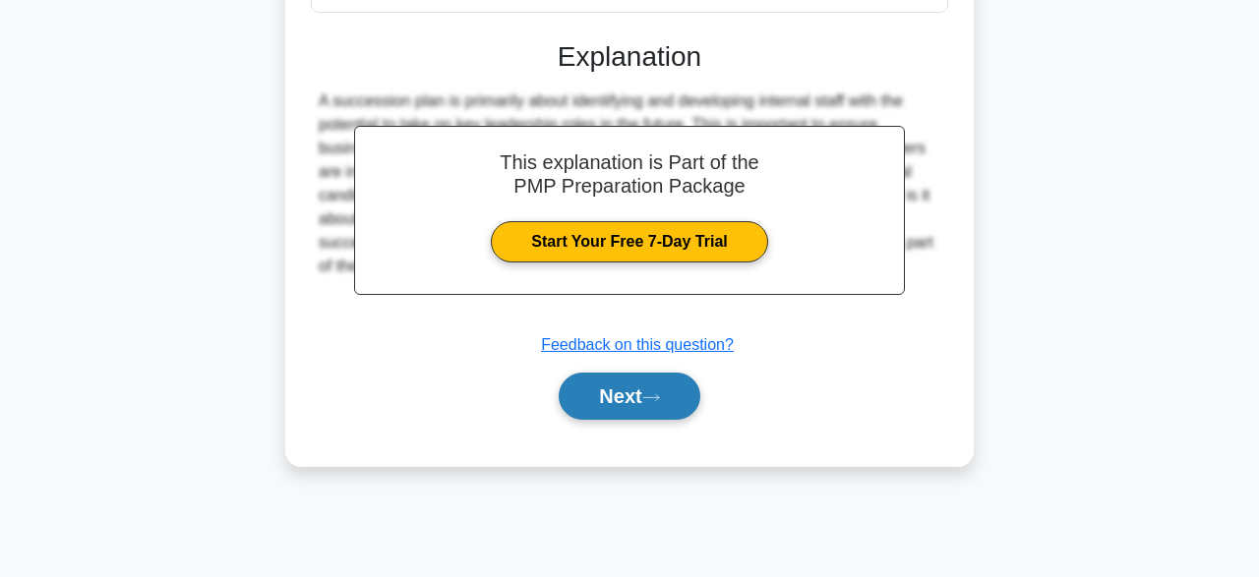
click at [579, 402] on button "Next" at bounding box center [629, 396] width 141 height 47
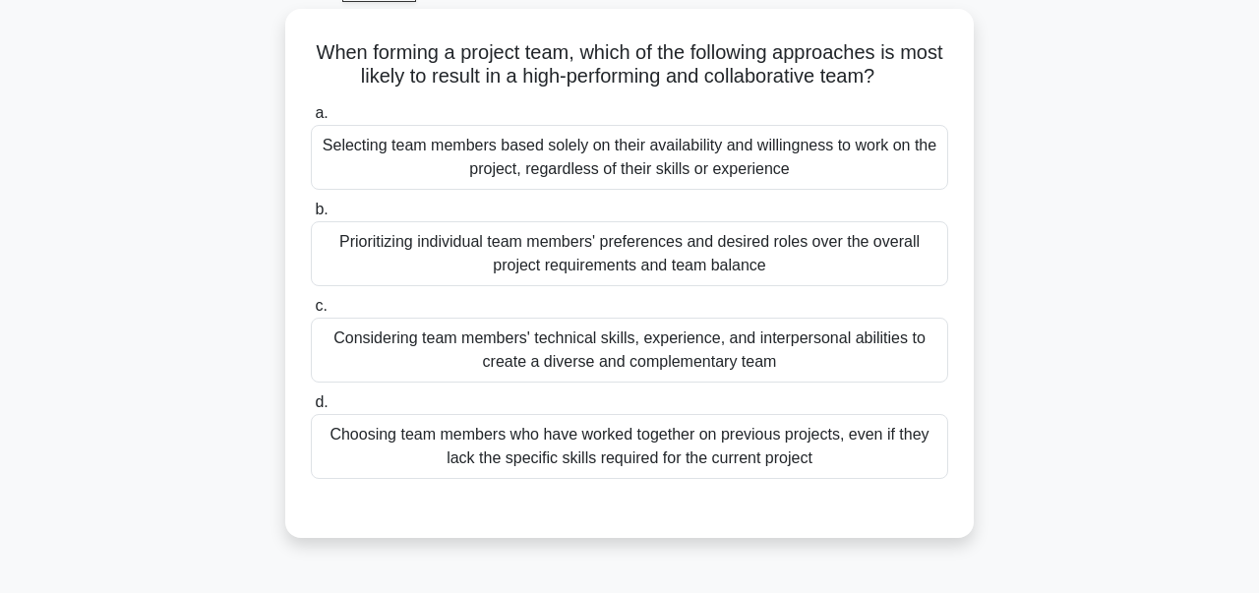
scroll to position [109, 0]
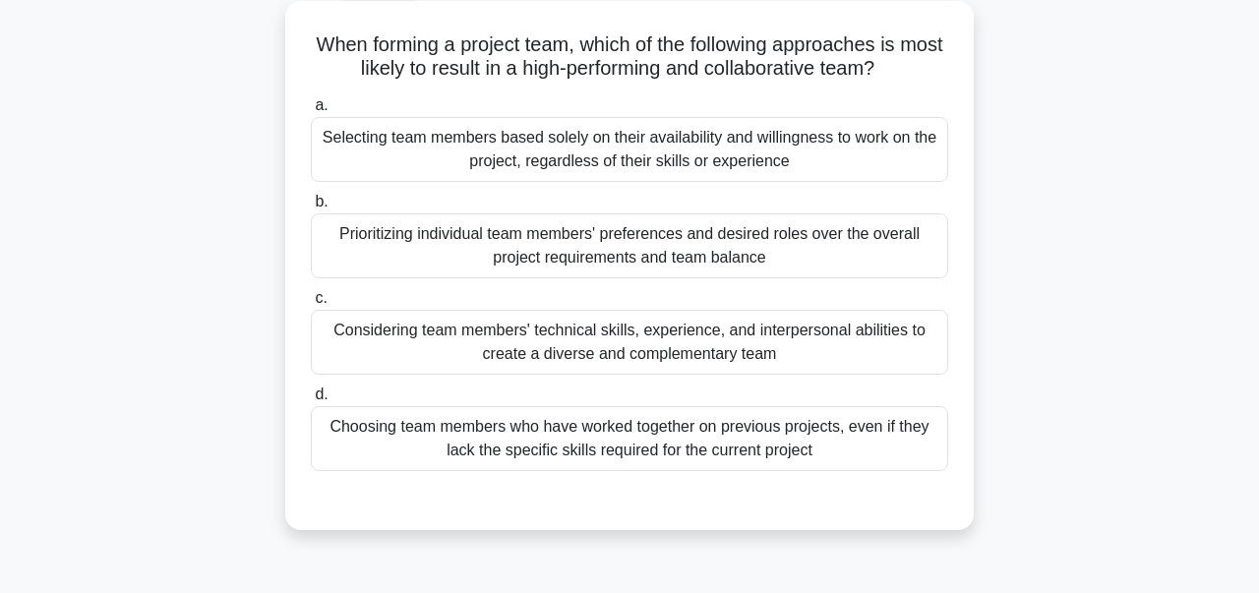
click at [896, 347] on div "Considering team members' technical skills, experience, and interpersonal abili…" at bounding box center [629, 342] width 637 height 65
click at [311, 305] on input "c. Considering team members' technical skills, experience, and interpersonal ab…" at bounding box center [311, 298] width 0 height 13
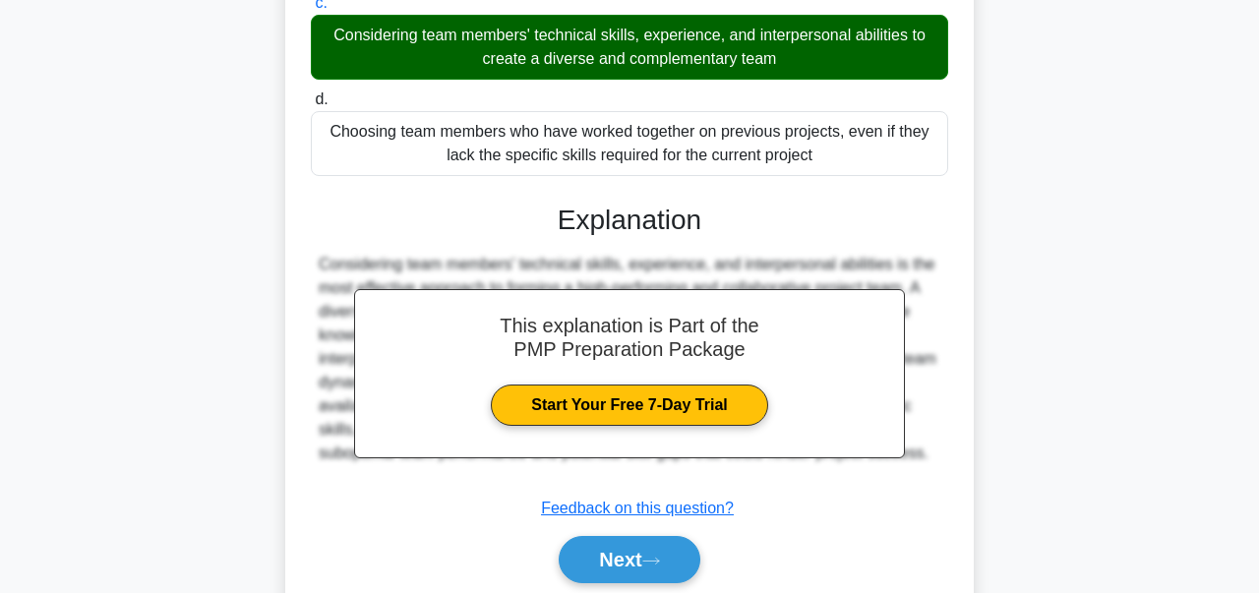
scroll to position [476, 0]
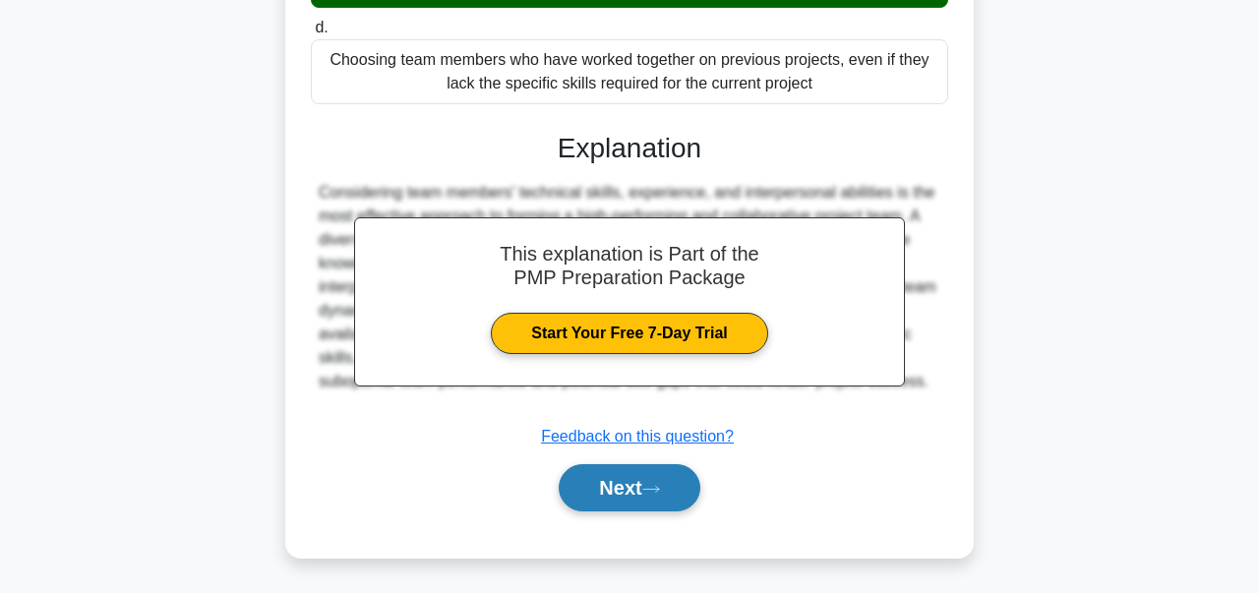
click at [668, 498] on button "Next" at bounding box center [629, 487] width 141 height 47
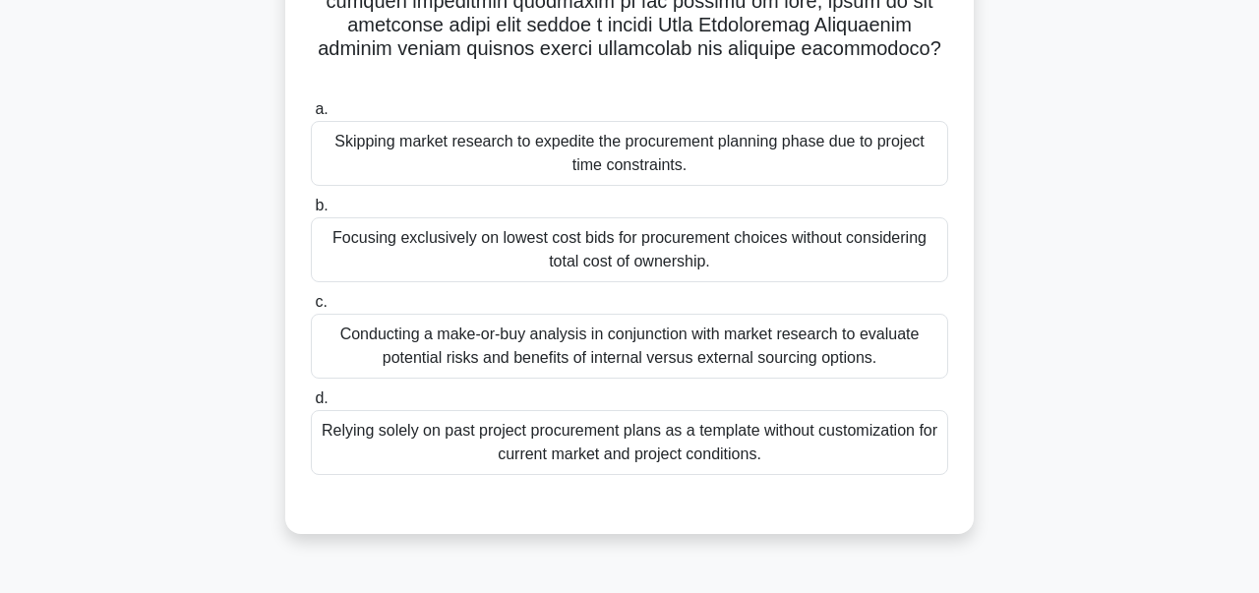
scroll to position [470, 0]
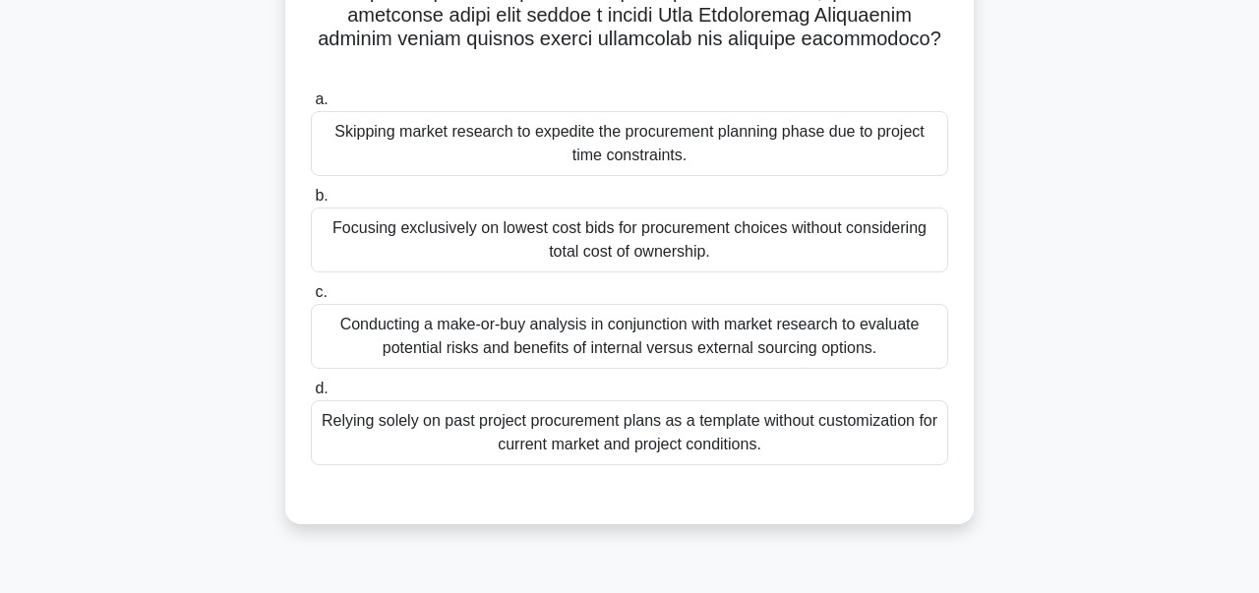
click at [688, 320] on div "Conducting a make-or-buy analysis in conjunction with market research to evalua…" at bounding box center [629, 336] width 637 height 65
click at [311, 299] on input "c. Conducting a make-or-buy analysis in conjunction with market research to eva…" at bounding box center [311, 292] width 0 height 13
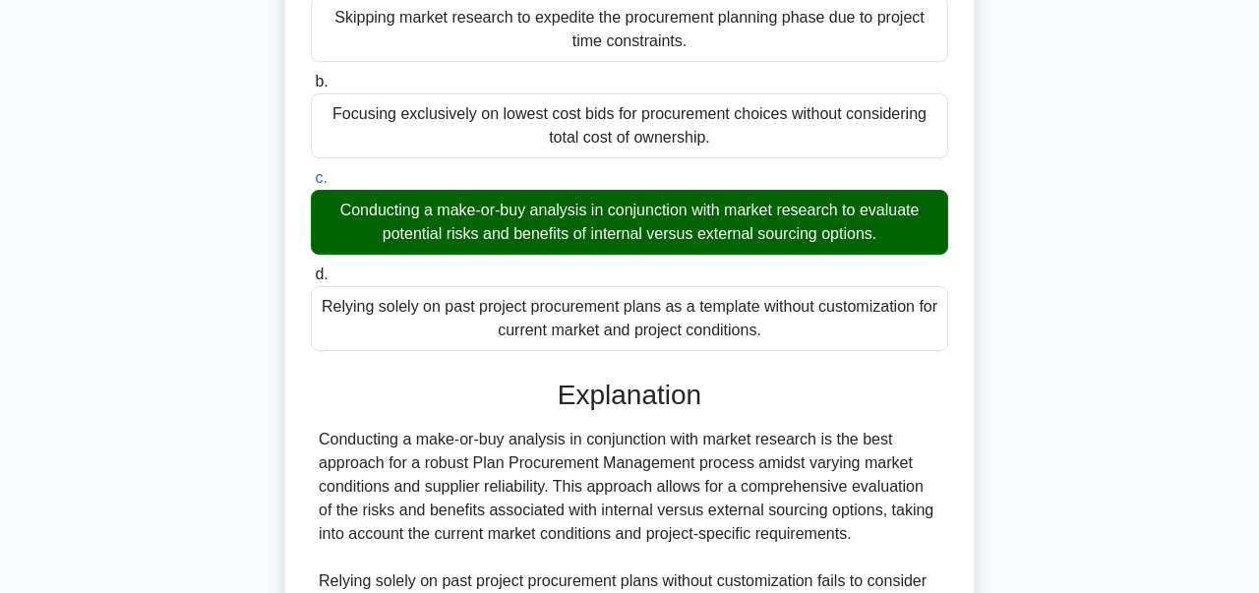
scroll to position [854, 0]
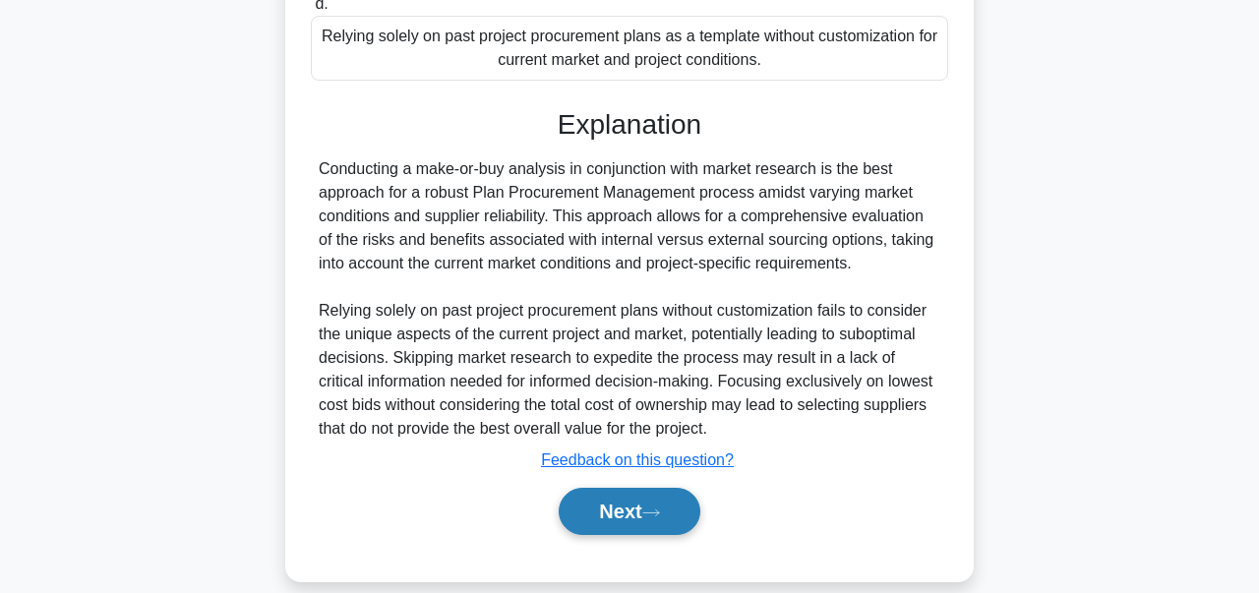
click at [628, 502] on button "Next" at bounding box center [629, 511] width 141 height 47
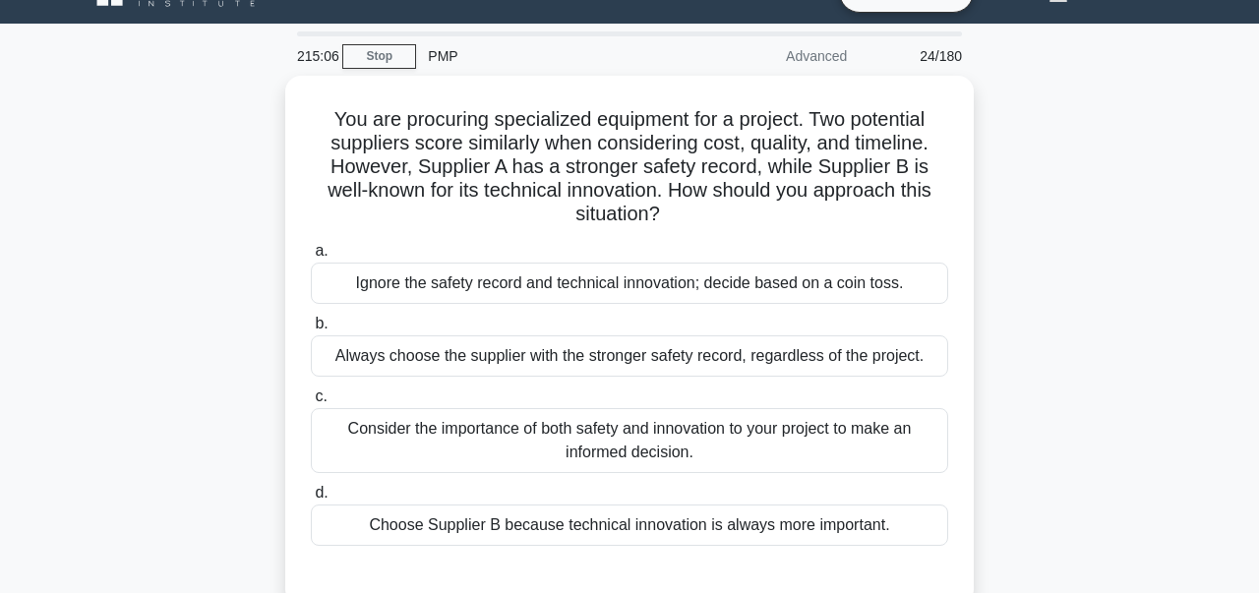
scroll to position [39, 0]
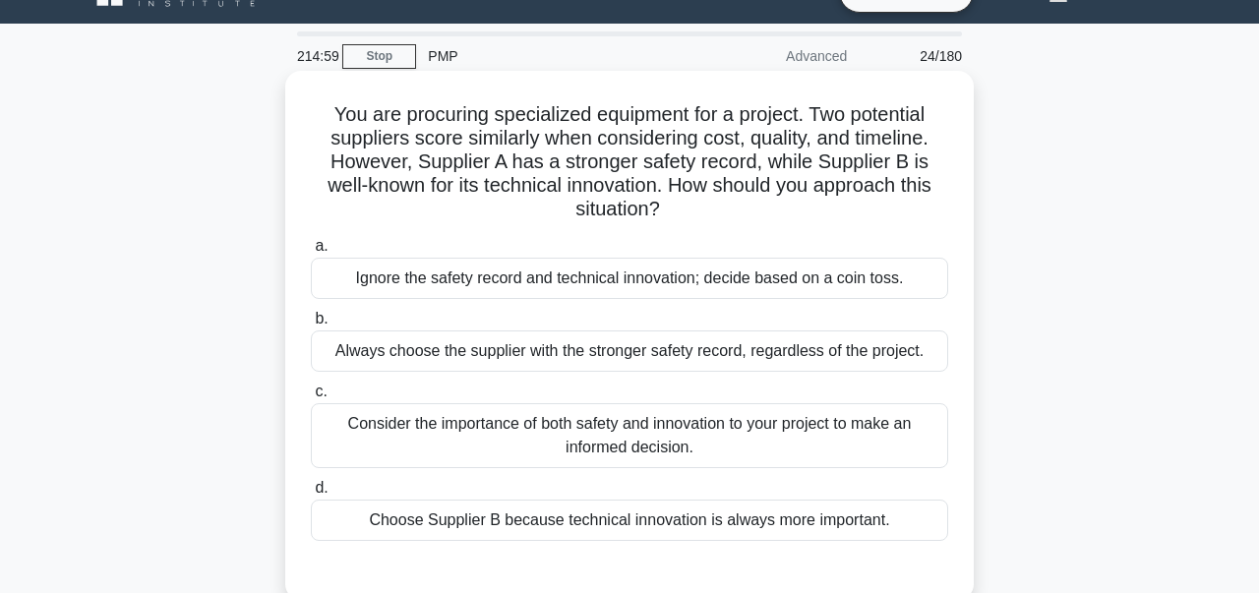
click at [904, 423] on div "Consider the importance of both safety and innovation to your project to make a…" at bounding box center [629, 435] width 637 height 65
click at [311, 398] on input "c. Consider the importance of both safety and innovation to your project to mak…" at bounding box center [311, 392] width 0 height 13
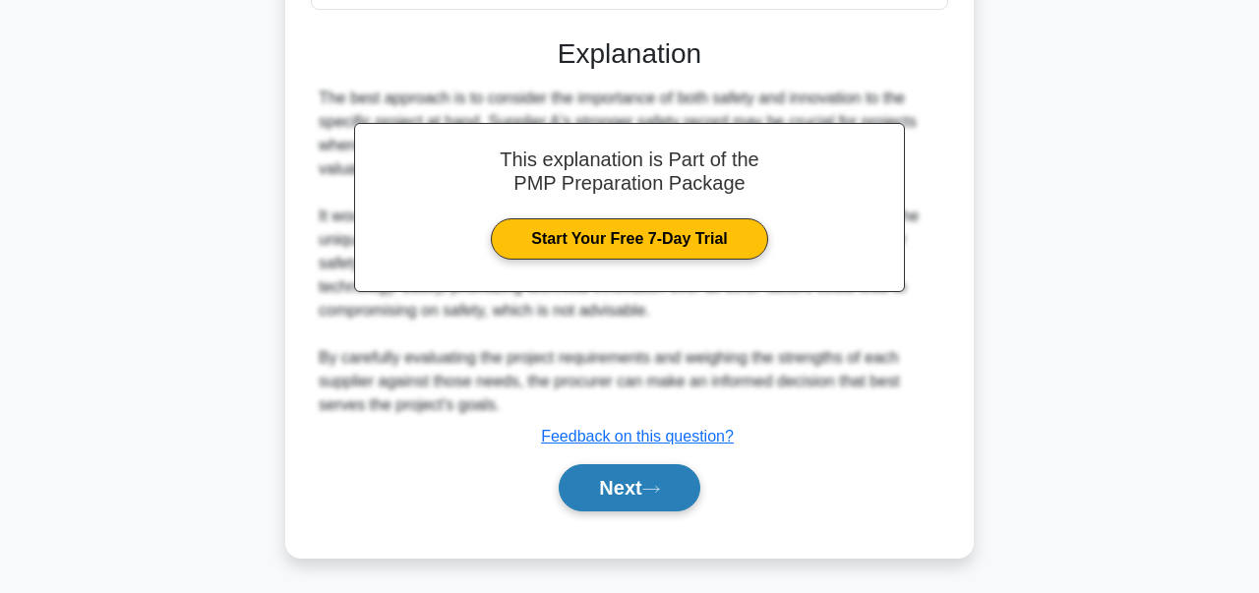
click at [682, 491] on button "Next" at bounding box center [629, 487] width 141 height 47
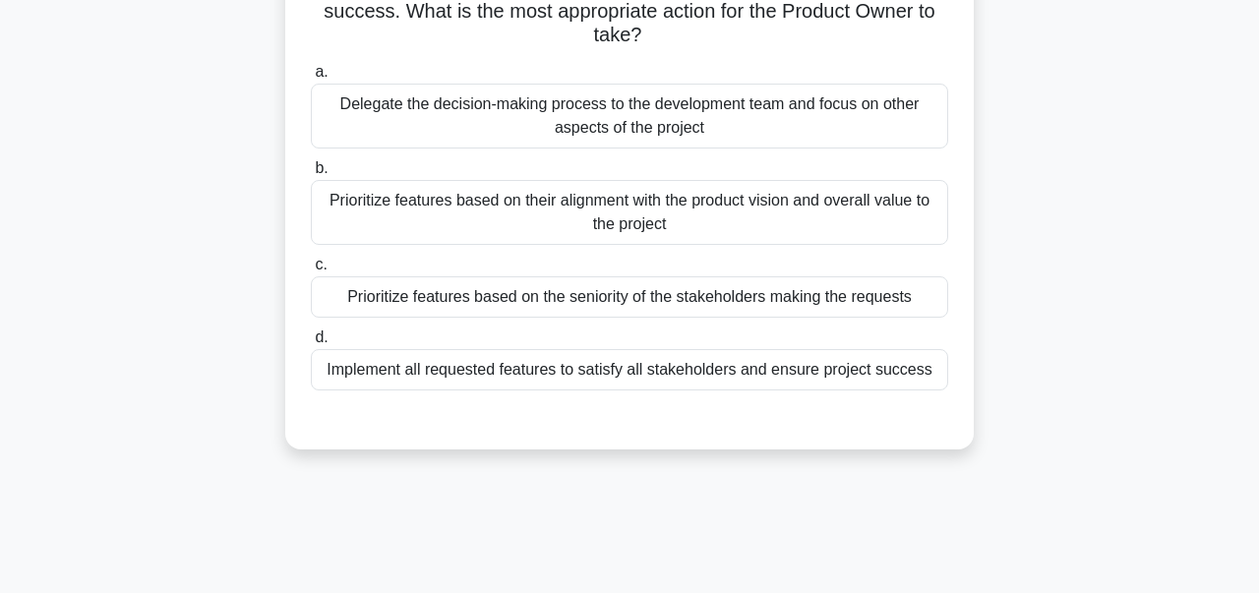
scroll to position [111, 0]
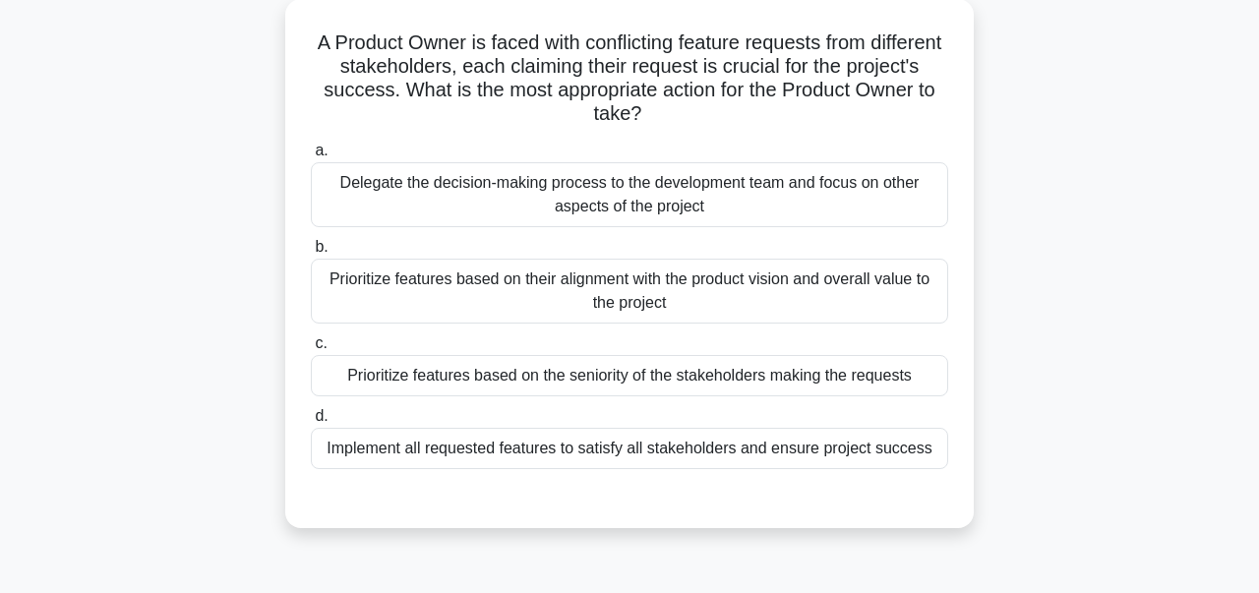
click at [817, 287] on div "Prioritize features based on their alignment with the product vision and overal…" at bounding box center [629, 291] width 637 height 65
click at [311, 254] on input "b. Prioritize features based on their alignment with the product vision and ove…" at bounding box center [311, 247] width 0 height 13
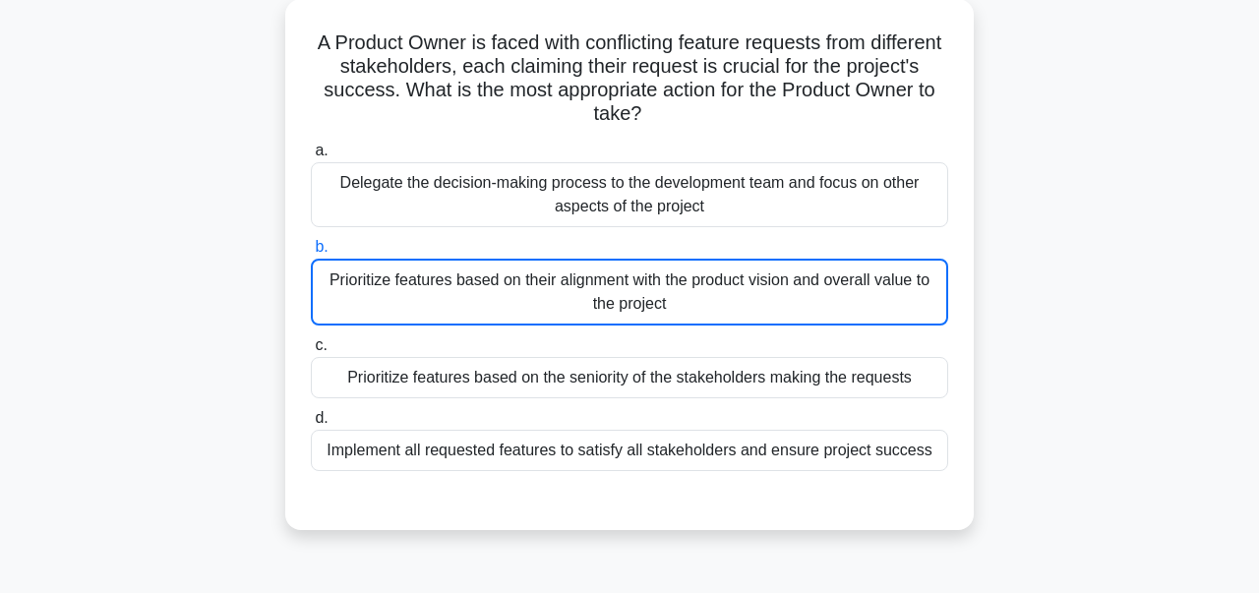
click at [788, 288] on div "Prioritize features based on their alignment with the product vision and overal…" at bounding box center [629, 292] width 637 height 67
click at [311, 254] on input "b. Prioritize features based on their alignment with the product vision and ove…" at bounding box center [311, 247] width 0 height 13
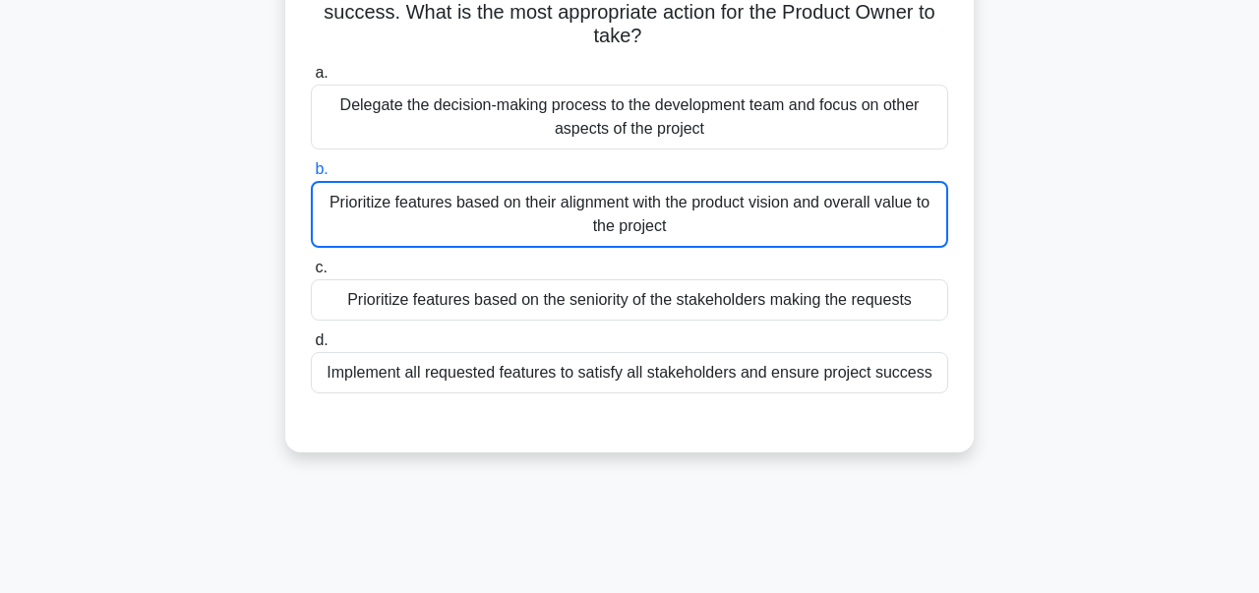
scroll to position [173, 0]
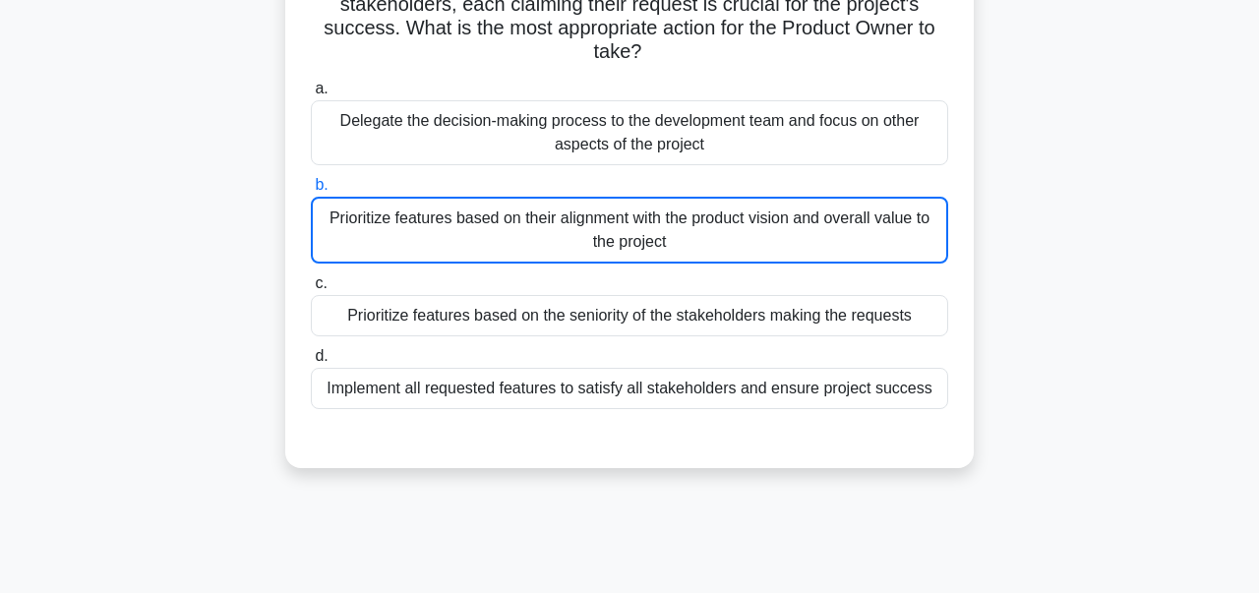
click at [872, 226] on div "Prioritize features based on their alignment with the product vision and overal…" at bounding box center [629, 230] width 637 height 67
click at [311, 192] on input "b. Prioritize features based on their alignment with the product vision and ove…" at bounding box center [311, 185] width 0 height 13
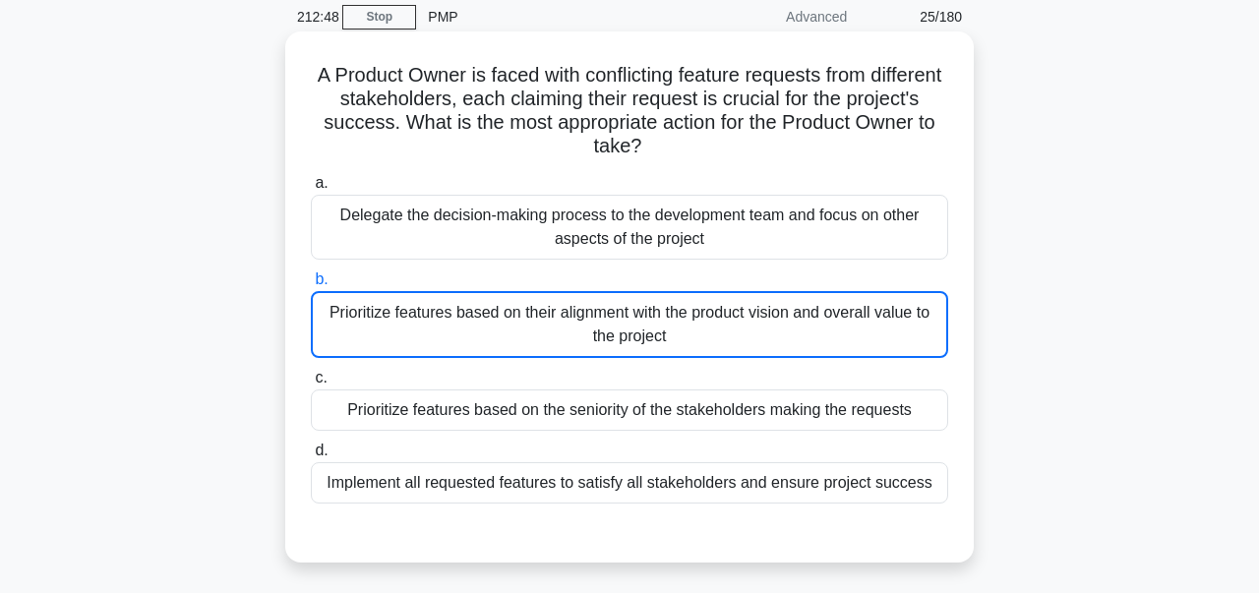
scroll to position [81, 0]
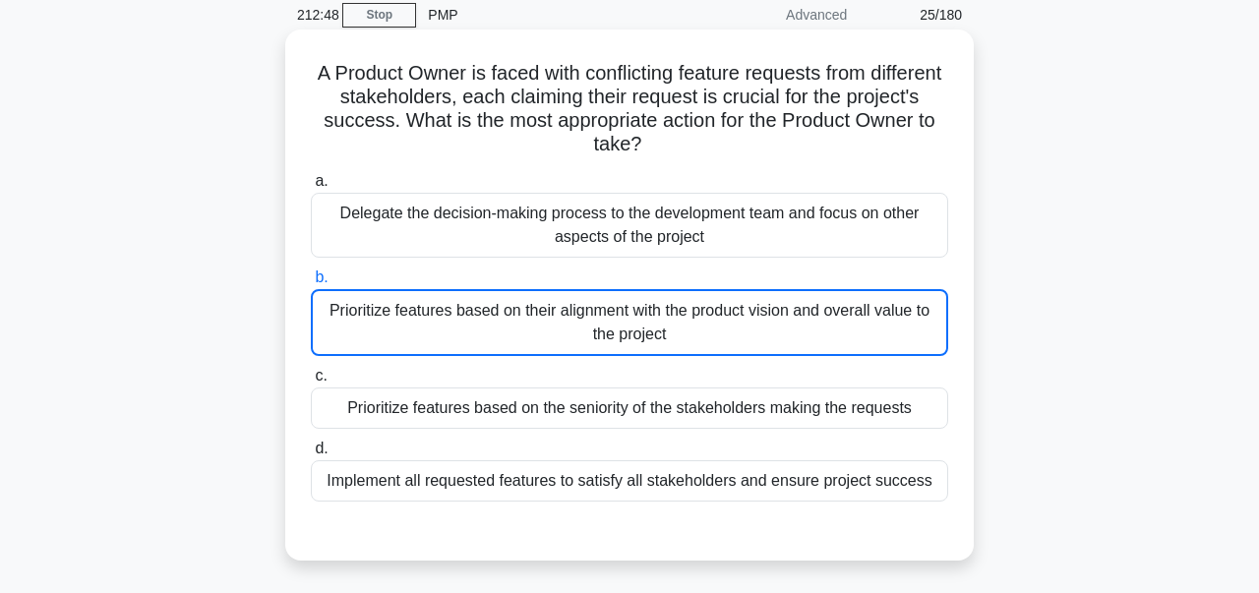
click at [890, 320] on div "Prioritize features based on their alignment with the product vision and overal…" at bounding box center [629, 322] width 637 height 67
click at [311, 284] on input "b. Prioritize features based on their alignment with the product vision and ove…" at bounding box center [311, 277] width 0 height 13
click at [809, 476] on div "Implement all requested features to satisfy all stakeholders and ensure project…" at bounding box center [629, 480] width 637 height 41
click at [311, 455] on input "d. Implement all requested features to satisfy all stakeholders and ensure proj…" at bounding box center [311, 449] width 0 height 13
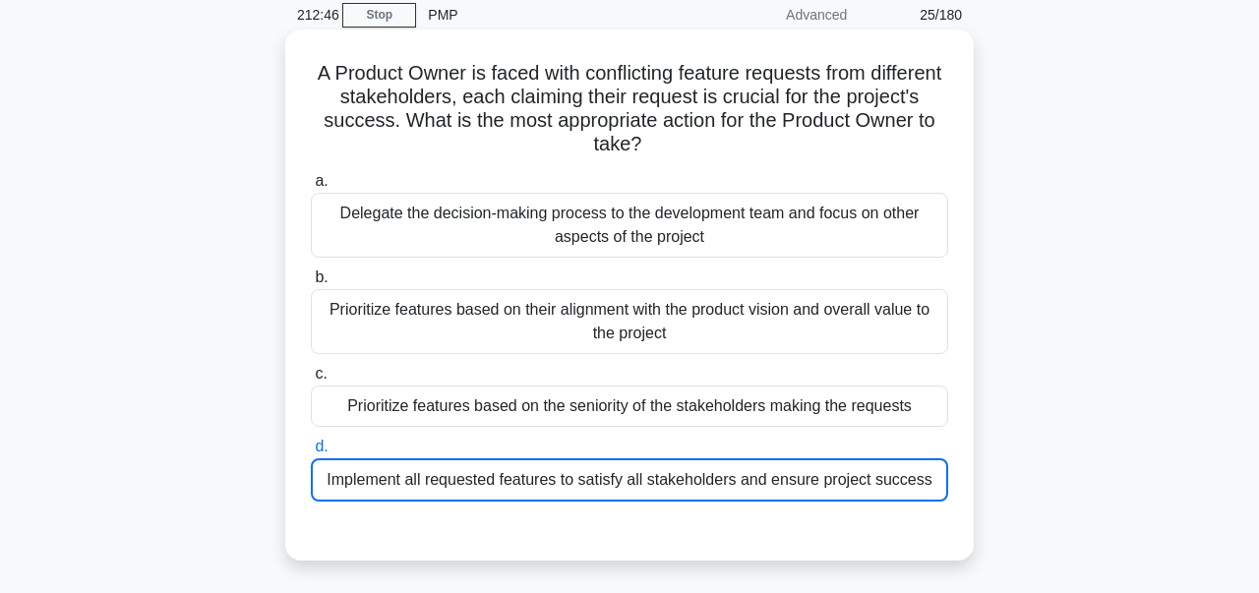
click at [847, 302] on div "Prioritize features based on their alignment with the product vision and overal…" at bounding box center [629, 321] width 637 height 65
click at [311, 284] on input "b. Prioritize features based on their alignment with the product vision and ove…" at bounding box center [311, 277] width 0 height 13
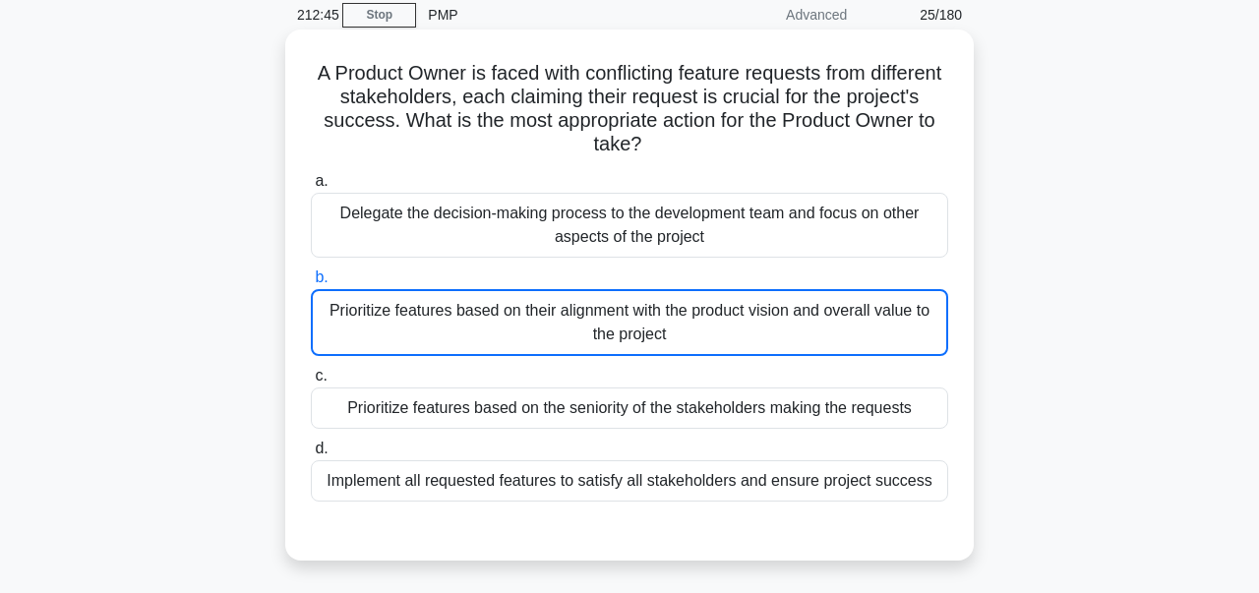
click at [837, 330] on div "Prioritize features based on their alignment with the product vision and overal…" at bounding box center [629, 322] width 637 height 67
click at [311, 284] on input "b. Prioritize features based on their alignment with the product vision and ove…" at bounding box center [311, 277] width 0 height 13
click at [835, 323] on div "Prioritize features based on their alignment with the product vision and overal…" at bounding box center [629, 322] width 637 height 67
click at [311, 284] on input "b. Prioritize features based on their alignment with the product vision and ove…" at bounding box center [311, 277] width 0 height 13
click at [842, 315] on div "Prioritize features based on their alignment with the product vision and overal…" at bounding box center [629, 322] width 637 height 67
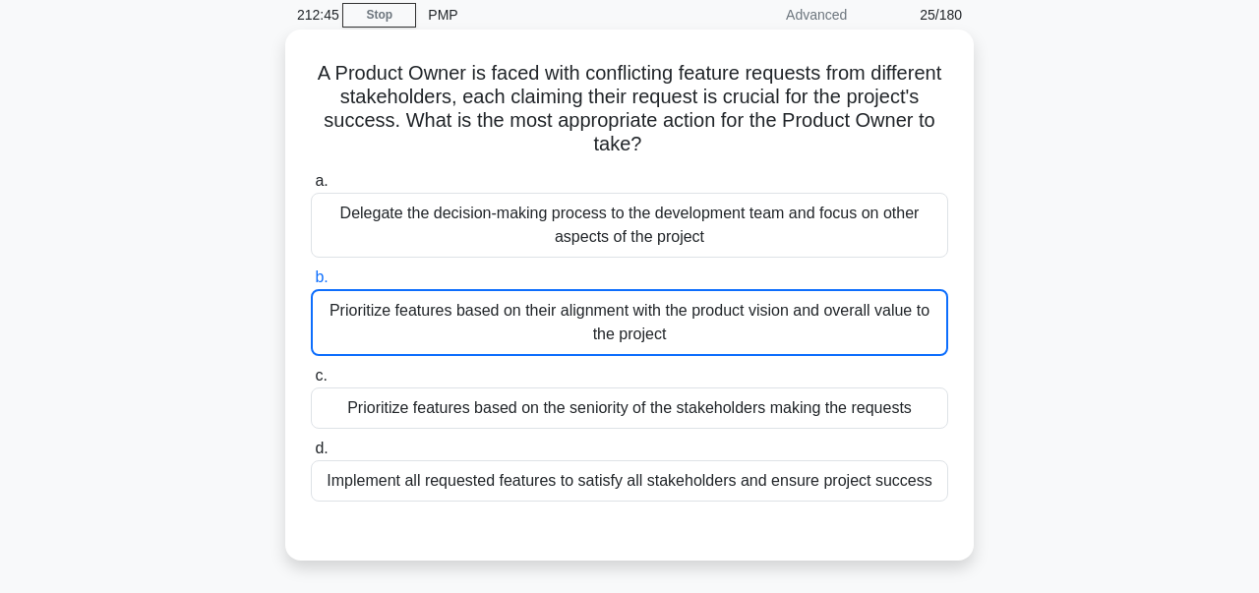
click at [311, 284] on input "b. Prioritize features based on their alignment with the product vision and ove…" at bounding box center [311, 277] width 0 height 13
click at [843, 317] on div "Prioritize features based on their alignment with the product vision and overal…" at bounding box center [629, 322] width 637 height 67
click at [311, 284] on input "b. Prioritize features based on their alignment with the product vision and ove…" at bounding box center [311, 277] width 0 height 13
click at [786, 327] on div "Prioritize features based on their alignment with the product vision and overal…" at bounding box center [629, 322] width 637 height 67
click at [311, 284] on input "b. Prioritize features based on their alignment with the product vision and ove…" at bounding box center [311, 277] width 0 height 13
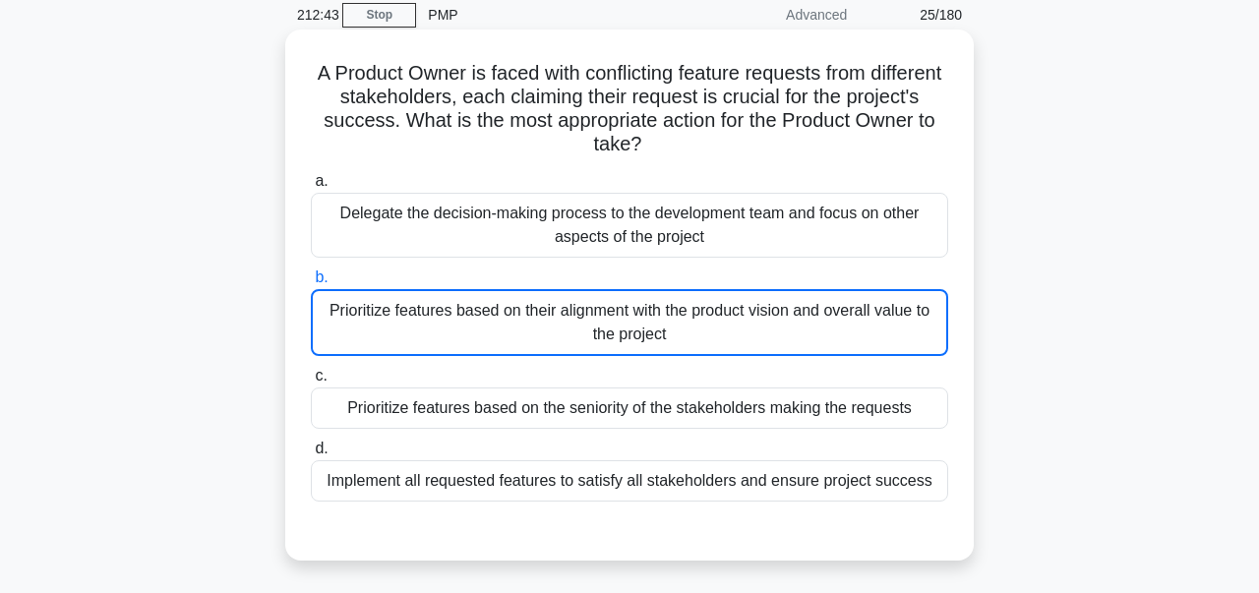
click at [784, 327] on div "Prioritize features based on their alignment with the product vision and overal…" at bounding box center [629, 322] width 637 height 67
click at [311, 284] on input "b. Prioritize features based on their alignment with the product vision and ove…" at bounding box center [311, 277] width 0 height 13
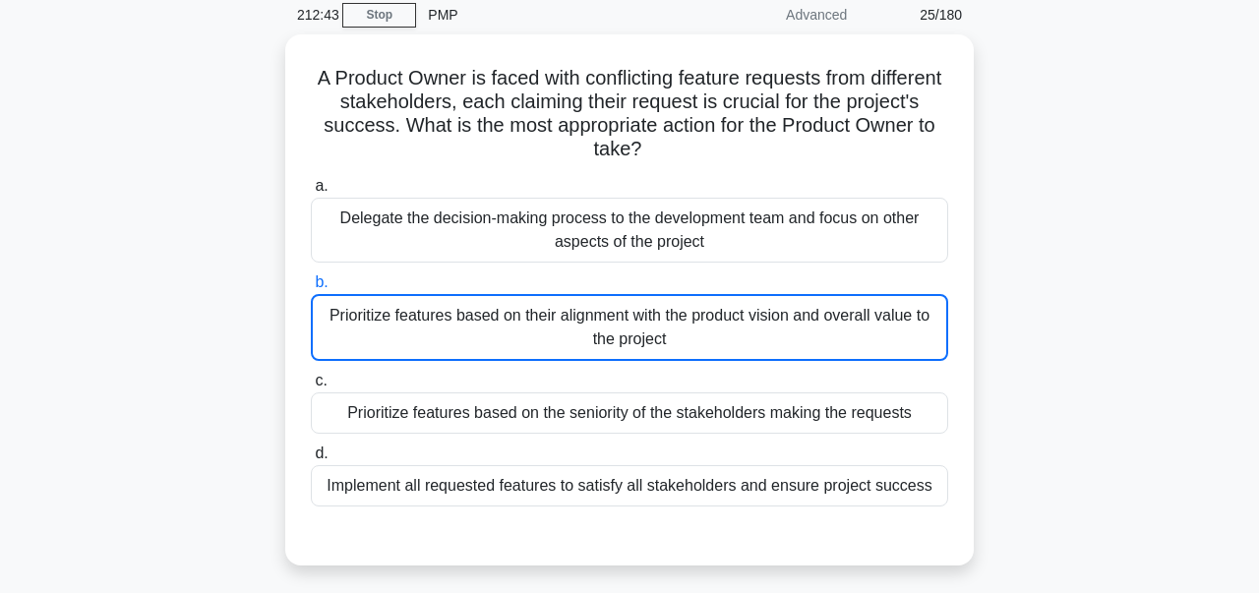
click at [1043, 341] on div "A Product Owner is faced with conflicting feature requests from different stake…" at bounding box center [629, 311] width 1121 height 555
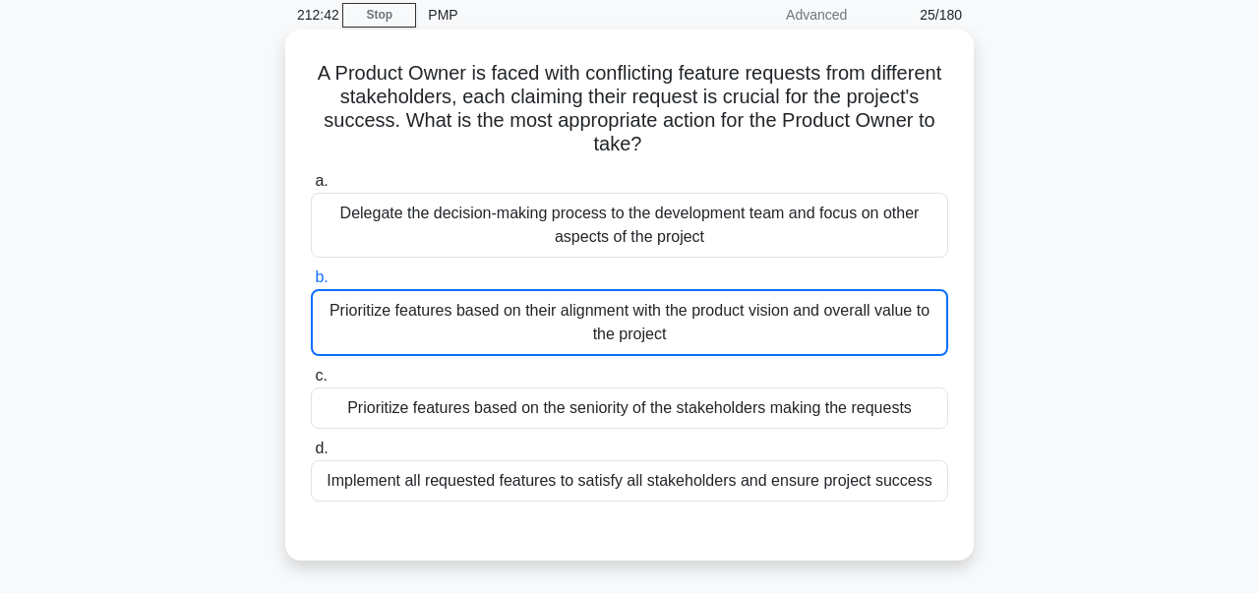
click at [915, 335] on div "Prioritize features based on their alignment with the product vision and overal…" at bounding box center [629, 322] width 637 height 67
click at [311, 284] on input "b. Prioritize features based on their alignment with the product vision and ove…" at bounding box center [311, 277] width 0 height 13
click at [924, 337] on div "Prioritize features based on their alignment with the product vision and overal…" at bounding box center [629, 322] width 637 height 67
click at [311, 284] on input "b. Prioritize features based on their alignment with the product vision and ove…" at bounding box center [311, 277] width 0 height 13
click at [928, 339] on div "Prioritize features based on their alignment with the product vision and overal…" at bounding box center [629, 322] width 637 height 67
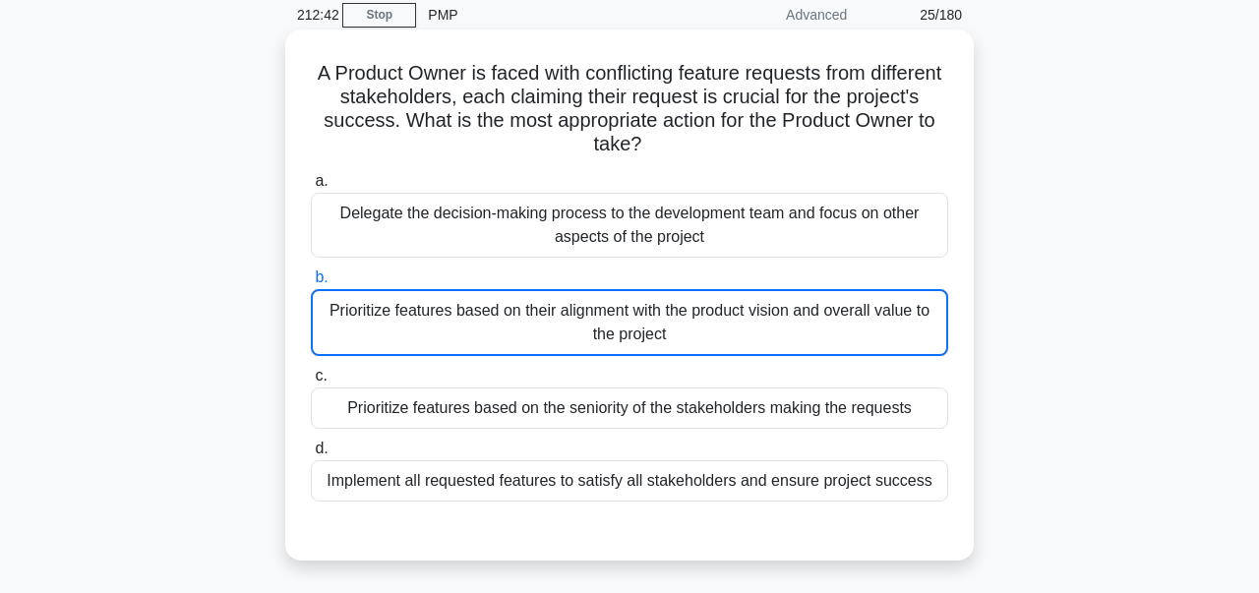
click at [311, 284] on input "b. Prioritize features based on their alignment with the product vision and ove…" at bounding box center [311, 277] width 0 height 13
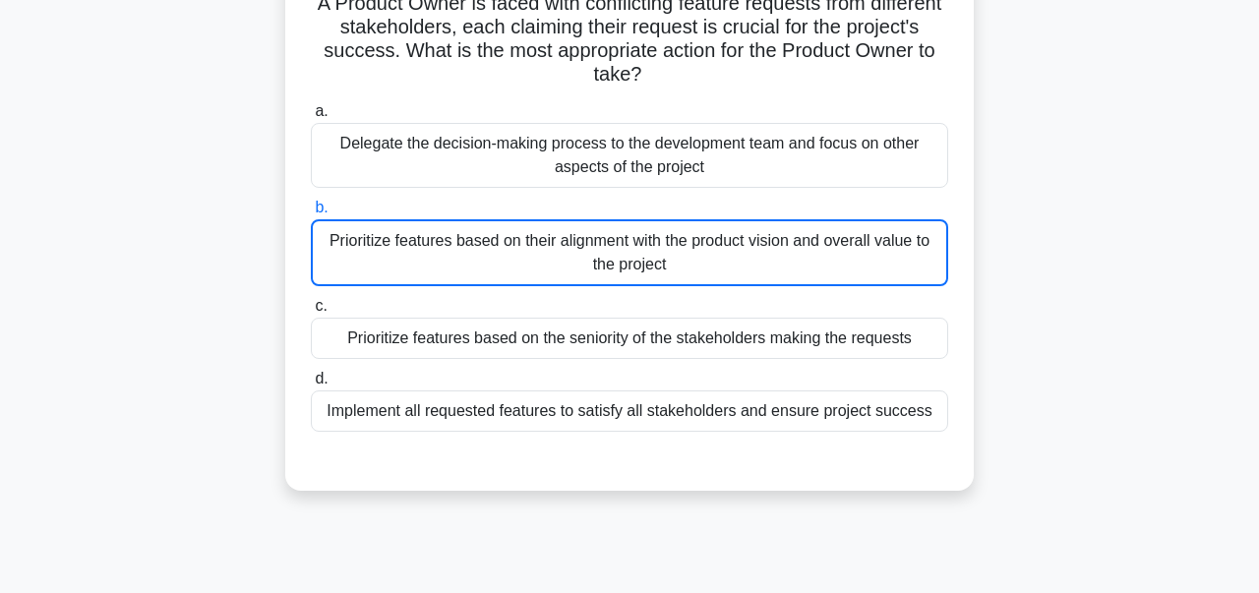
scroll to position [144, 0]
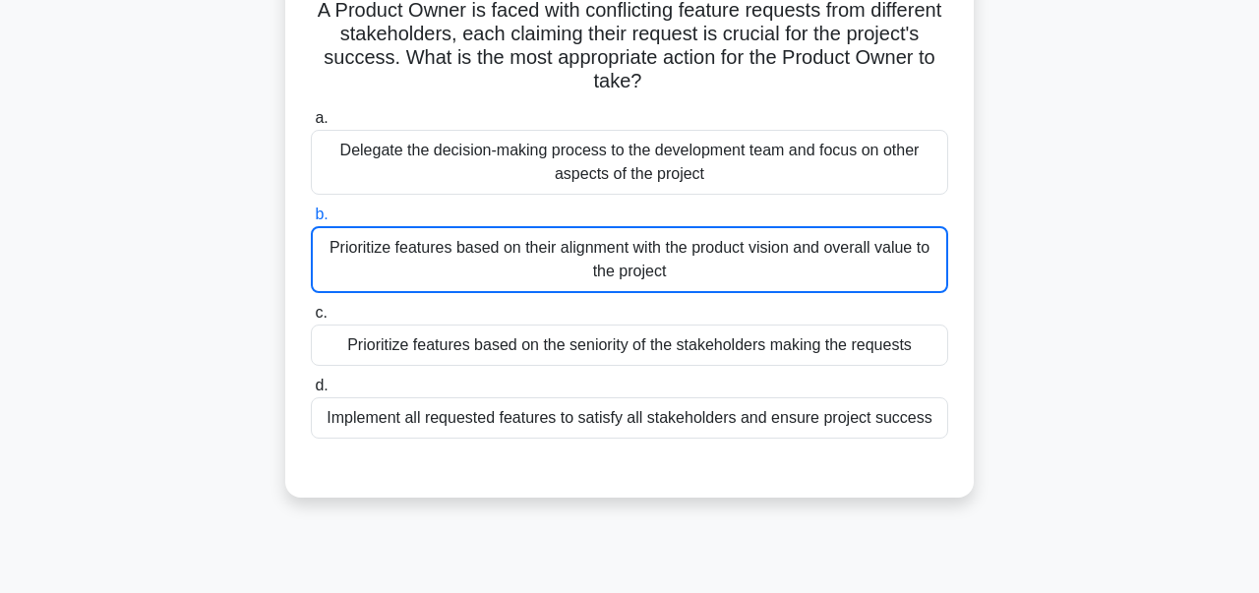
click at [373, 259] on div "Prioritize features based on their alignment with the product vision and overal…" at bounding box center [629, 259] width 637 height 67
click at [311, 221] on input "b. Prioritize features based on their alignment with the product vision and ove…" at bounding box center [311, 215] width 0 height 13
click at [357, 254] on div "Prioritize features based on their alignment with the product vision and overal…" at bounding box center [629, 259] width 637 height 67
click at [311, 221] on input "b. Prioritize features based on their alignment with the product vision and ove…" at bounding box center [311, 215] width 0 height 13
click at [390, 434] on div "Implement all requested features to satisfy all stakeholders and ensure project…" at bounding box center [629, 417] width 637 height 41
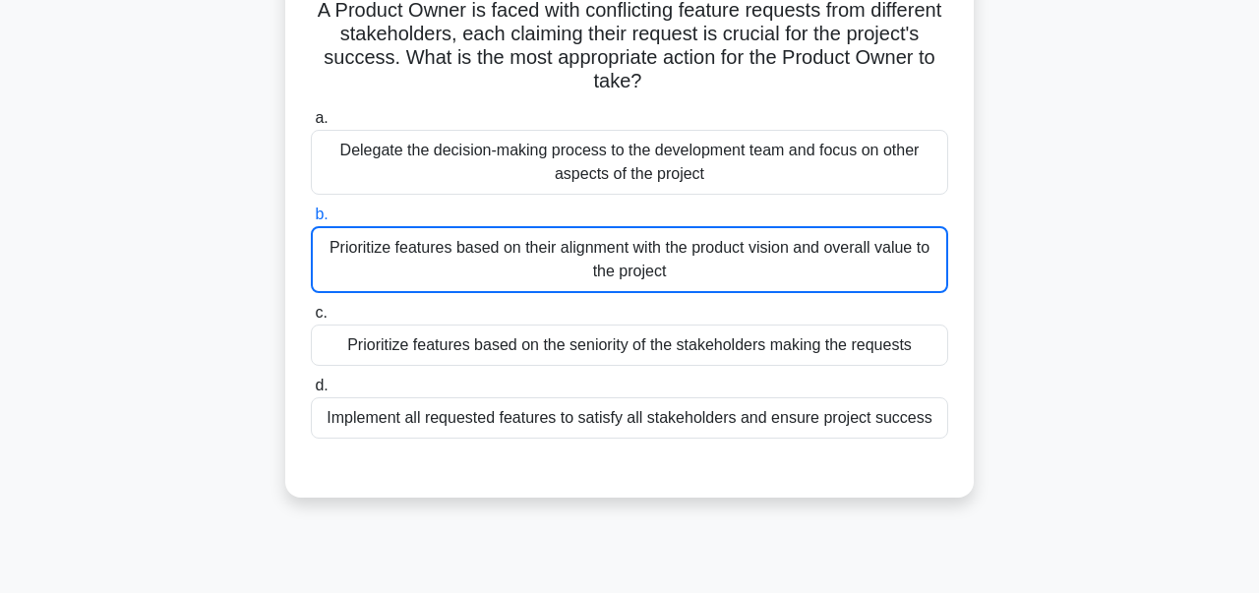
click at [311, 392] on input "d. Implement all requested features to satisfy all stakeholders and ensure proj…" at bounding box center [311, 386] width 0 height 13
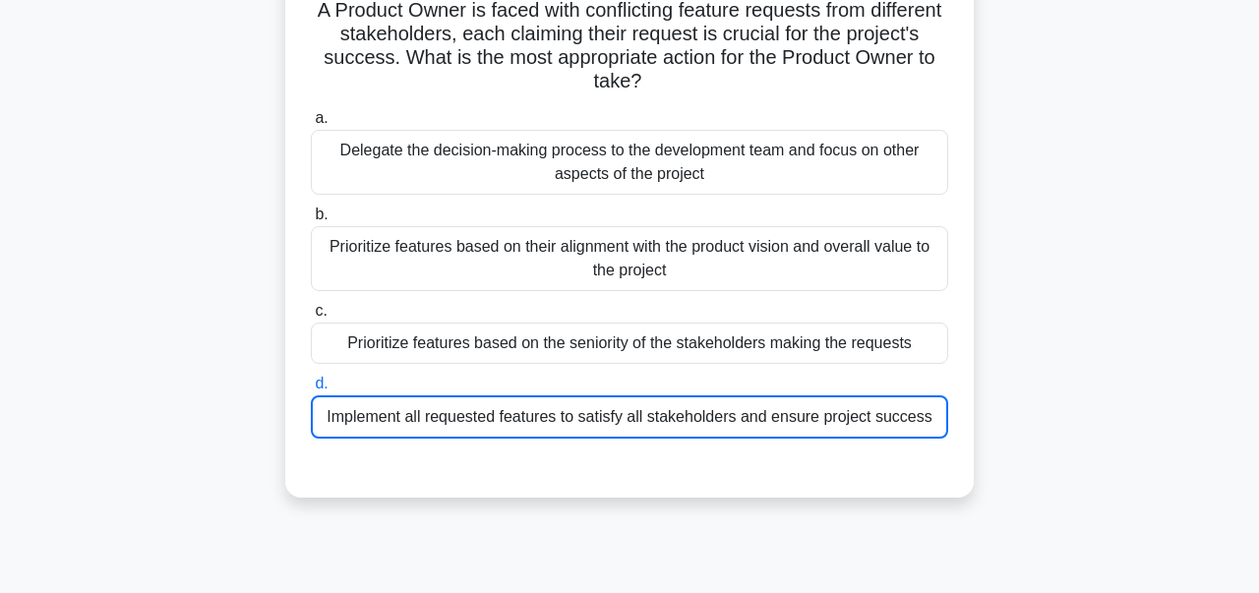
click at [367, 239] on div "Prioritize features based on their alignment with the product vision and overal…" at bounding box center [629, 258] width 637 height 65
click at [311, 221] on input "b. Prioritize features based on their alignment with the product vision and ove…" at bounding box center [311, 215] width 0 height 13
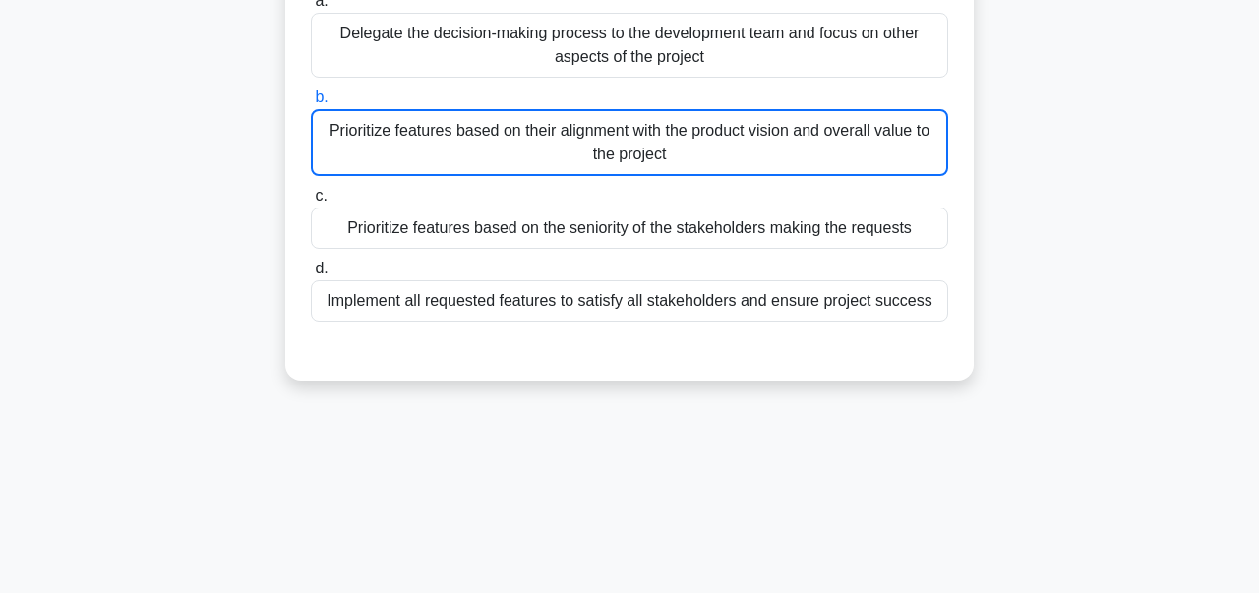
scroll to position [262, 0]
click at [522, 149] on div "Prioritize features based on their alignment with the product vision and overal…" at bounding box center [629, 141] width 637 height 67
click at [311, 103] on input "b. Prioritize features based on their alignment with the product vision and ove…" at bounding box center [311, 96] width 0 height 13
click at [491, 141] on div "Prioritize features based on their alignment with the product vision and overal…" at bounding box center [629, 141] width 637 height 67
click at [311, 103] on input "b. Prioritize features based on their alignment with the product vision and ove…" at bounding box center [311, 96] width 0 height 13
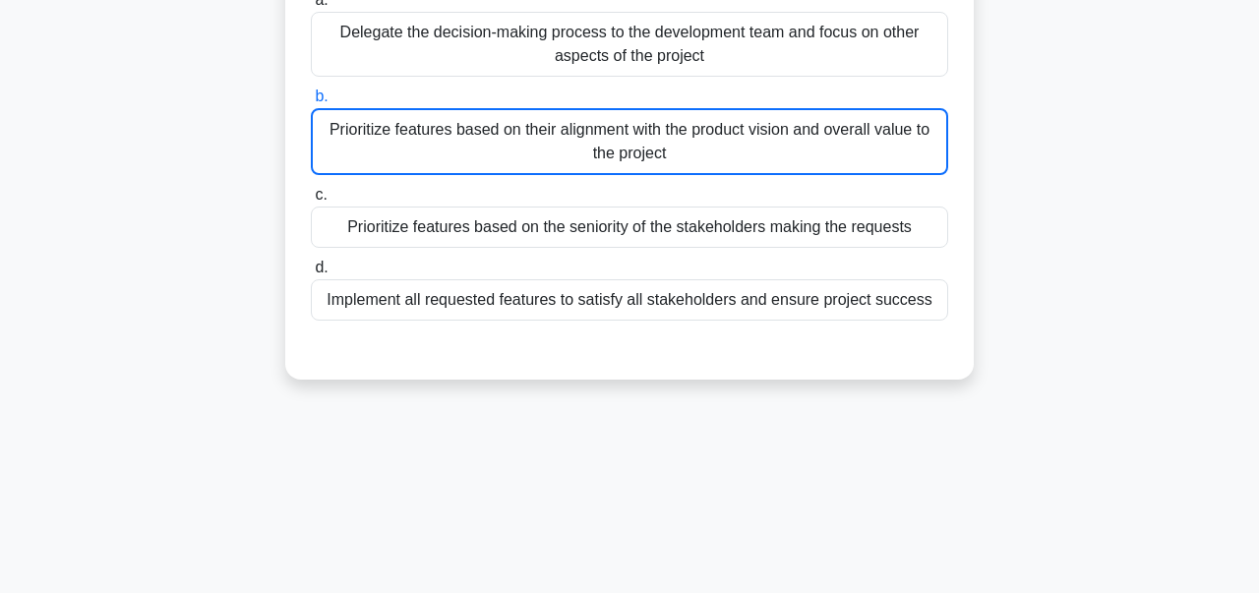
click at [478, 138] on div "Prioritize features based on their alignment with the product vision and overal…" at bounding box center [629, 141] width 637 height 67
click at [311, 103] on input "b. Prioritize features based on their alignment with the product vision and ove…" at bounding box center [311, 96] width 0 height 13
click at [473, 143] on div "Prioritize features based on their alignment with the product vision and overal…" at bounding box center [629, 141] width 637 height 67
click at [311, 103] on input "b. Prioritize features based on their alignment with the product vision and ove…" at bounding box center [311, 96] width 0 height 13
click at [558, 321] on div "a. Delegate the decision-making process to the development team and focus on ot…" at bounding box center [629, 154] width 661 height 340
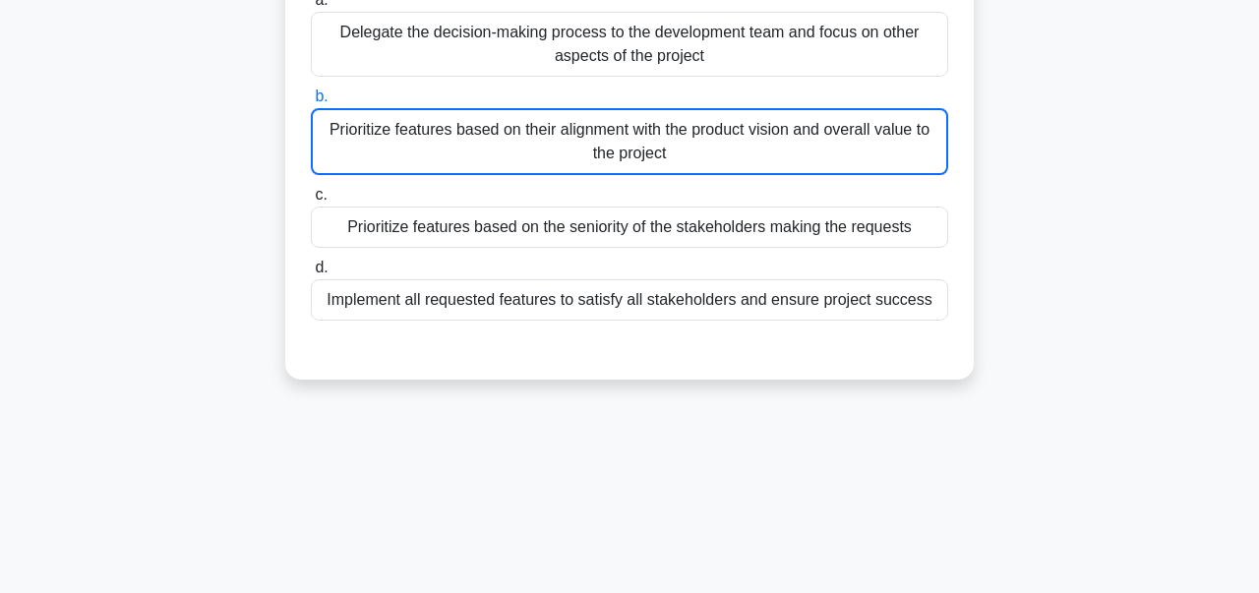
click at [532, 301] on div "Implement all requested features to satisfy all stakeholders and ensure project…" at bounding box center [629, 299] width 637 height 41
click at [311, 274] on input "d. Implement all requested features to satisfy all stakeholders and ensure proj…" at bounding box center [311, 268] width 0 height 13
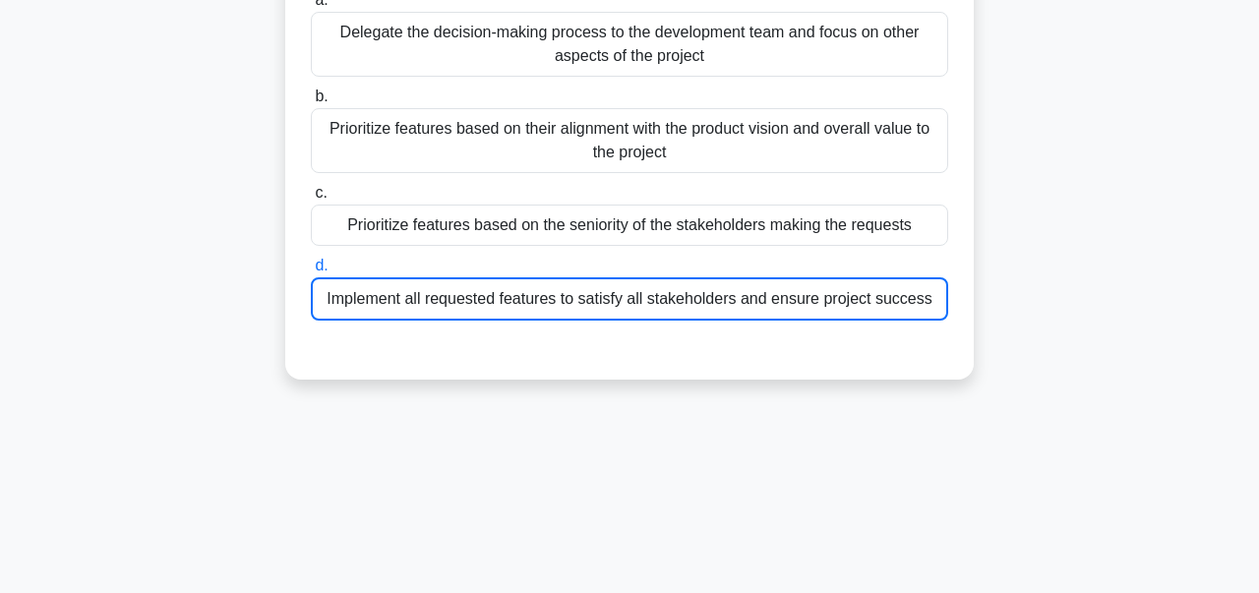
click at [433, 218] on div "Prioritize features based on the seniority of the stakeholders making the reque…" at bounding box center [629, 225] width 637 height 41
click at [311, 200] on input "c. Prioritize features based on the seniority of the stakeholders making the re…" at bounding box center [311, 193] width 0 height 13
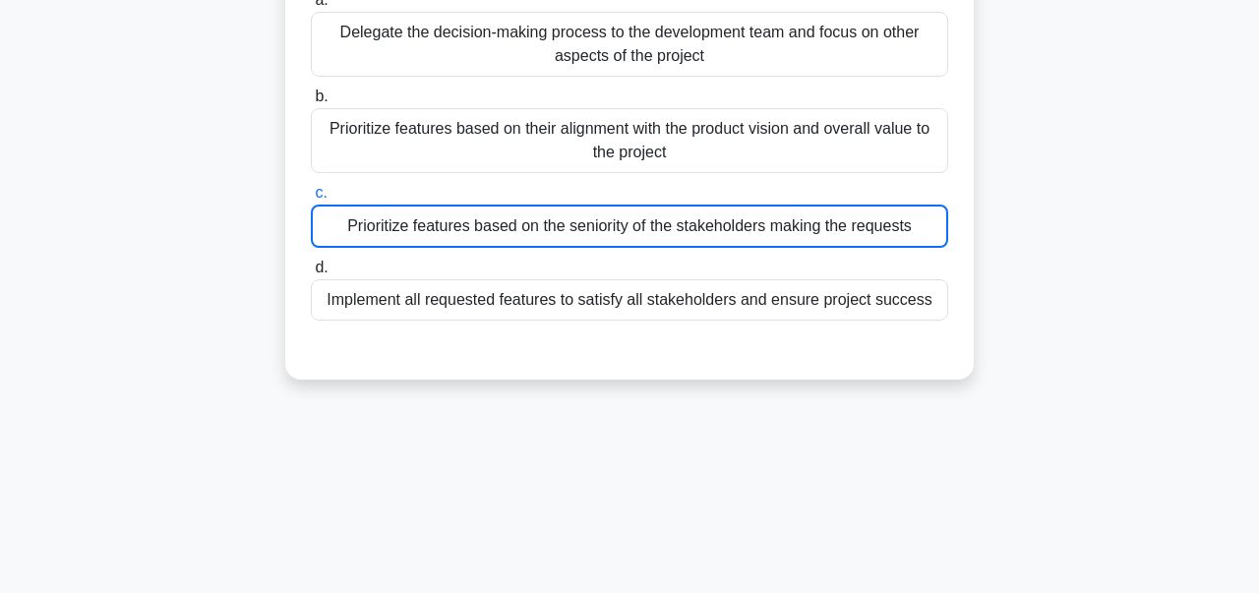
click at [427, 187] on label "c. Prioritize features based on the seniority of the stakeholders making the re…" at bounding box center [629, 214] width 637 height 67
click at [311, 187] on input "c. Prioritize features based on the seniority of the stakeholders making the re…" at bounding box center [311, 193] width 0 height 13
click at [422, 104] on label "b. Prioritize features based on their alignment with the product vision and ove…" at bounding box center [629, 129] width 637 height 89
click at [311, 103] on input "b. Prioritize features based on their alignment with the product vision and ove…" at bounding box center [311, 96] width 0 height 13
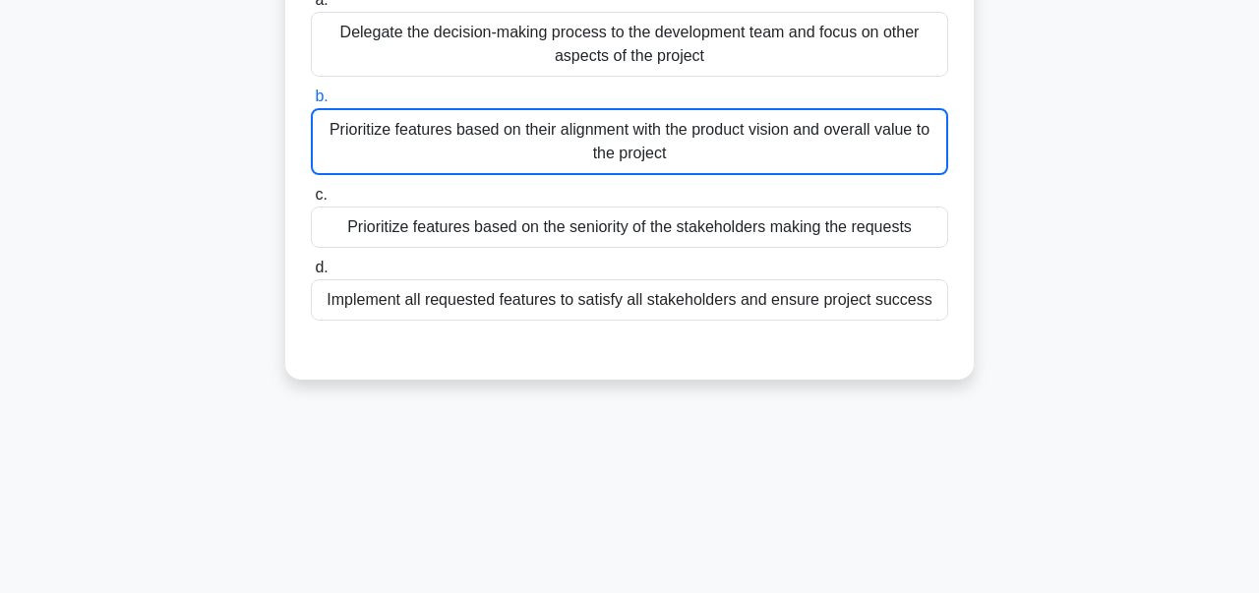
click at [419, 58] on div "Delegate the decision-making process to the development team and focus on other…" at bounding box center [629, 44] width 637 height 65
click at [311, 7] on input "a. Delegate the decision-making process to the development team and focus on ot…" at bounding box center [311, 0] width 0 height 13
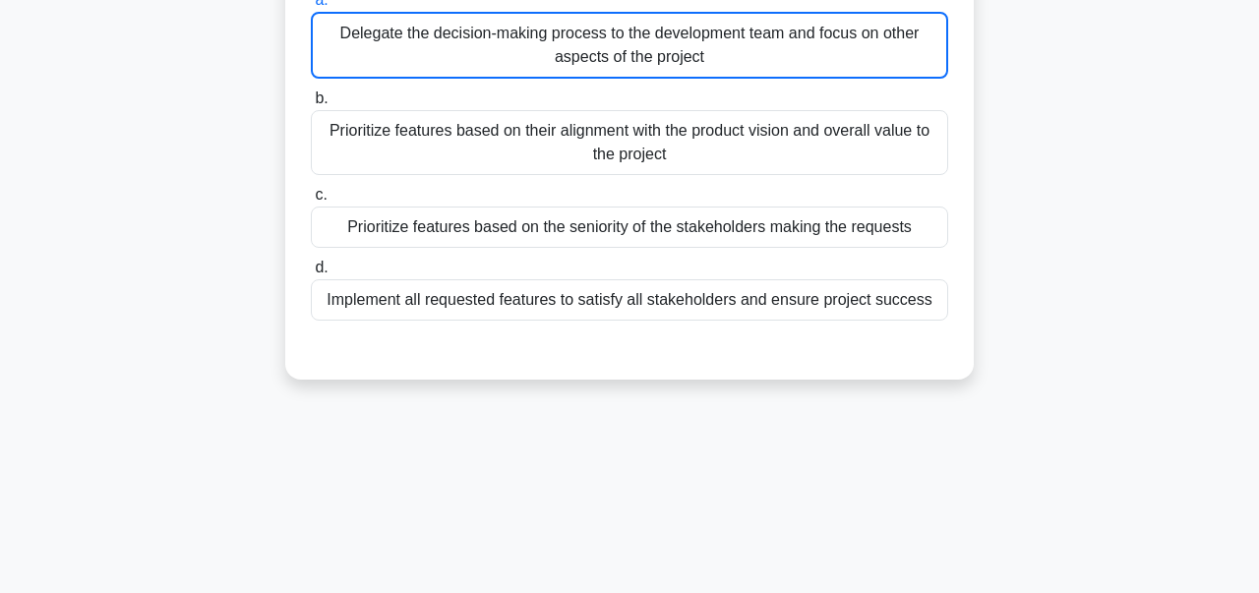
click at [439, 150] on div "Prioritize features based on their alignment with the product vision and overal…" at bounding box center [629, 142] width 637 height 65
click at [311, 105] on input "b. Prioritize features based on their alignment with the product vision and ove…" at bounding box center [311, 98] width 0 height 13
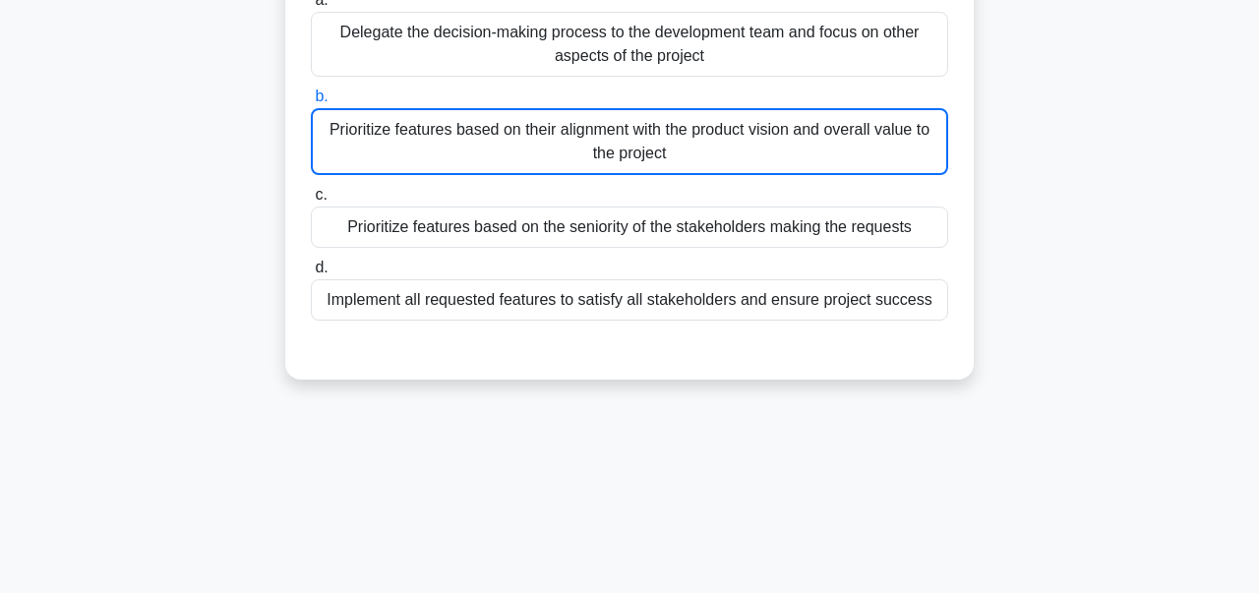
click at [394, 152] on div "Prioritize features based on their alignment with the product vision and overal…" at bounding box center [629, 141] width 637 height 67
click at [311, 103] on input "b. Prioritize features based on their alignment with the product vision and ove…" at bounding box center [311, 96] width 0 height 13
click at [382, 133] on div "Prioritize features based on their alignment with the product vision and overal…" at bounding box center [629, 141] width 637 height 67
click at [311, 103] on input "b. Prioritize features based on their alignment with the product vision and ove…" at bounding box center [311, 96] width 0 height 13
click at [369, 252] on div "a. Delegate the decision-making process to the development team and focus on ot…" at bounding box center [629, 154] width 661 height 340
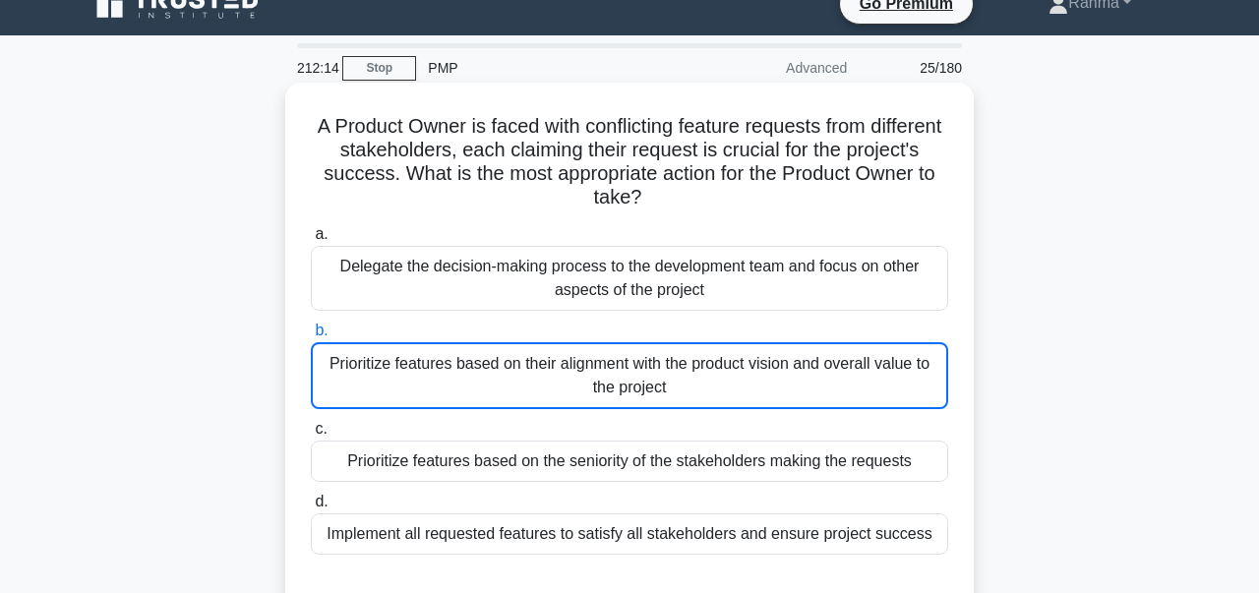
scroll to position [0, 0]
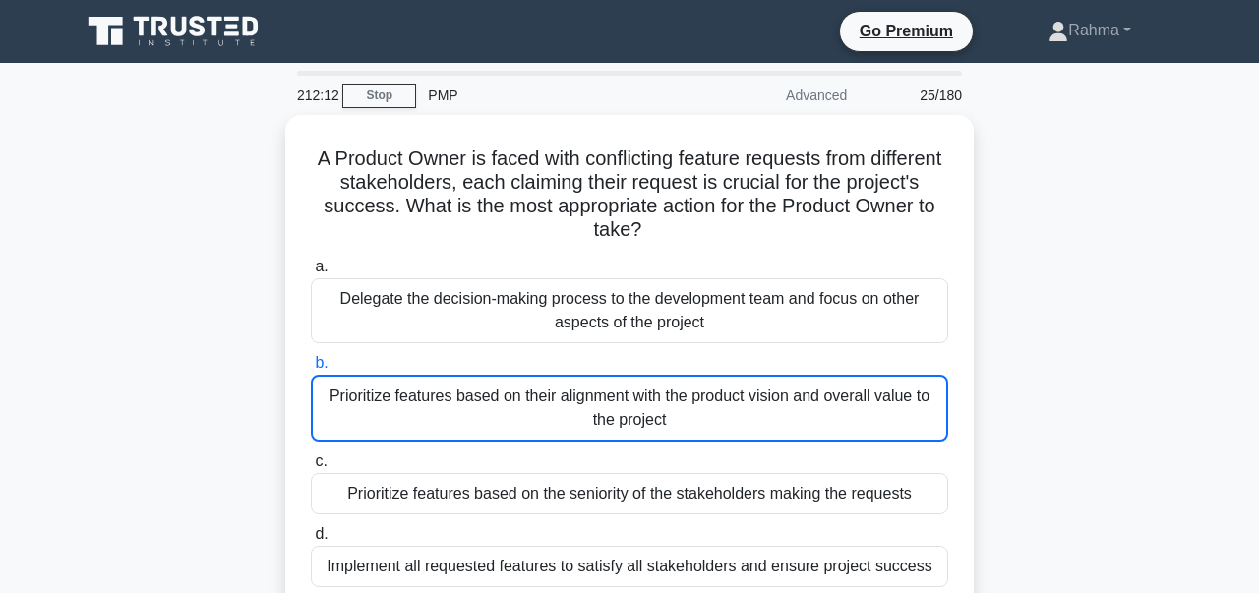
click at [1123, 313] on div "A Product Owner is faced with conflicting feature requests from different stake…" at bounding box center [629, 392] width 1121 height 555
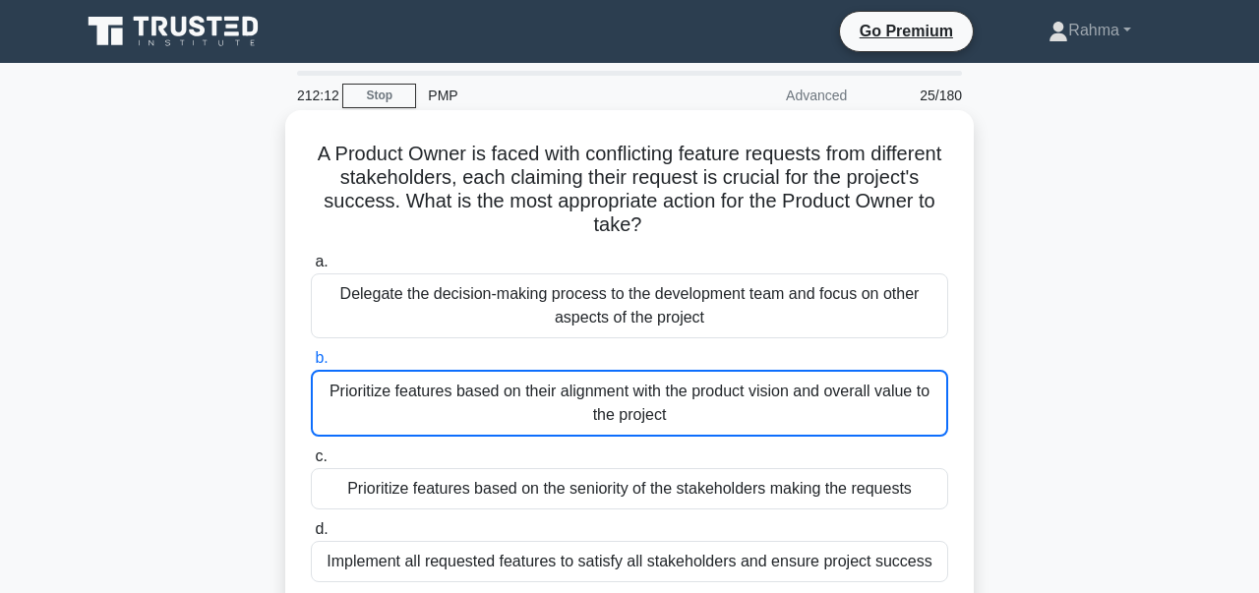
click at [870, 402] on div "Prioritize features based on their alignment with the product vision and overal…" at bounding box center [629, 403] width 637 height 67
click at [311, 365] on input "b. Prioritize features based on their alignment with the product vision and ove…" at bounding box center [311, 358] width 0 height 13
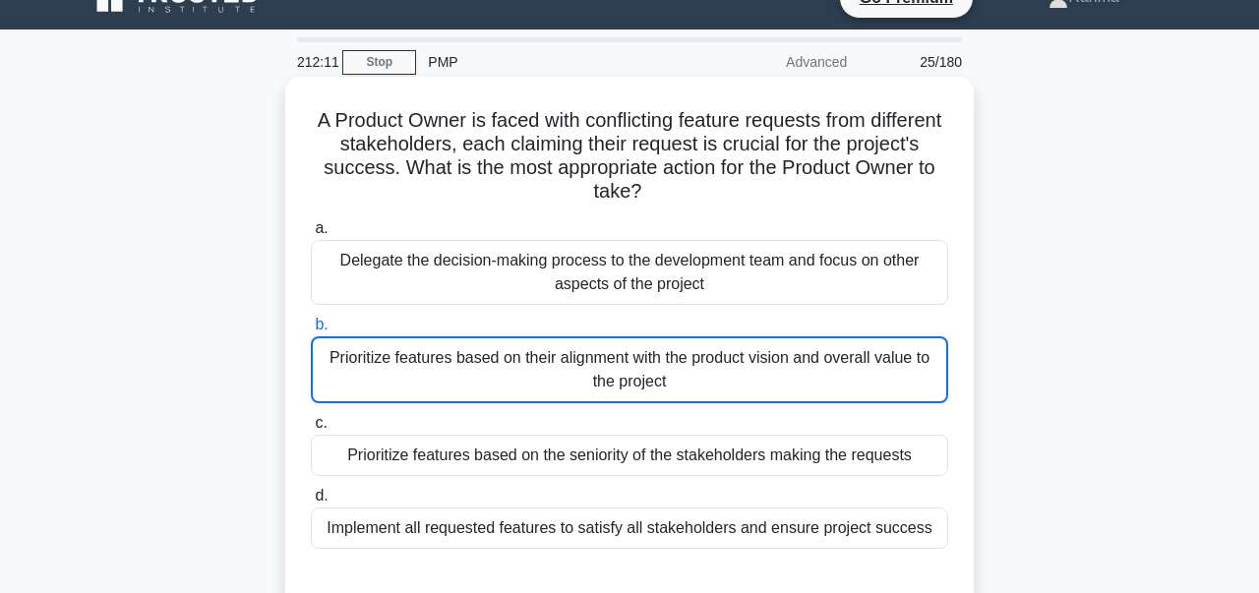
scroll to position [34, 0]
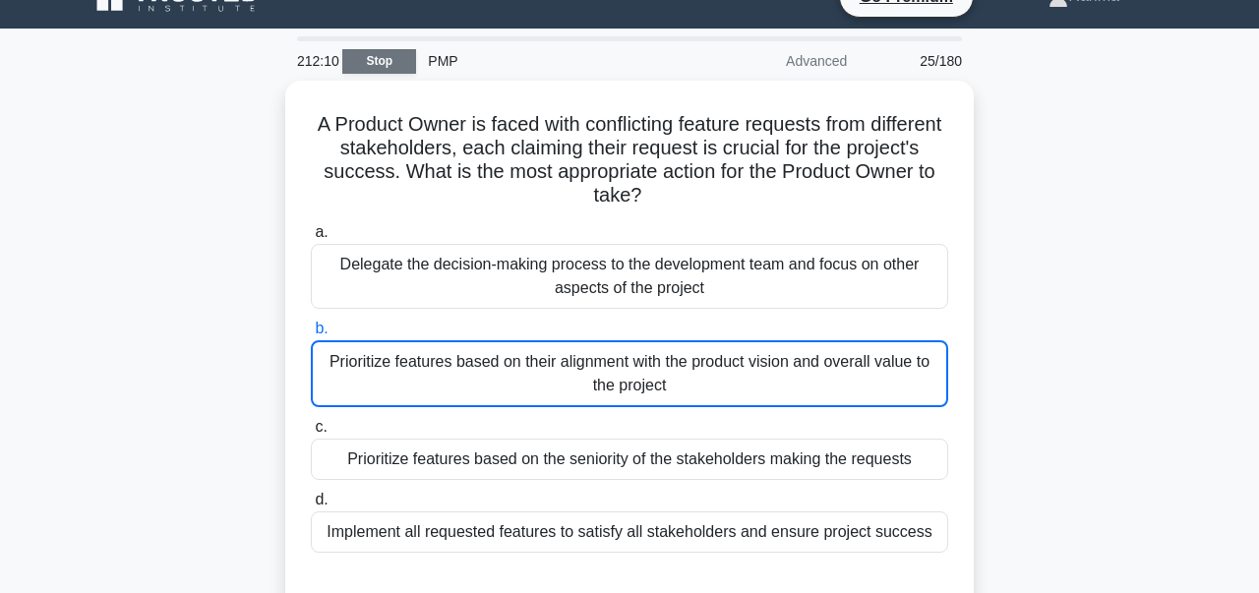
click at [375, 64] on link "Stop" at bounding box center [379, 61] width 74 height 25
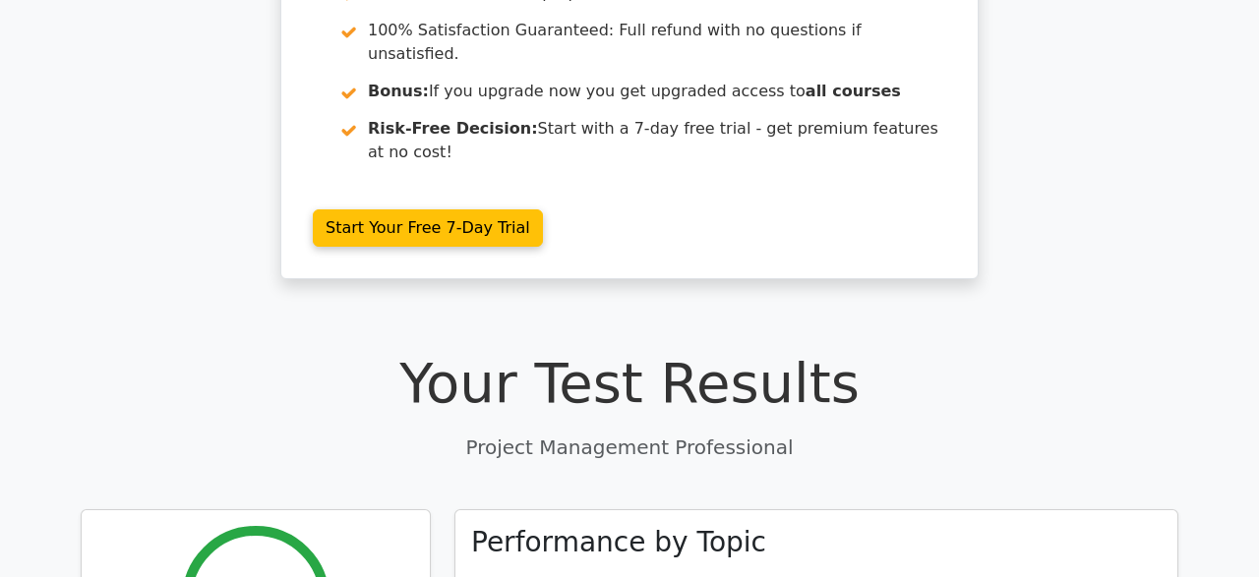
scroll to position [546, 0]
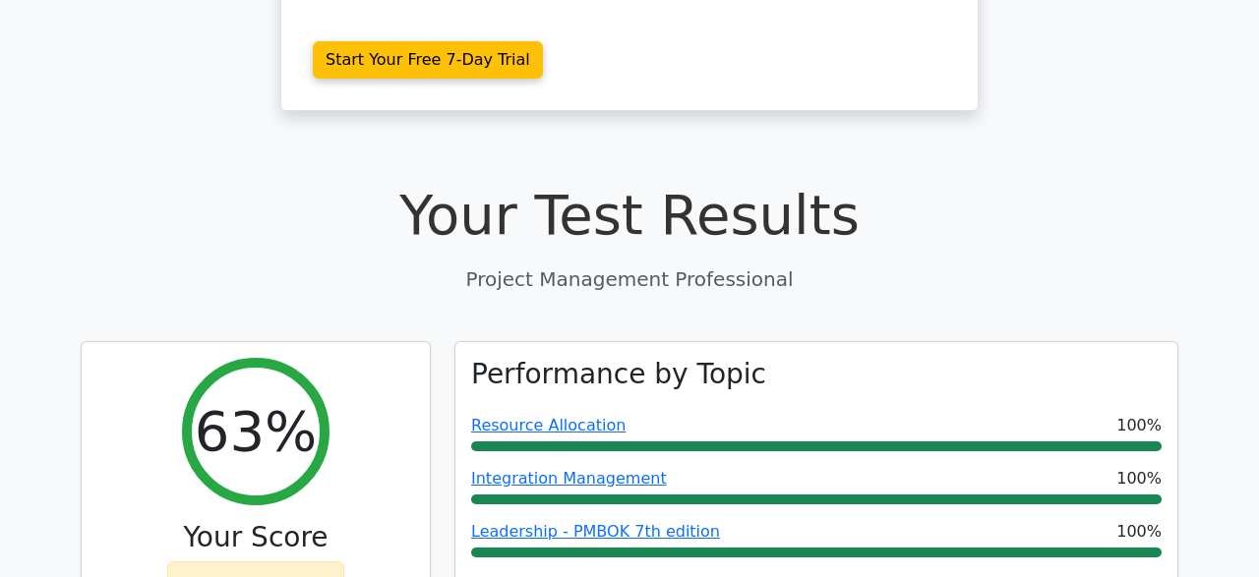
click at [894, 182] on h1 "Your Test Results" at bounding box center [630, 215] width 1098 height 66
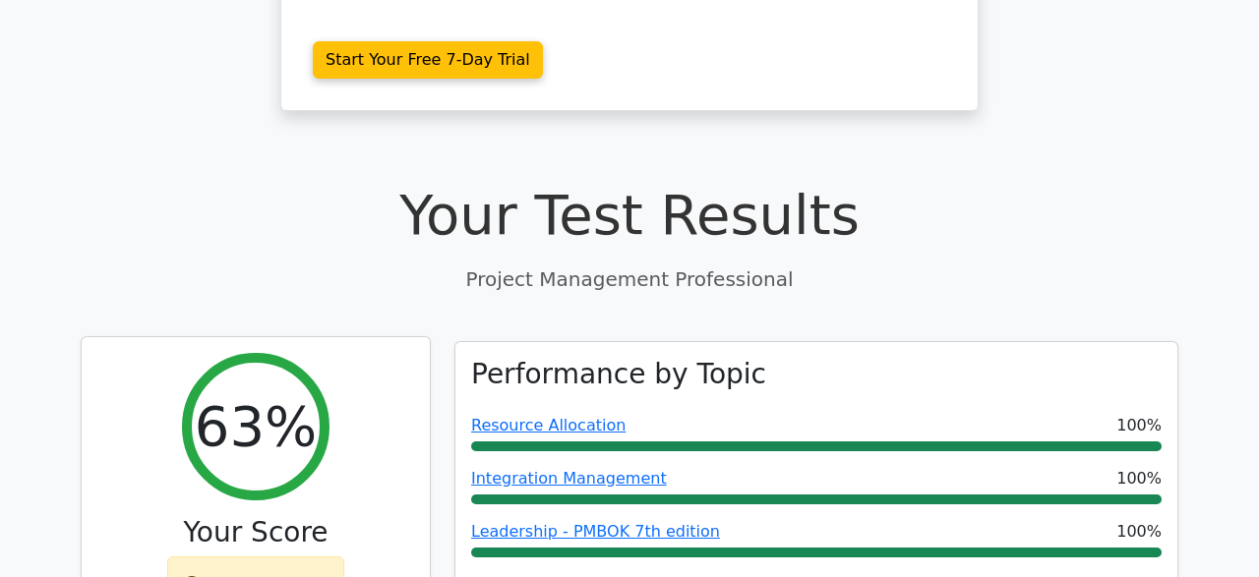
click at [291, 557] on div "Keep practicing!" at bounding box center [256, 585] width 178 height 57
click at [228, 393] on h2 "63%" at bounding box center [256, 426] width 122 height 66
